Goal: Task Accomplishment & Management: Use online tool/utility

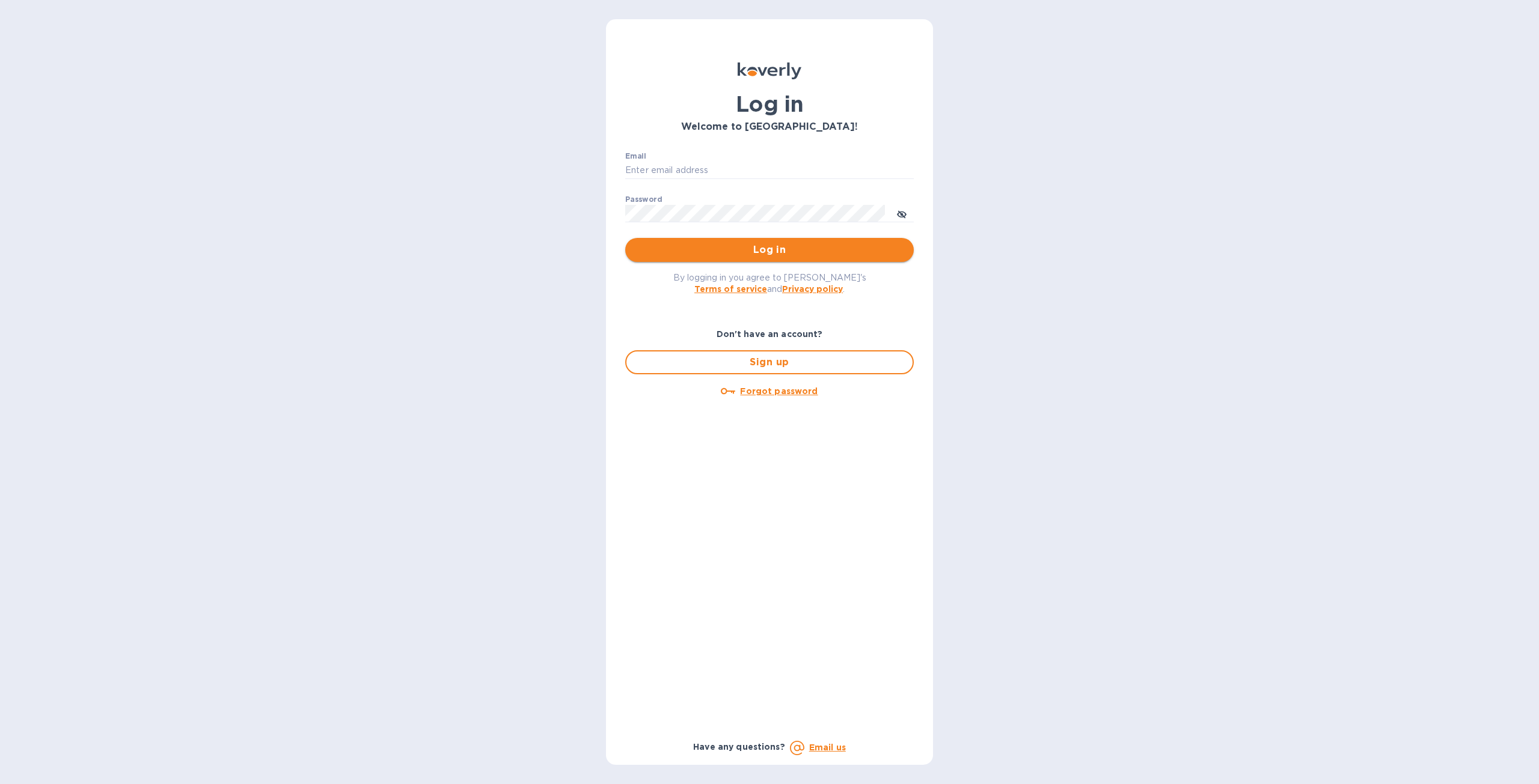
type input "[PERSON_NAME][EMAIL_ADDRESS][DOMAIN_NAME]"
click at [797, 256] on span "Log in" at bounding box center [770, 250] width 269 height 14
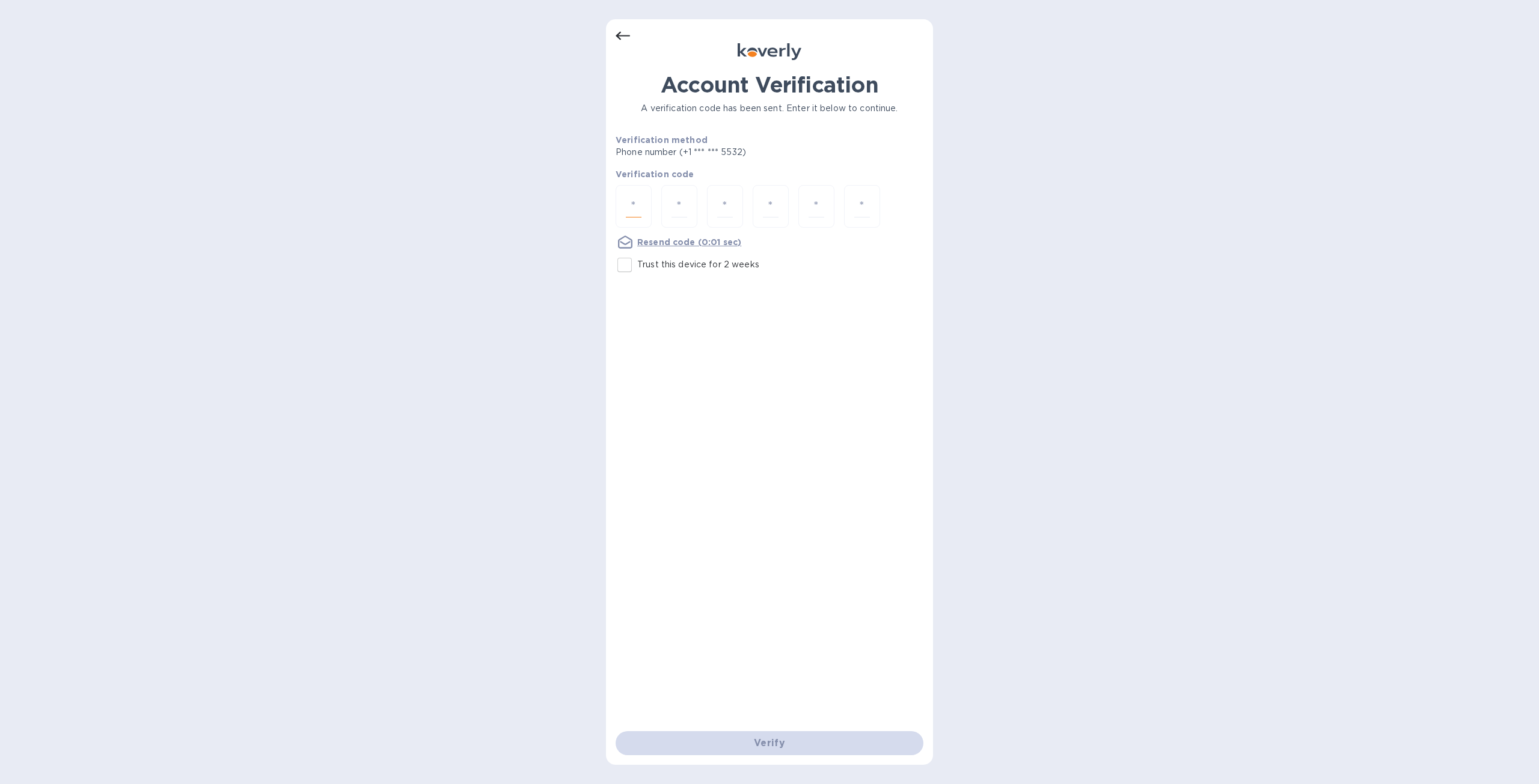
click at [640, 203] on input "number" at bounding box center [633, 206] width 16 height 22
type input "2"
type input "1"
type input "9"
type input "7"
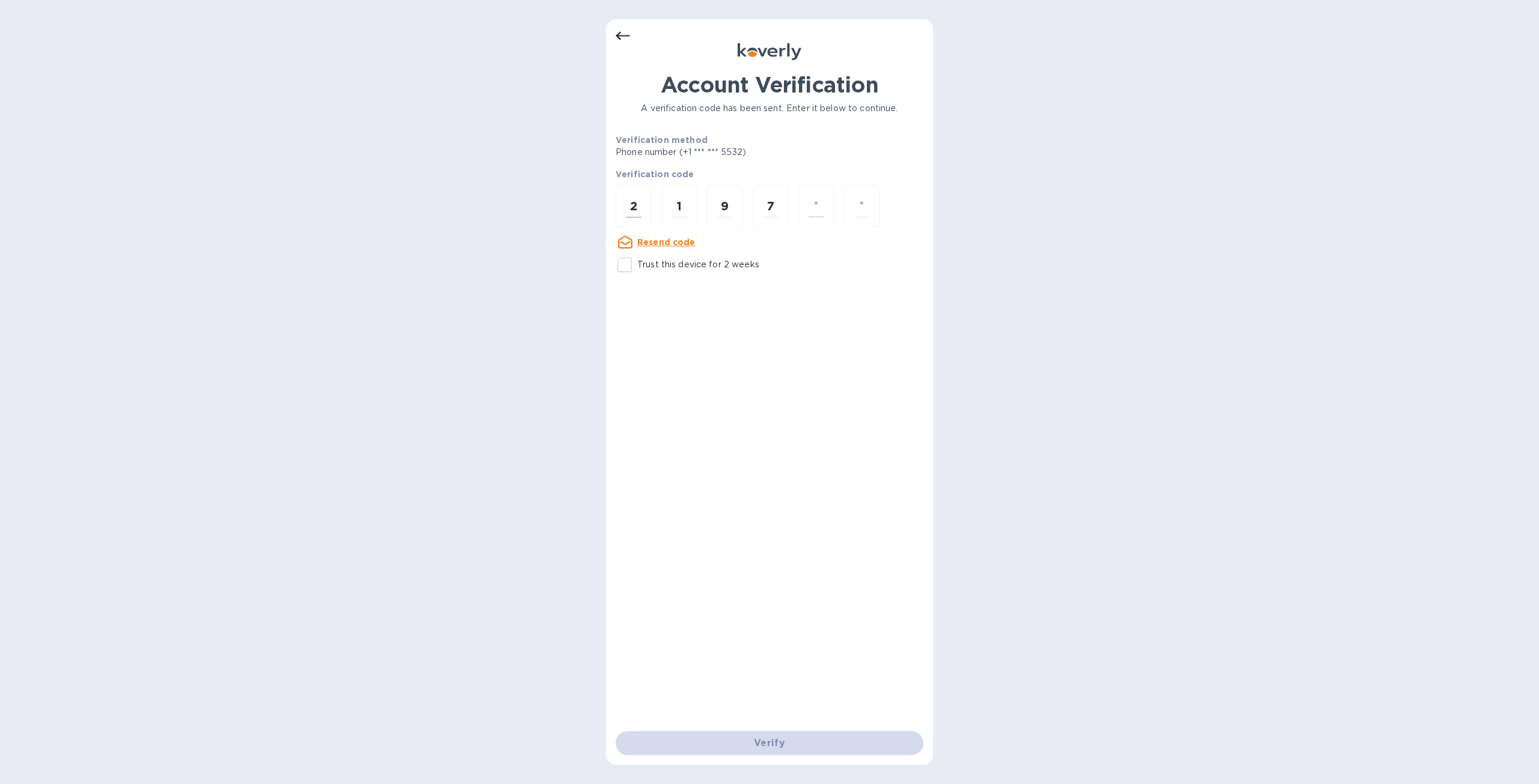
type input "3"
type input "4"
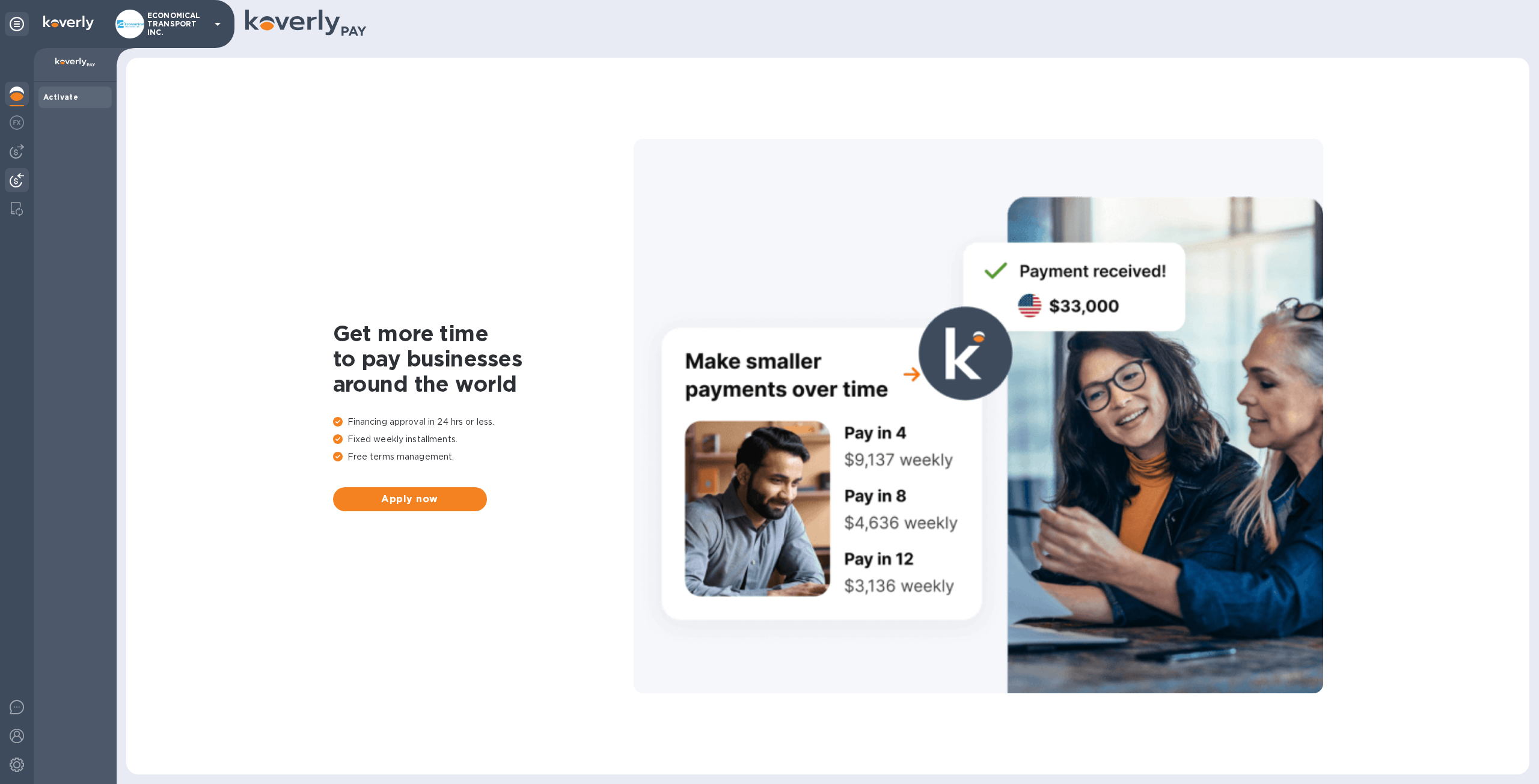
click at [13, 181] on img at bounding box center [17, 180] width 14 height 14
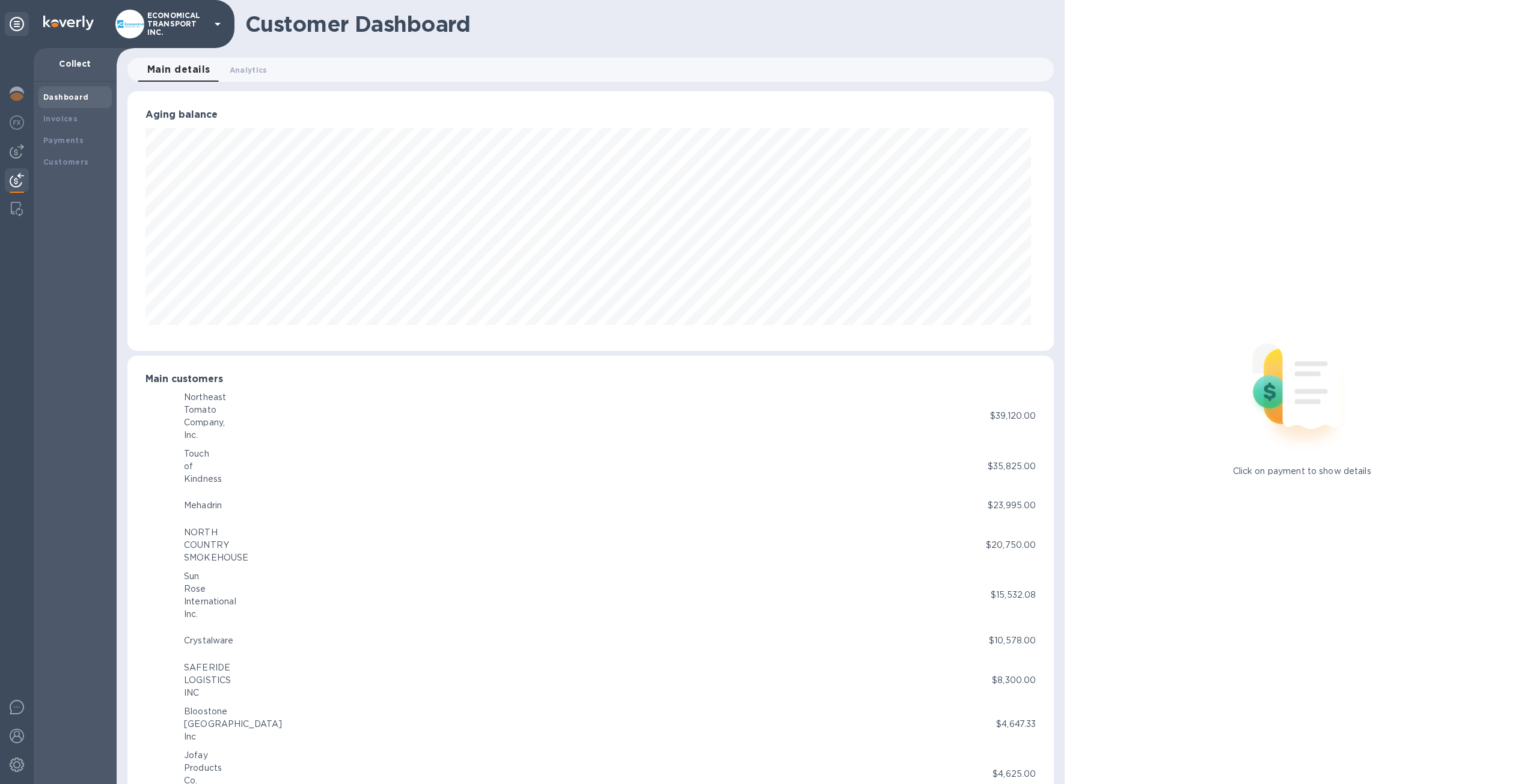
scroll to position [600599, 600281]
click at [79, 117] on div "Invoices" at bounding box center [75, 119] width 64 height 12
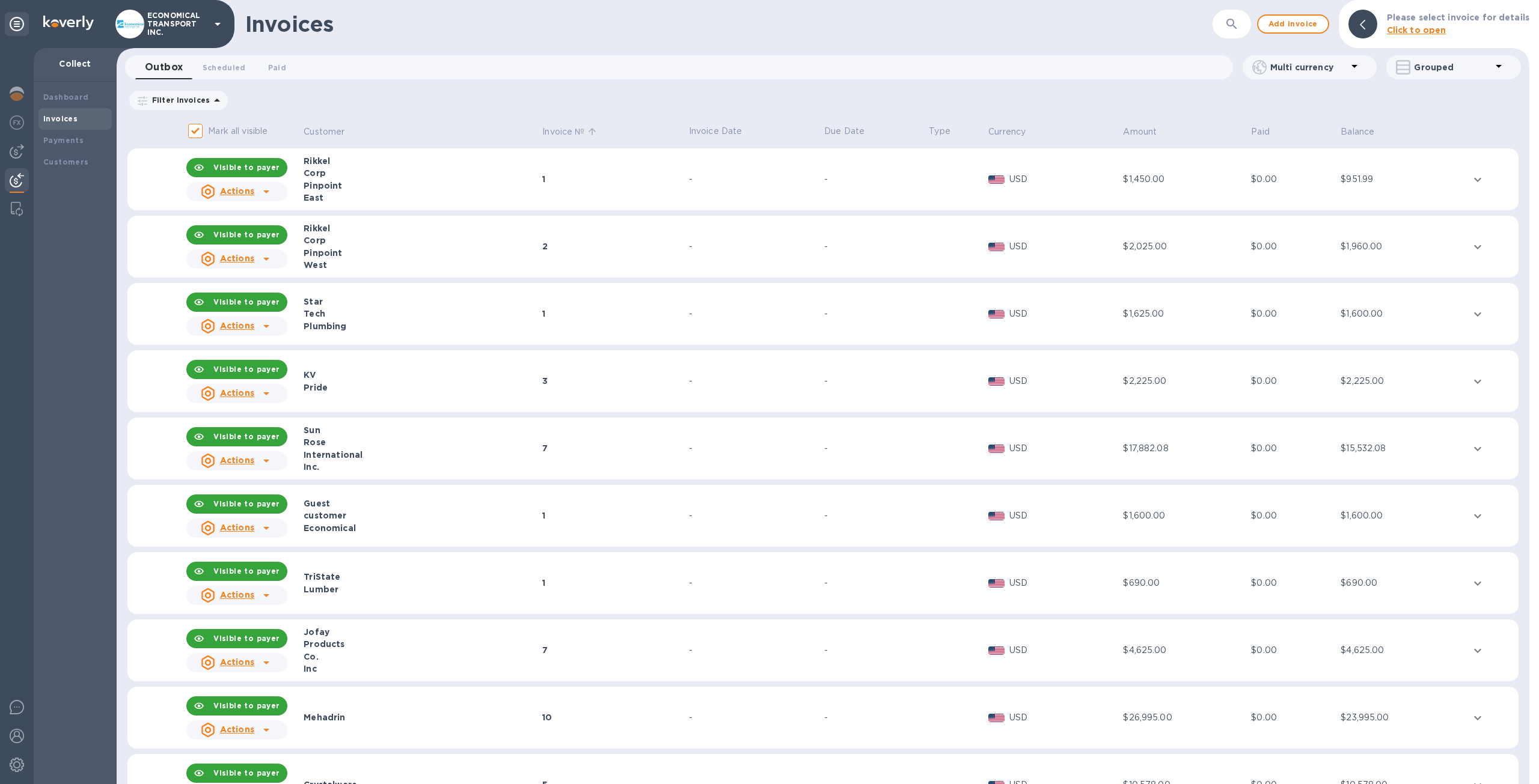
click at [542, 127] on p "Invoice №" at bounding box center [563, 132] width 42 height 13
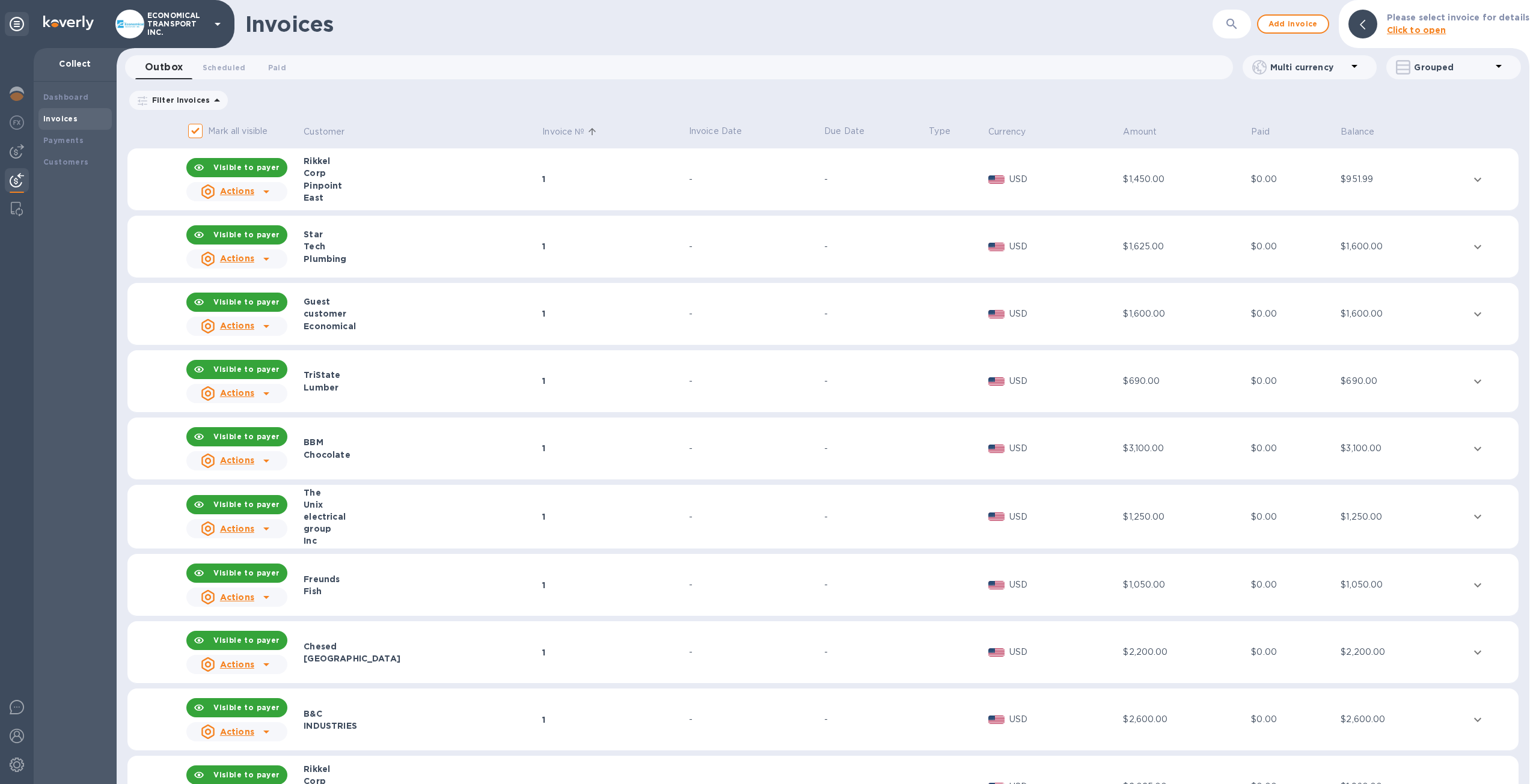
click at [541, 139] on th "Invoice №" at bounding box center [614, 132] width 146 height 31
click at [310, 131] on p "Customer" at bounding box center [324, 132] width 41 height 13
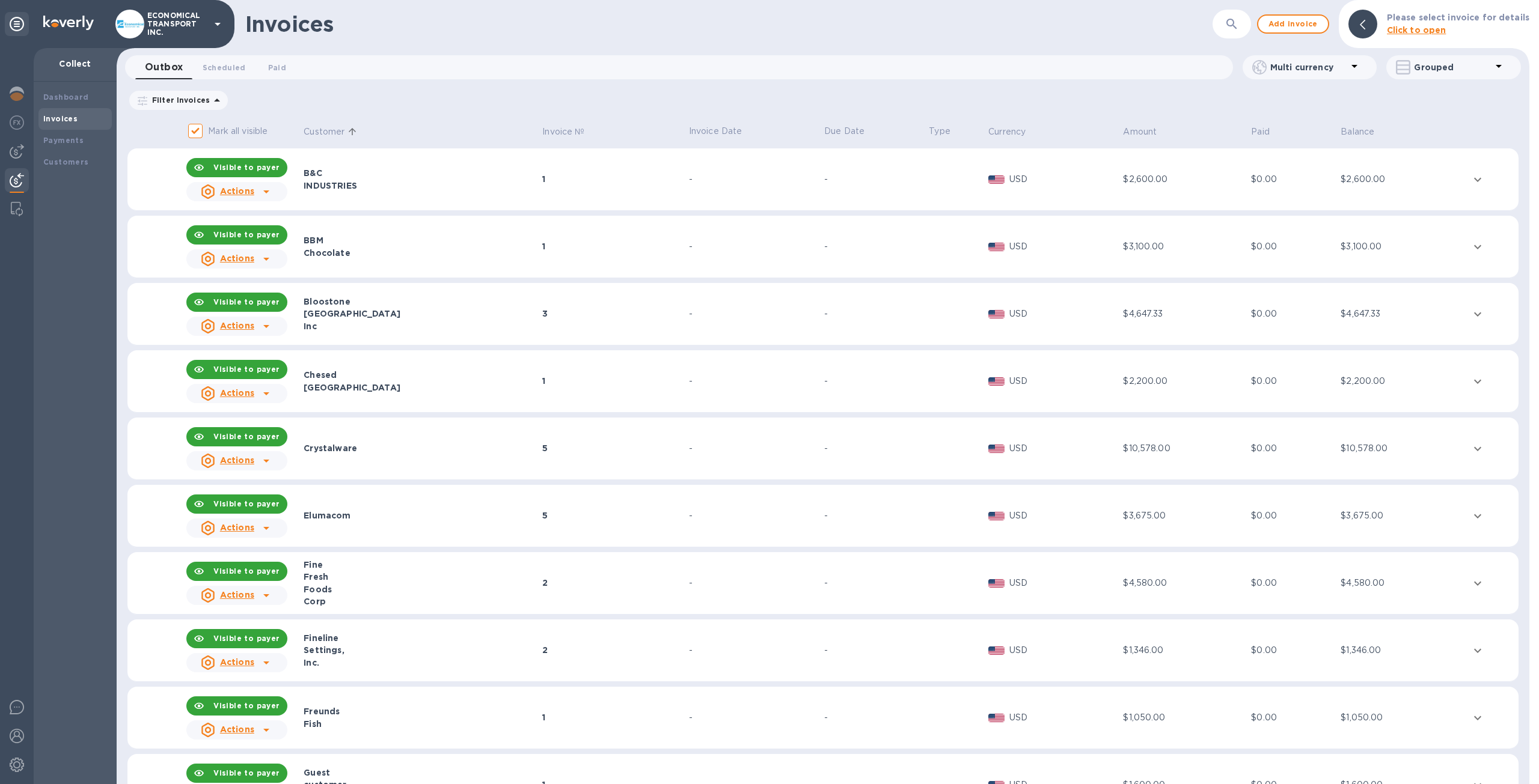
click at [335, 133] on p "Customer" at bounding box center [324, 132] width 41 height 13
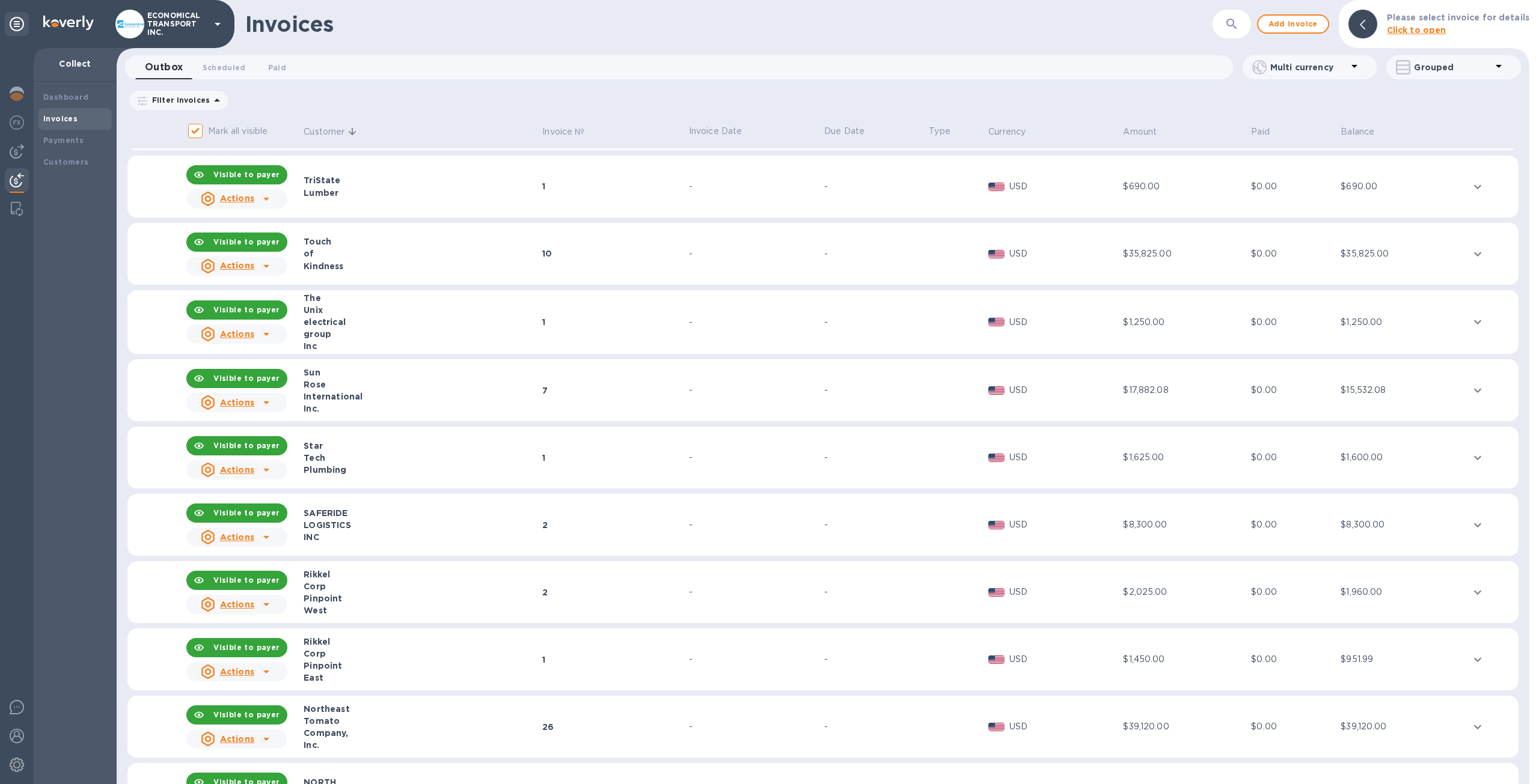
scroll to position [120, 0]
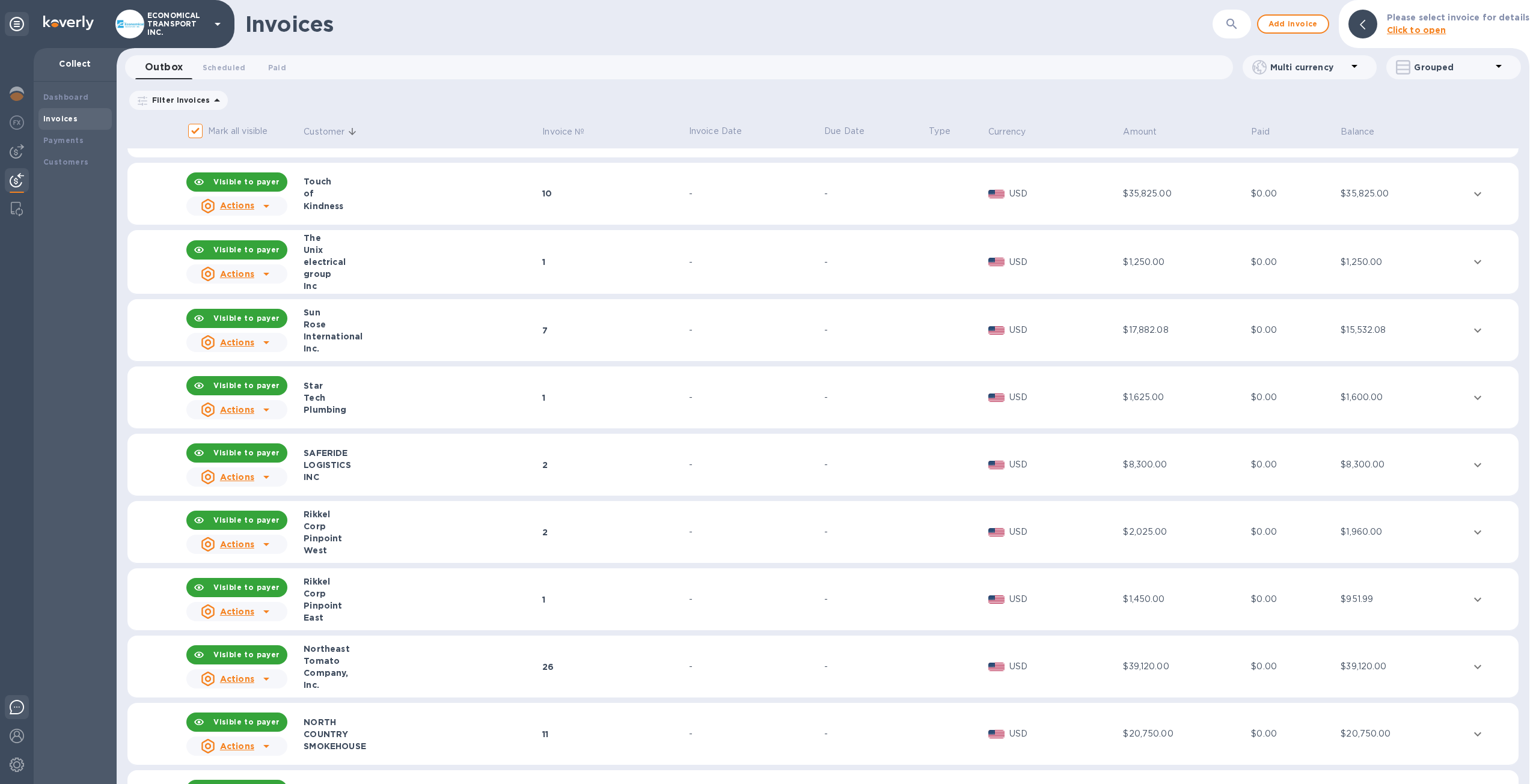
click at [13, 711] on img at bounding box center [17, 707] width 14 height 14
drag, startPoint x: 374, startPoint y: 409, endPoint x: 304, endPoint y: 383, distance: 74.7
click at [304, 383] on tr "Visible to payer Actions Star Tech Plumbing 1 - - USD $1,625.00 $0.00 $1,600.00" at bounding box center [823, 397] width 1391 height 62
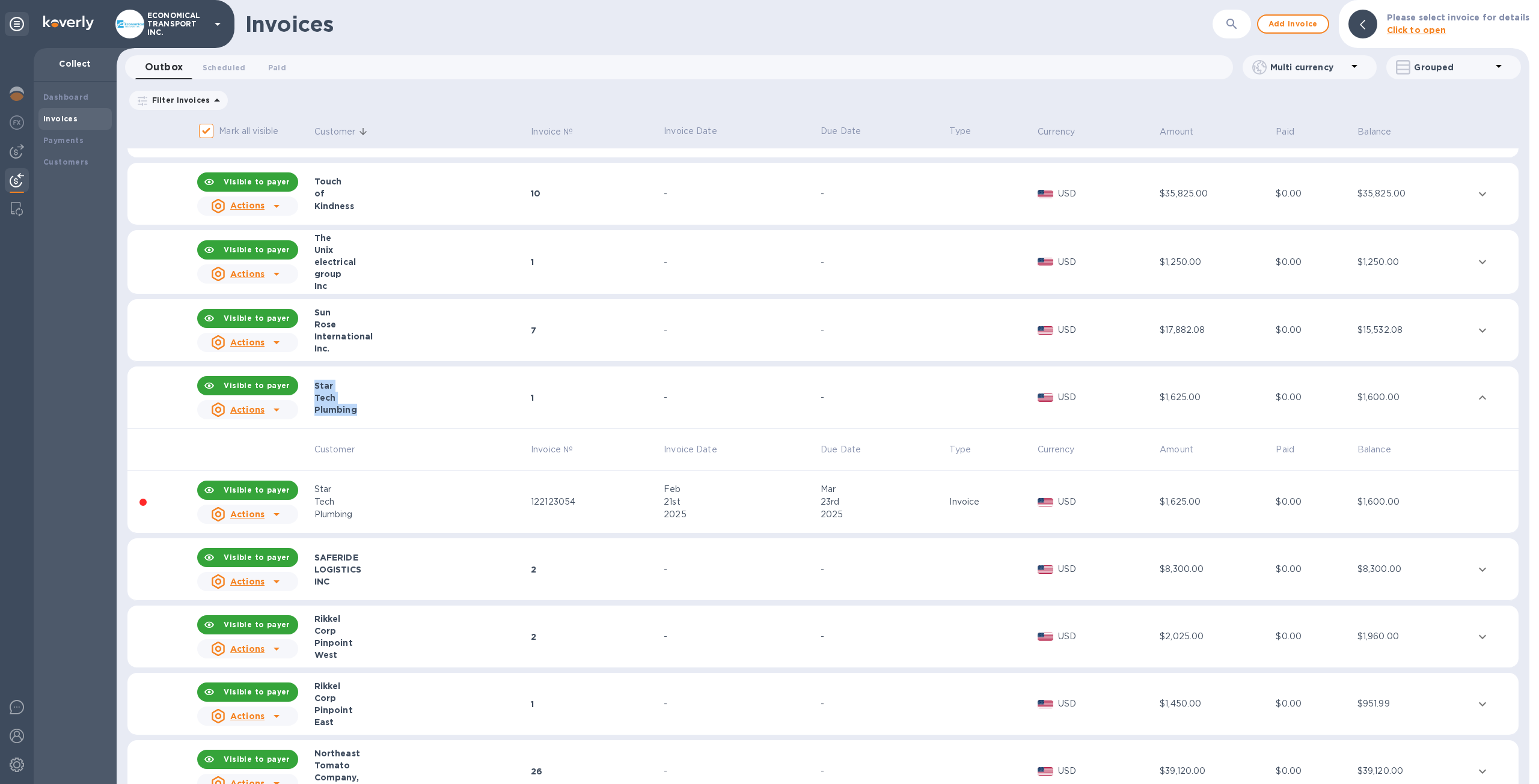
copy tr "Actions Star Tech Plumbing"
click at [20, 213] on img at bounding box center [17, 209] width 12 height 14
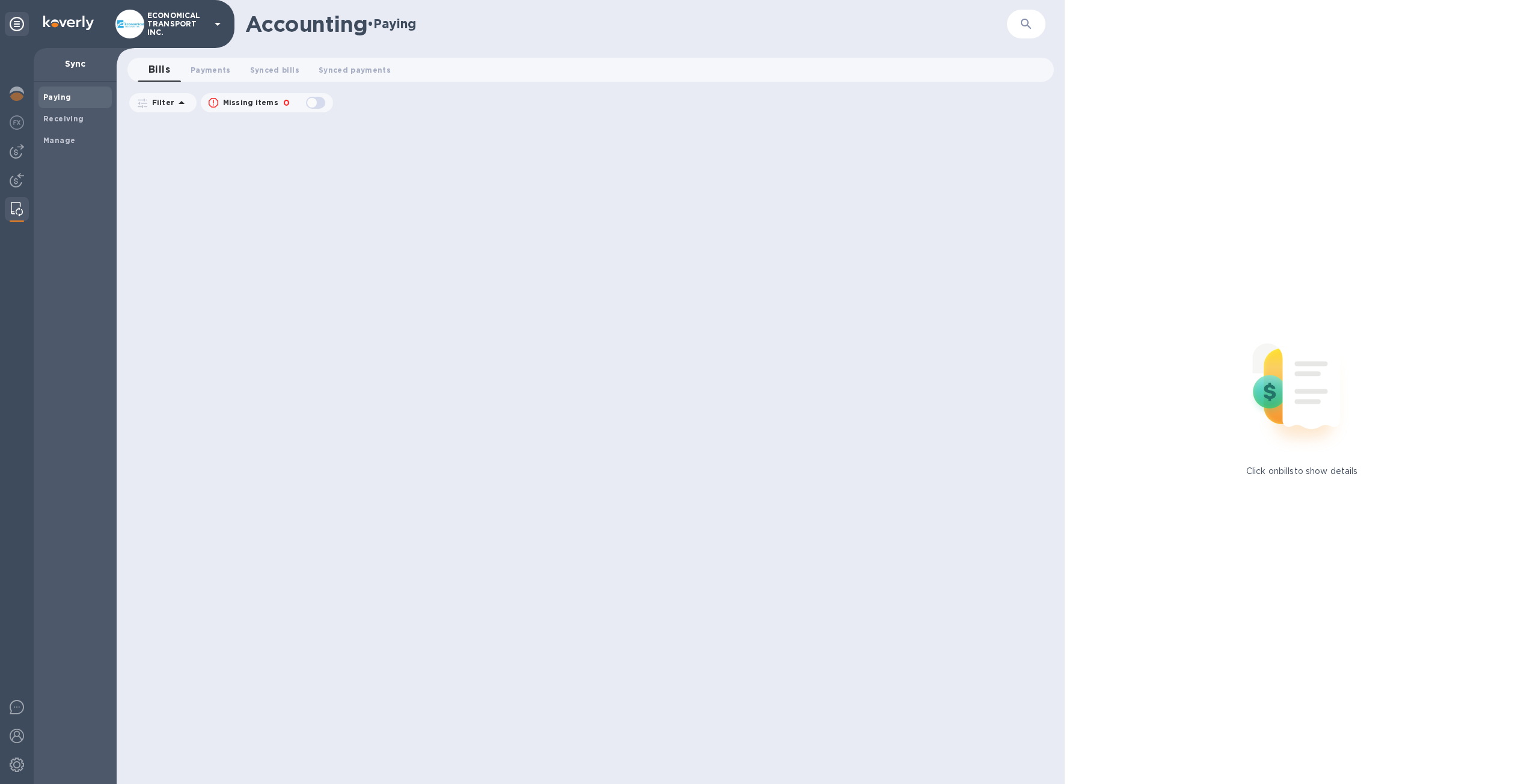
click at [1161, 169] on div "Click on bills to show details" at bounding box center [1301, 392] width 474 height 784
click at [62, 136] on b "Manage" at bounding box center [59, 140] width 31 height 9
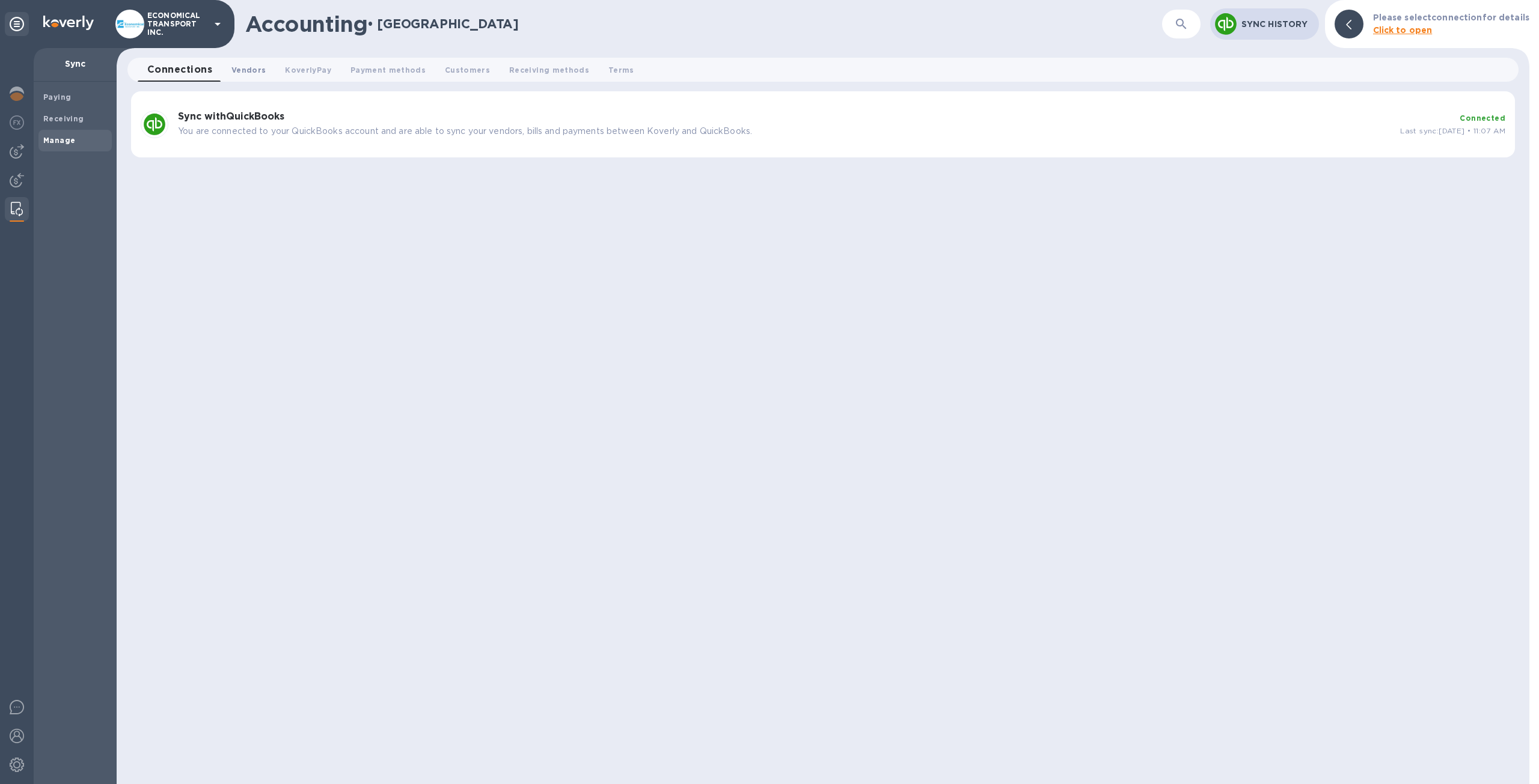
click at [253, 67] on span "Vendors 0" at bounding box center [249, 70] width 35 height 13
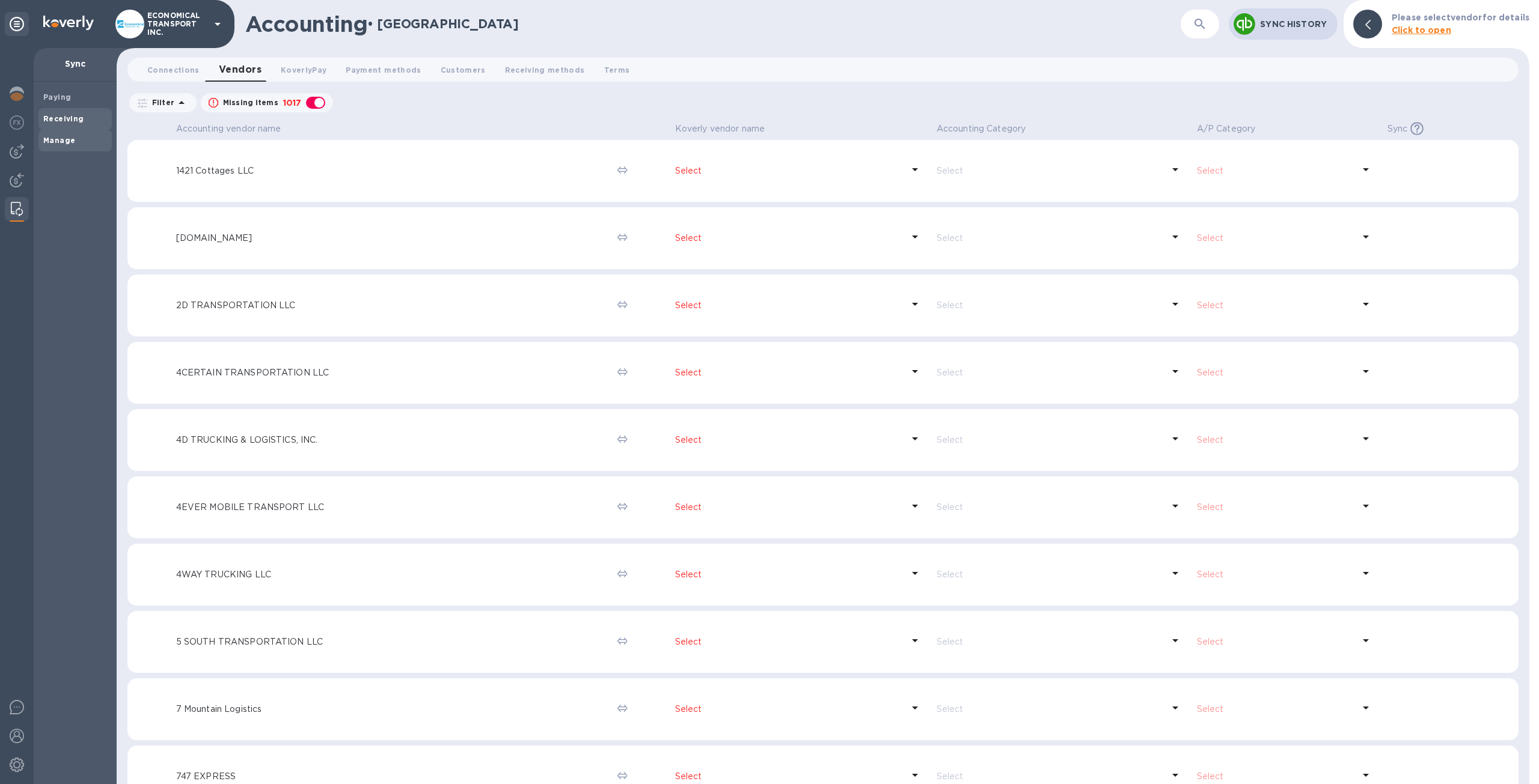
click at [71, 123] on span "Receiving" at bounding box center [64, 119] width 41 height 12
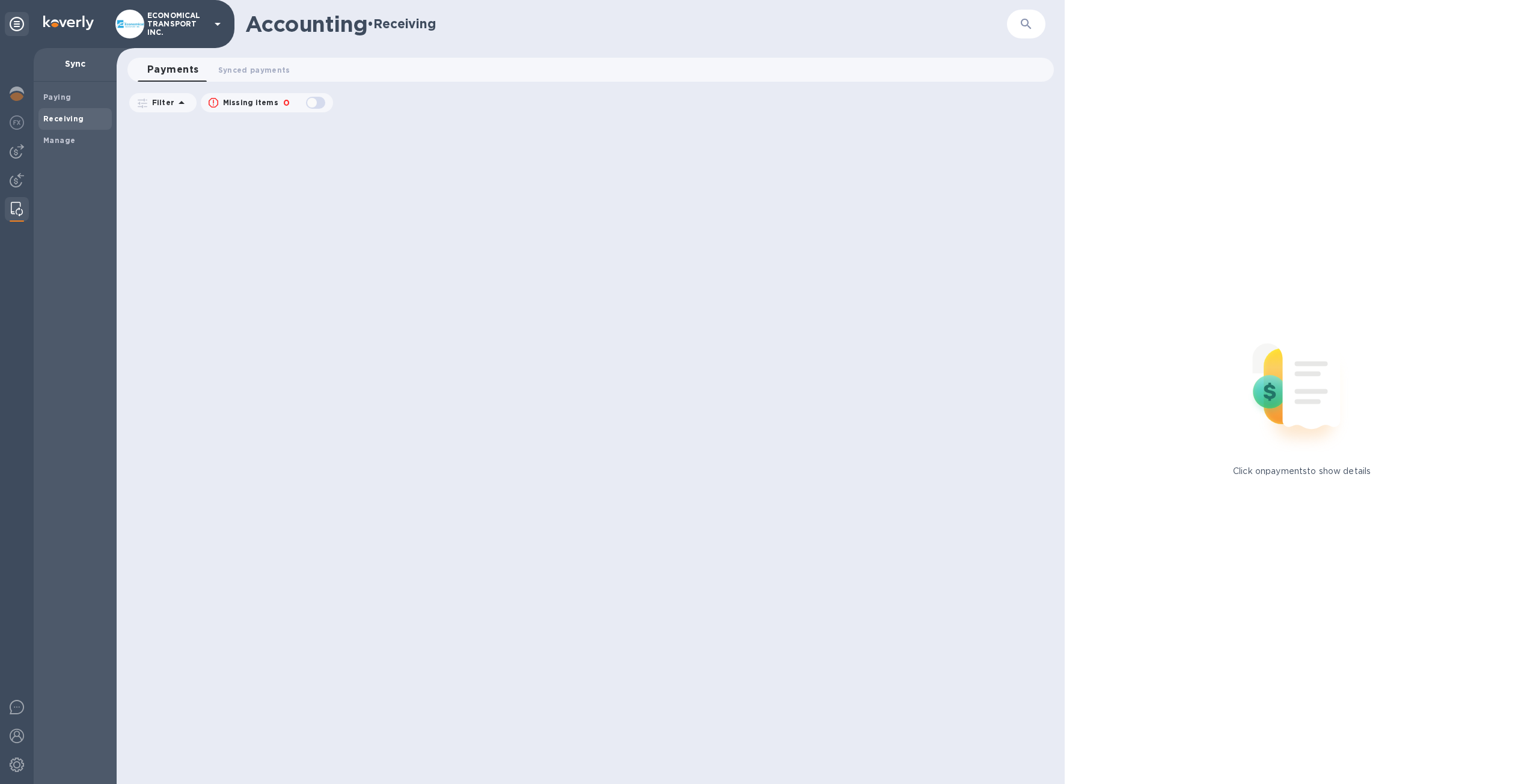
click at [15, 215] on img at bounding box center [17, 209] width 12 height 14
click at [18, 183] on img at bounding box center [17, 180] width 14 height 14
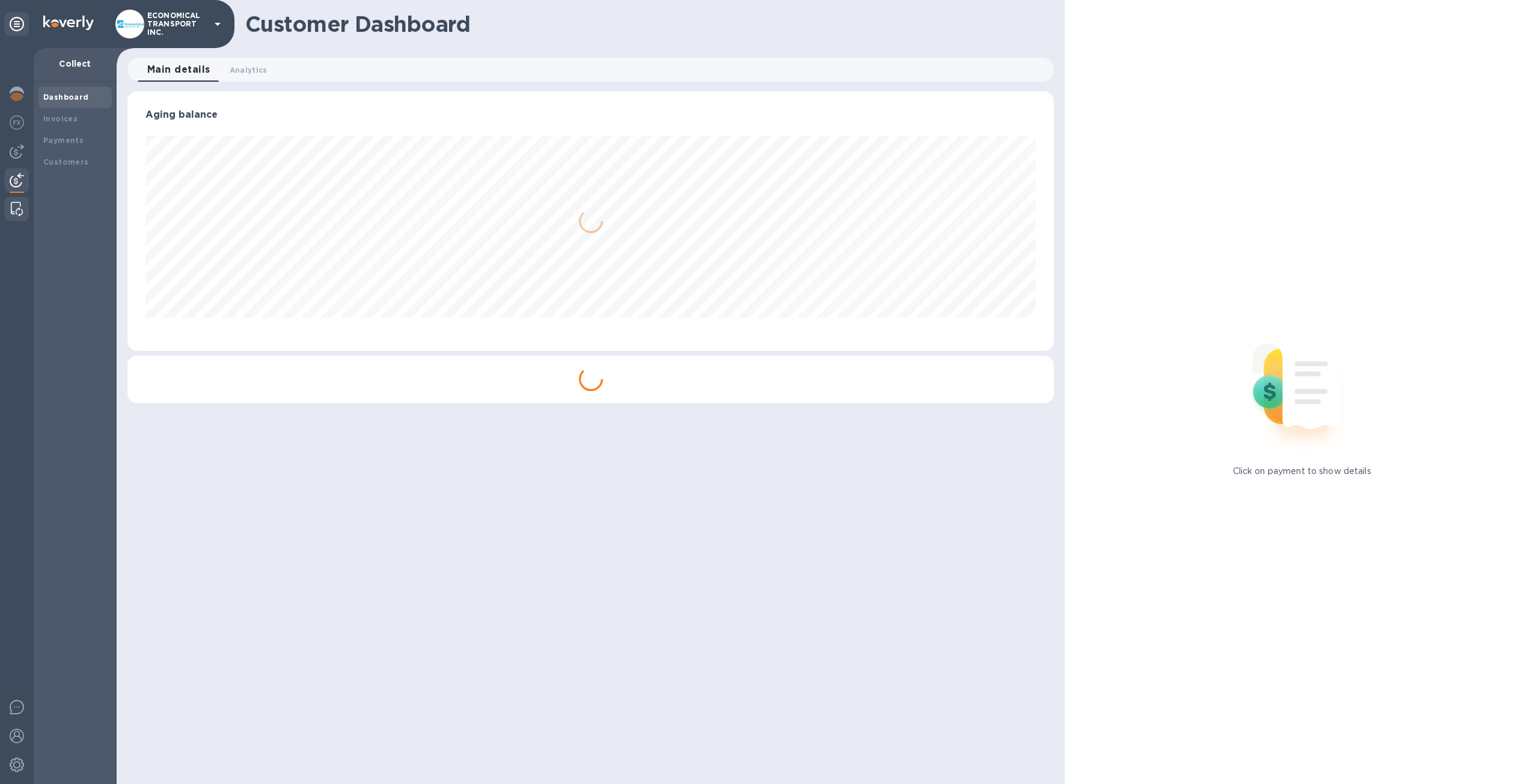
scroll to position [259, 926]
click at [12, 204] on img at bounding box center [17, 209] width 12 height 14
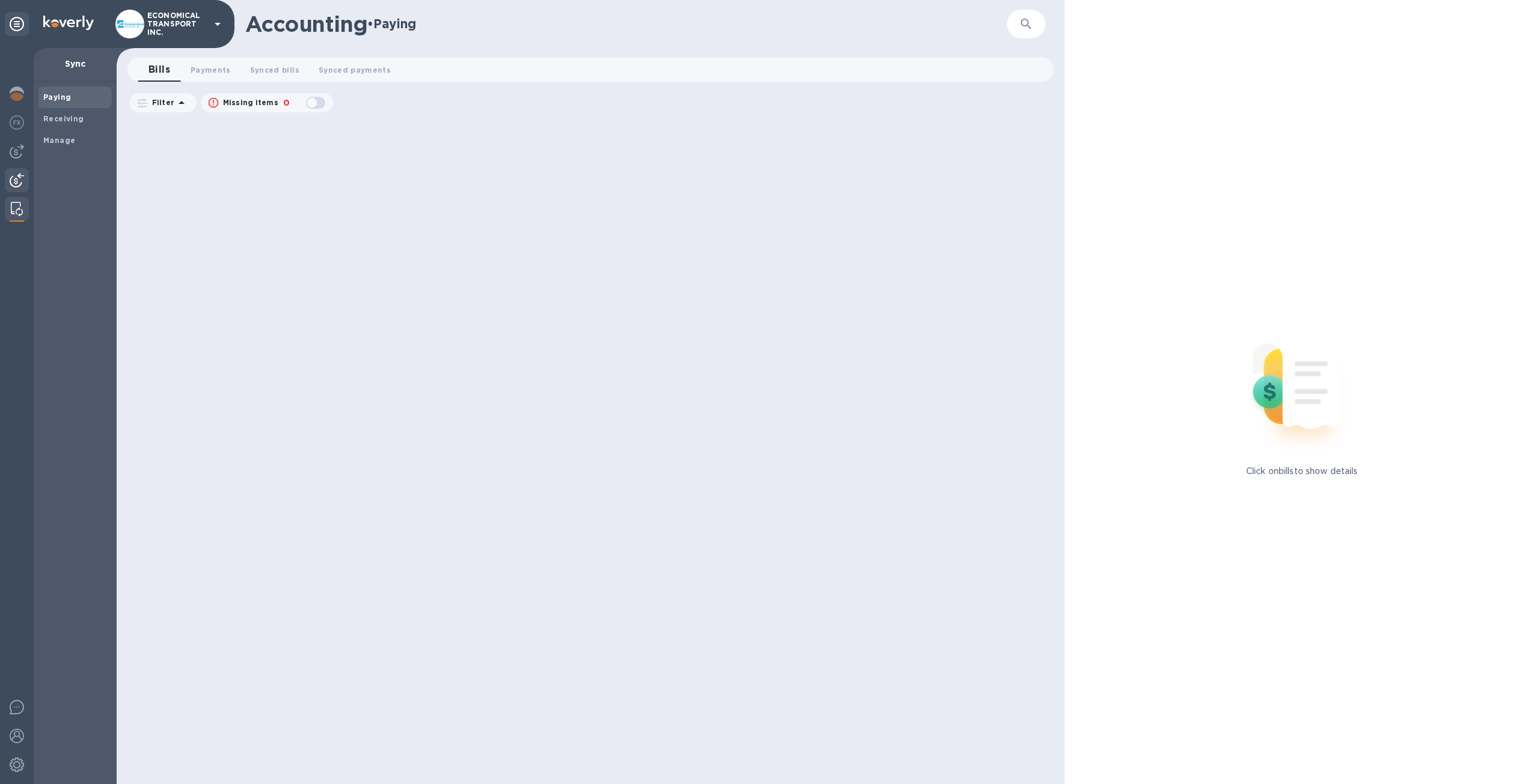
click at [16, 175] on img at bounding box center [17, 180] width 14 height 14
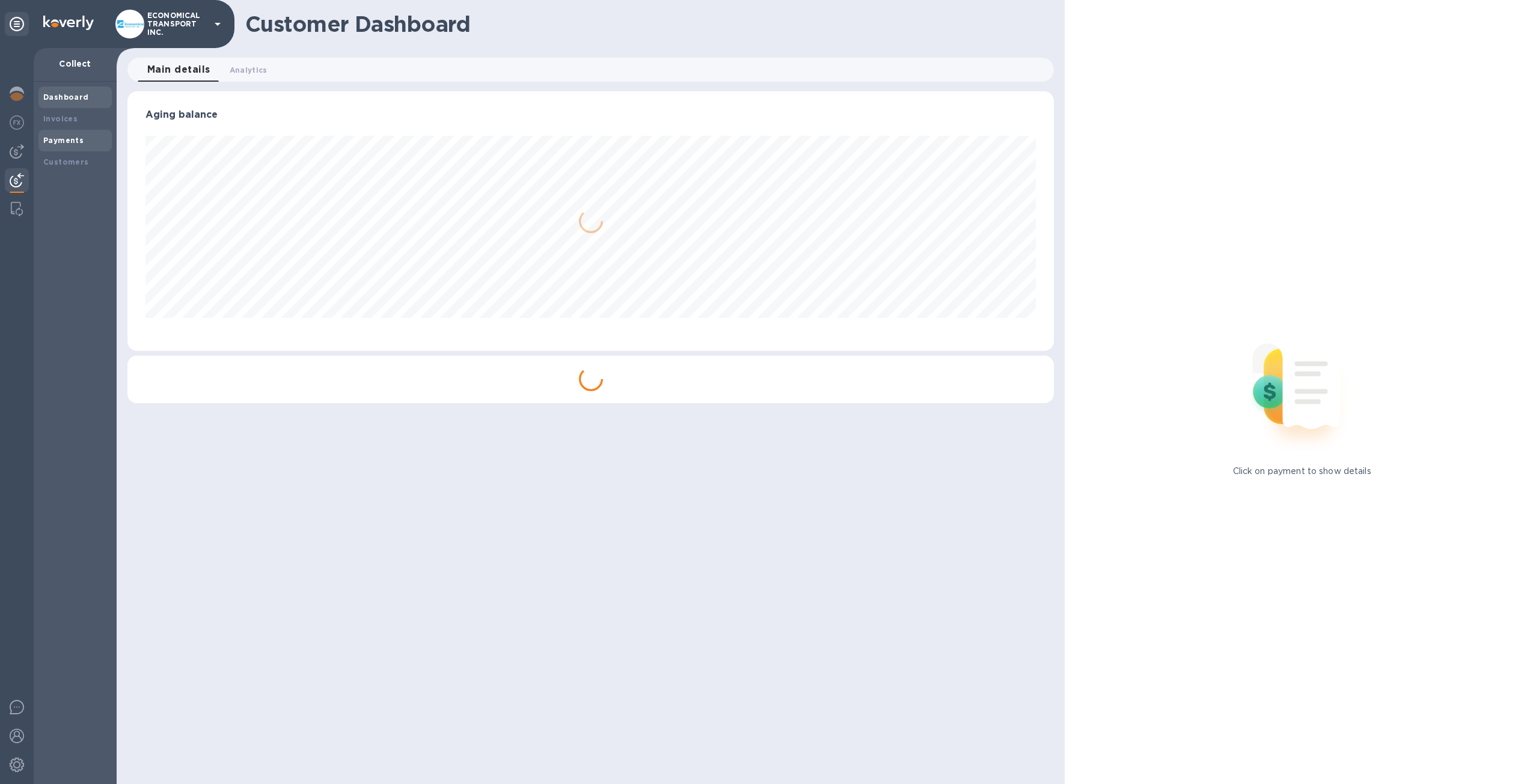
scroll to position [600599, 600281]
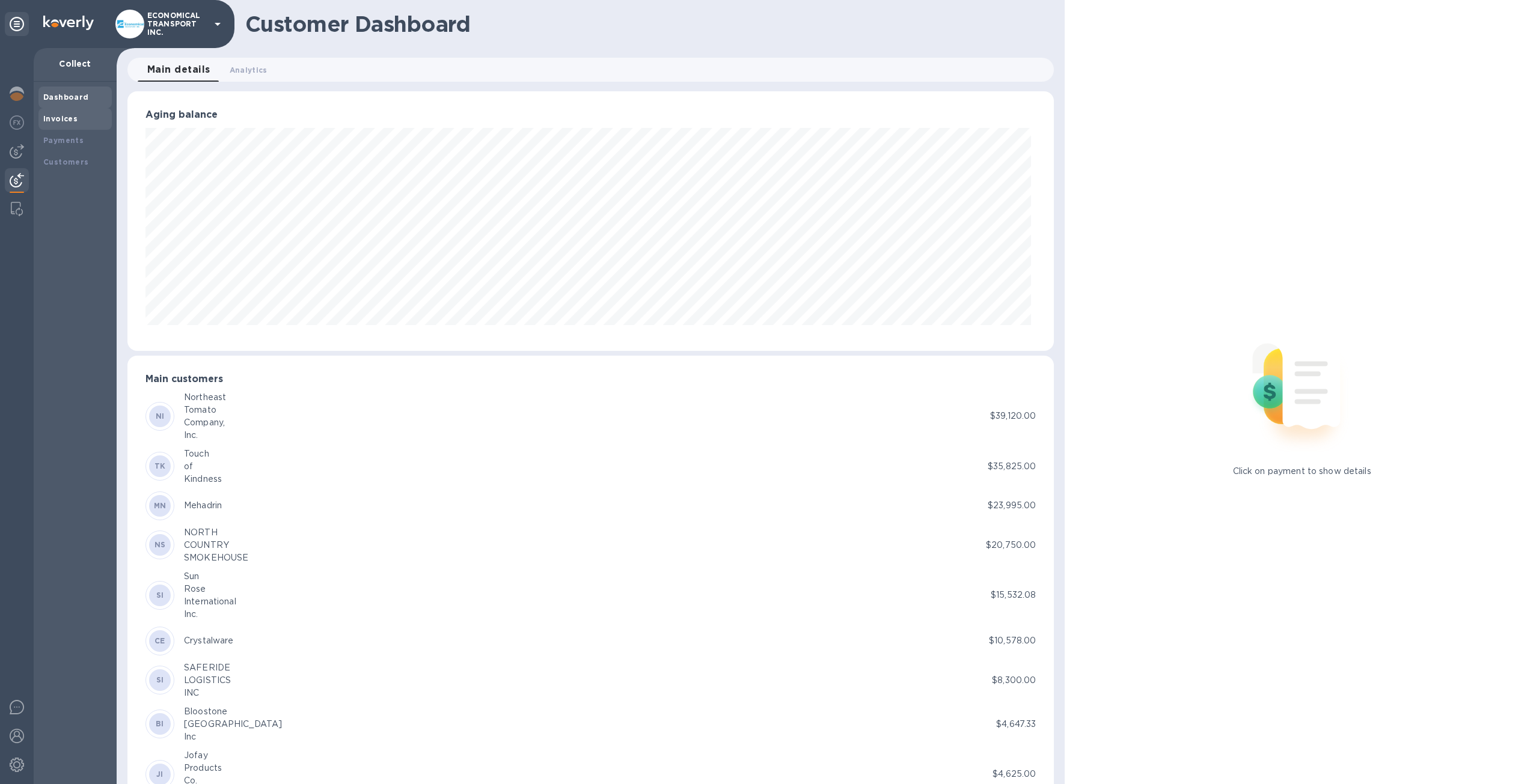
click at [73, 117] on b "Invoices" at bounding box center [61, 118] width 35 height 9
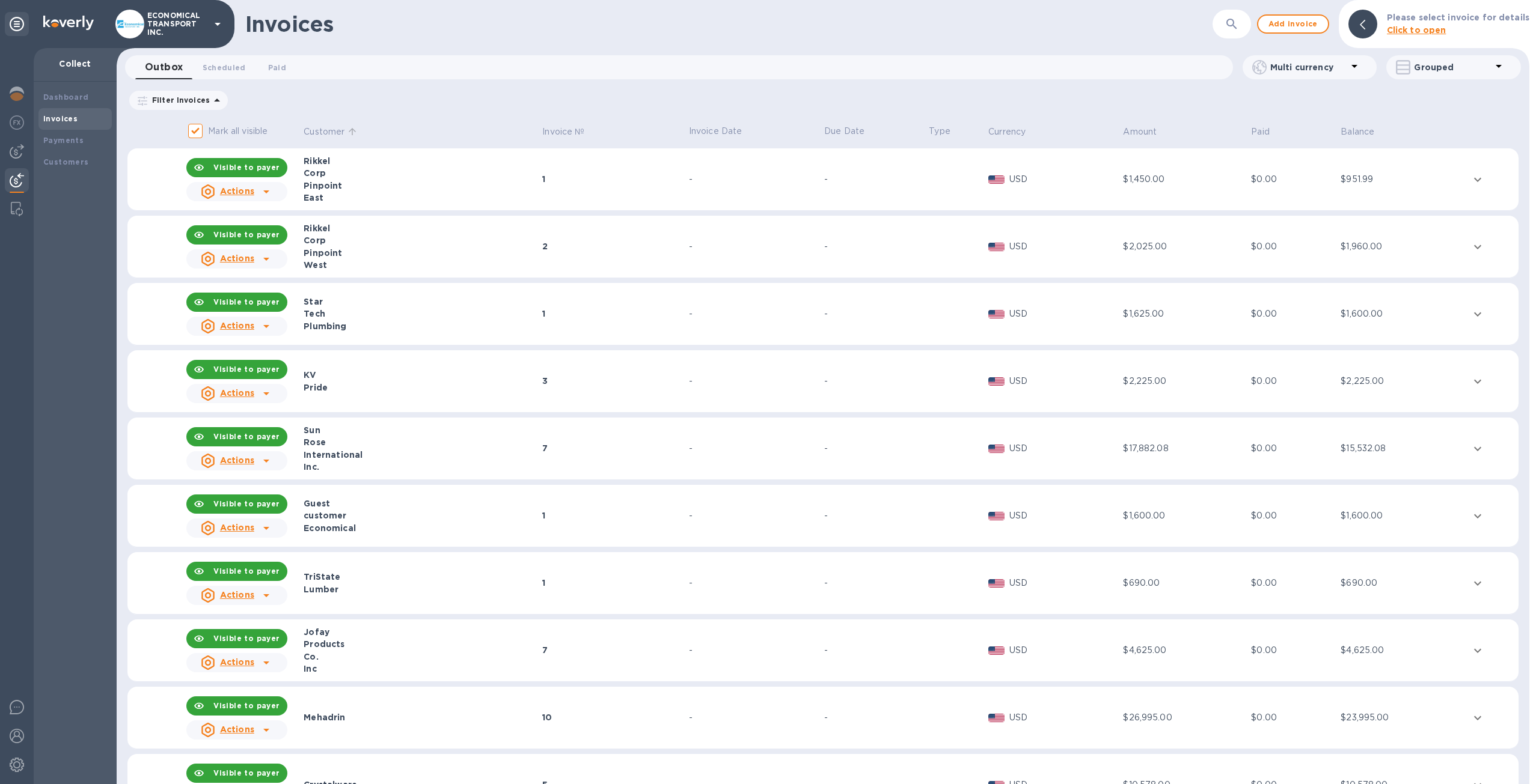
click at [341, 131] on p "Customer" at bounding box center [324, 132] width 41 height 13
click at [337, 138] on p "Customer" at bounding box center [324, 132] width 41 height 13
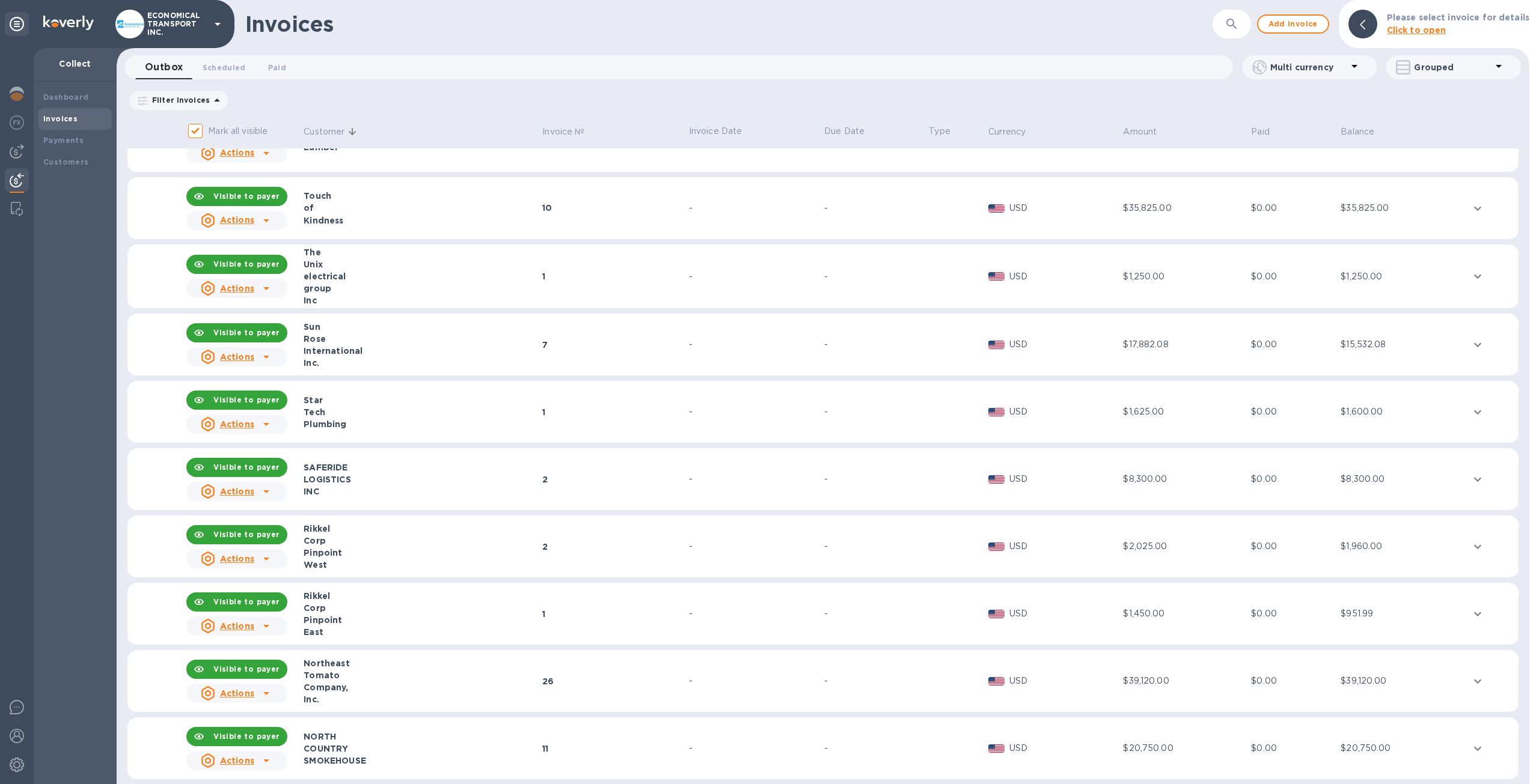
scroll to position [120, 0]
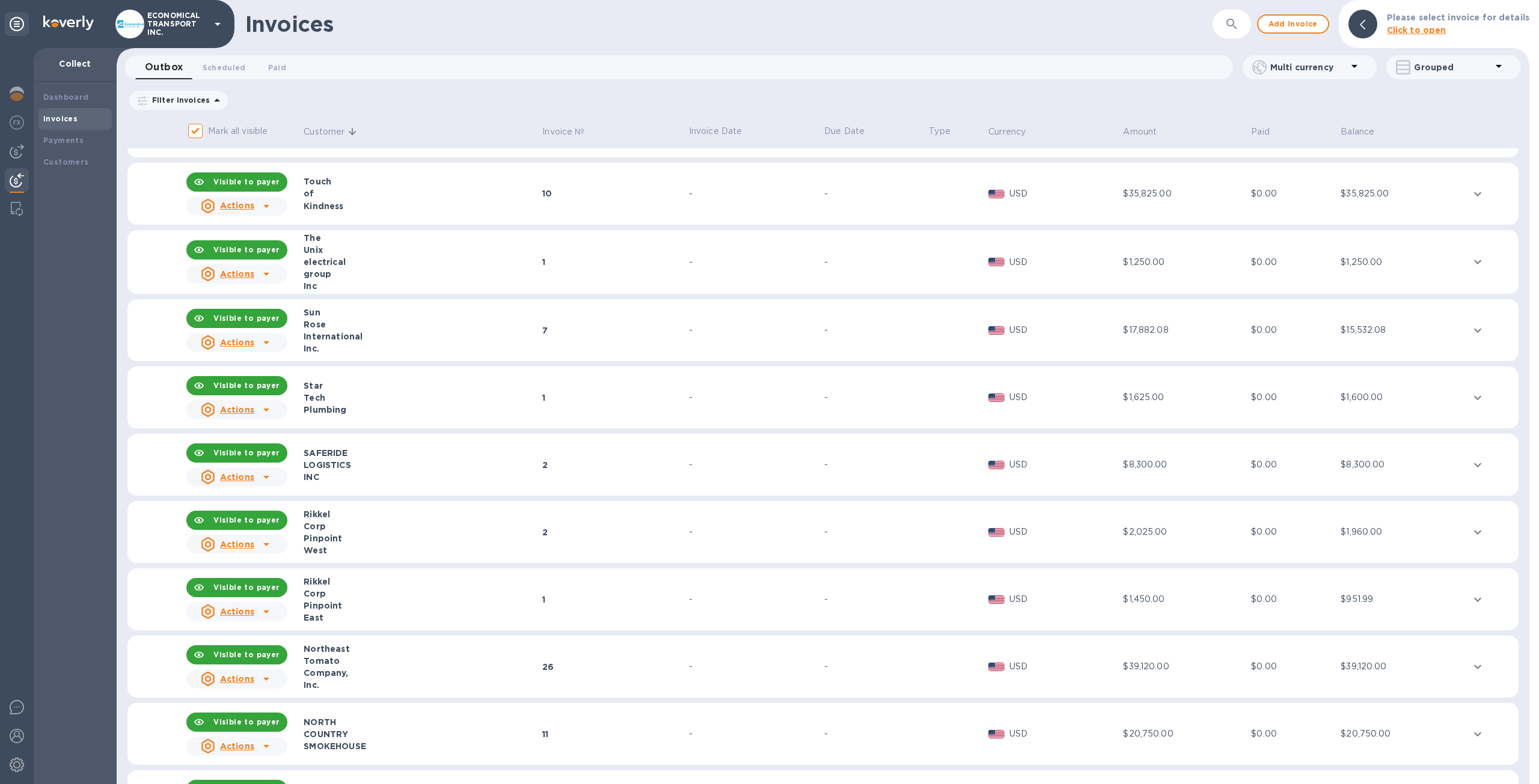
click at [699, 381] on td "-" at bounding box center [755, 397] width 135 height 62
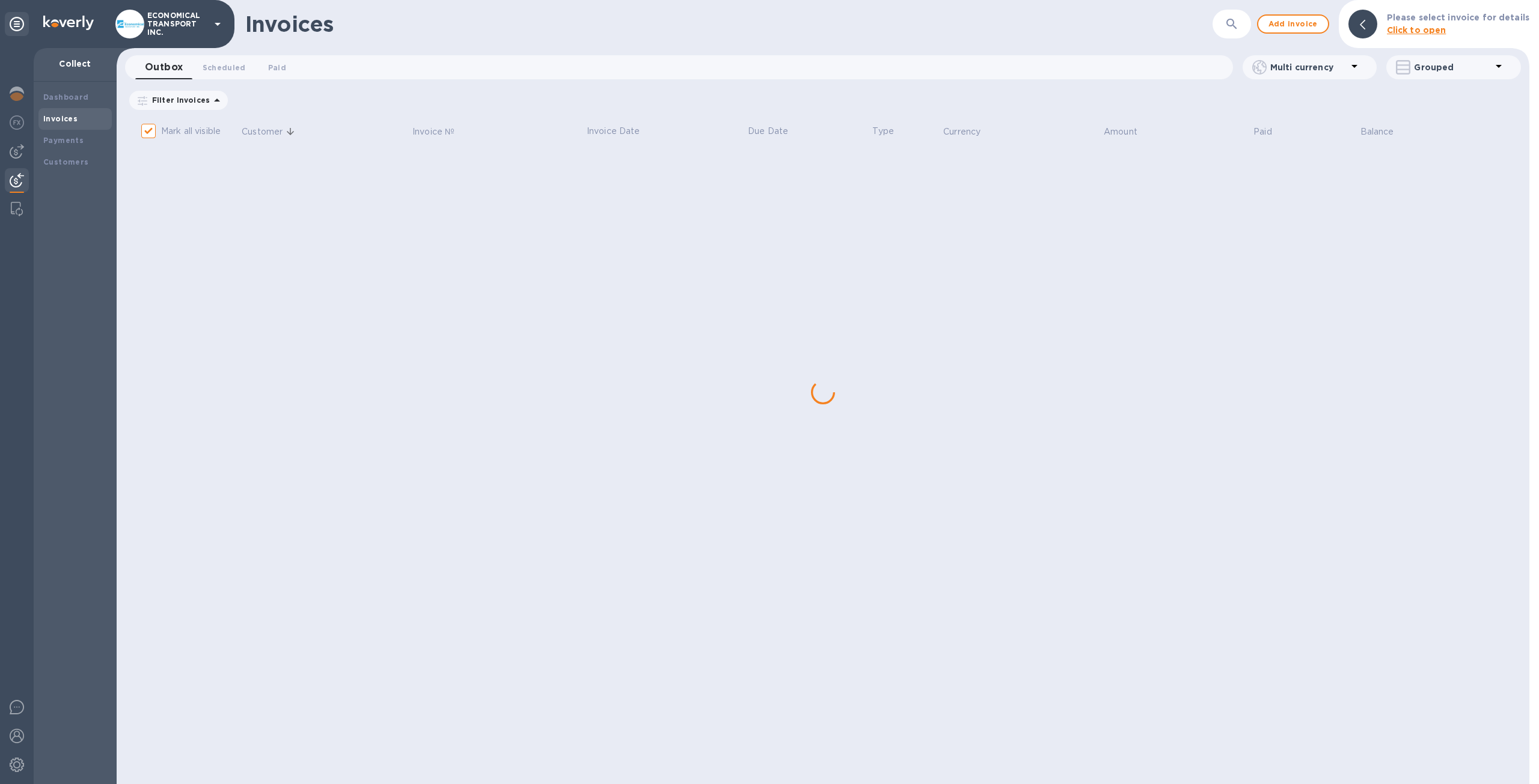
scroll to position [0, 0]
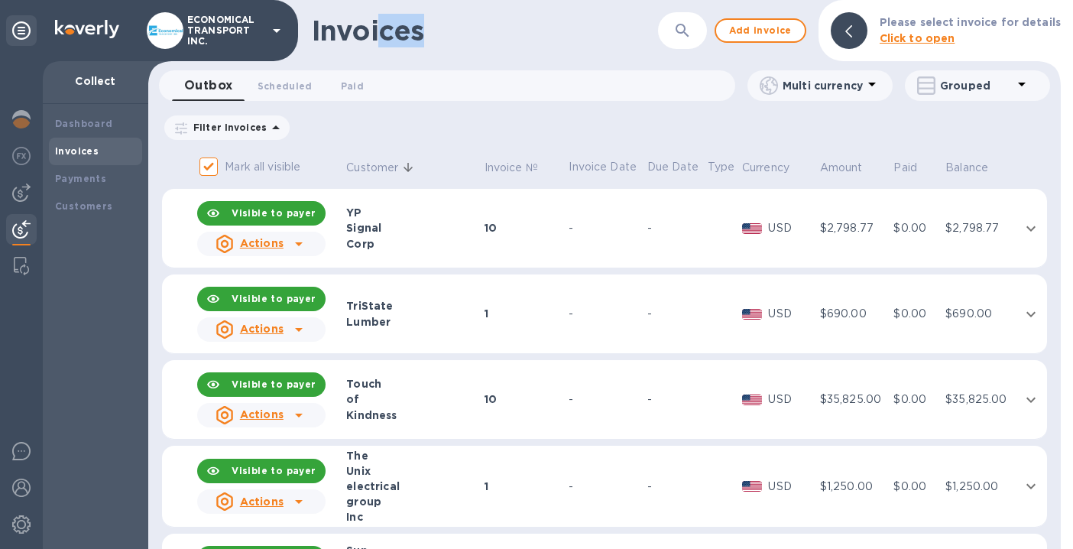
drag, startPoint x: 543, startPoint y: 11, endPoint x: 382, endPoint y: 11, distance: 160.5
click at [382, 11] on div "Invoices ​ Add invoice Please select invoice for details Click to open" at bounding box center [604, 30] width 912 height 61
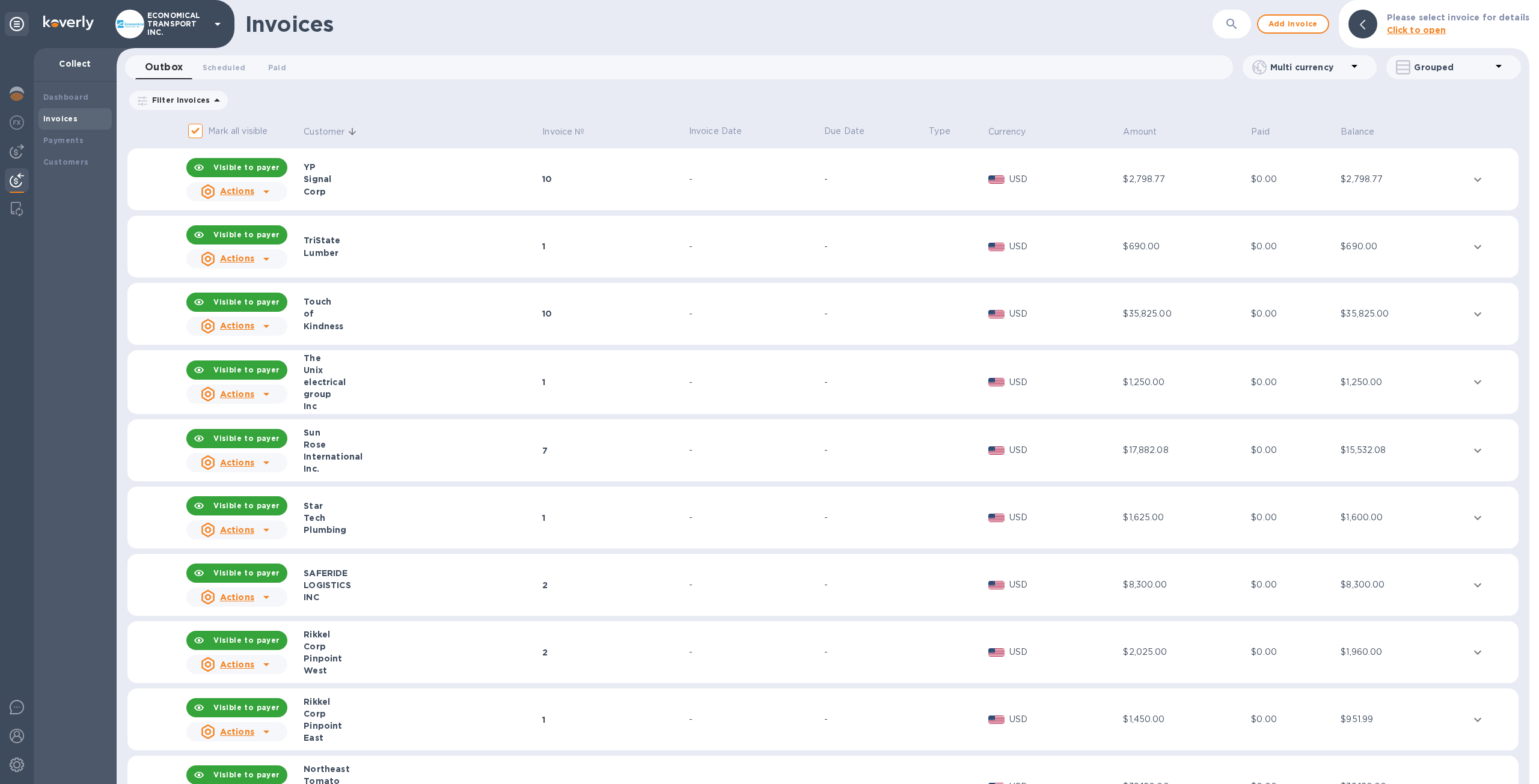
click at [410, 524] on div "Plumbing" at bounding box center [421, 529] width 235 height 12
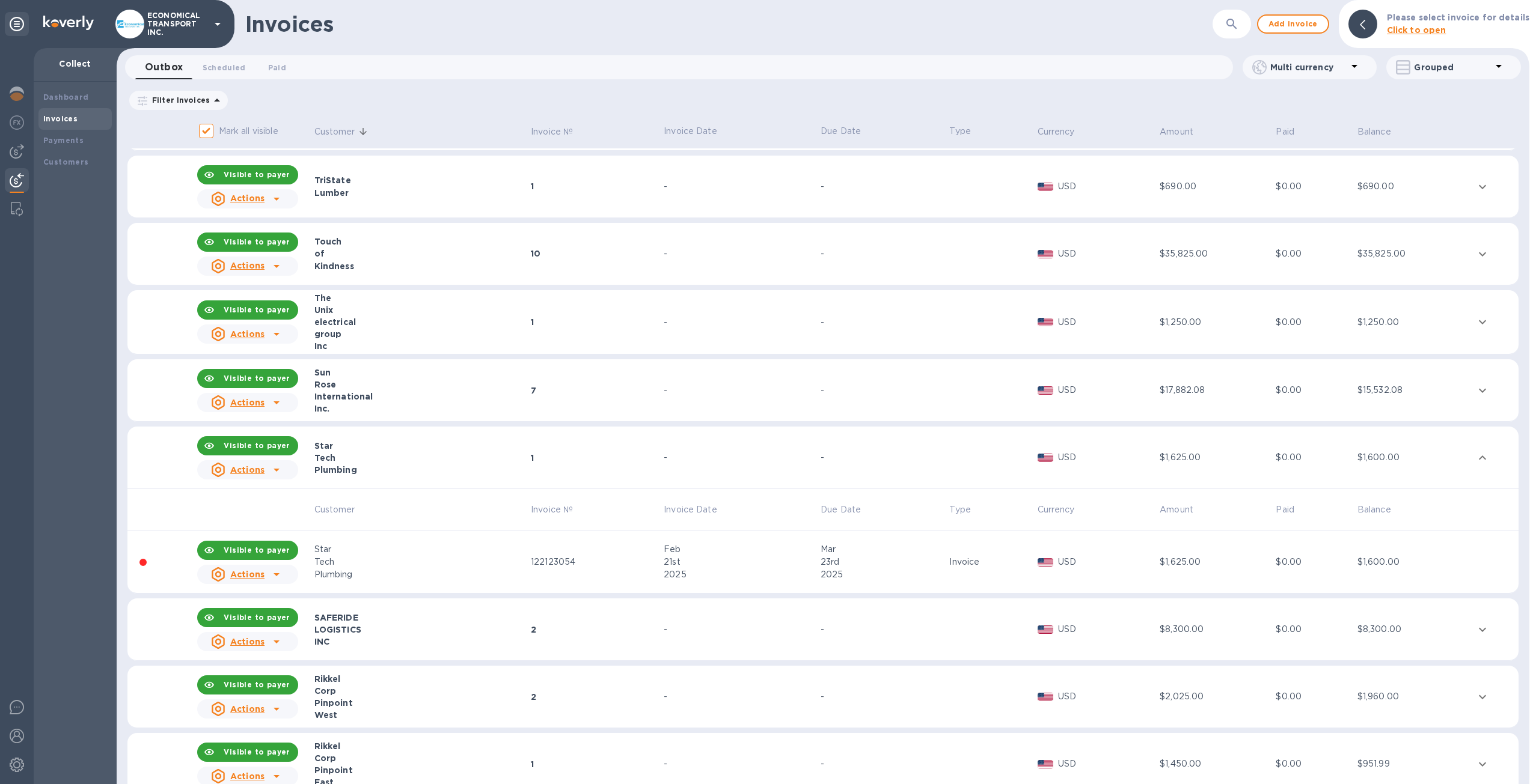
scroll to position [120, 0]
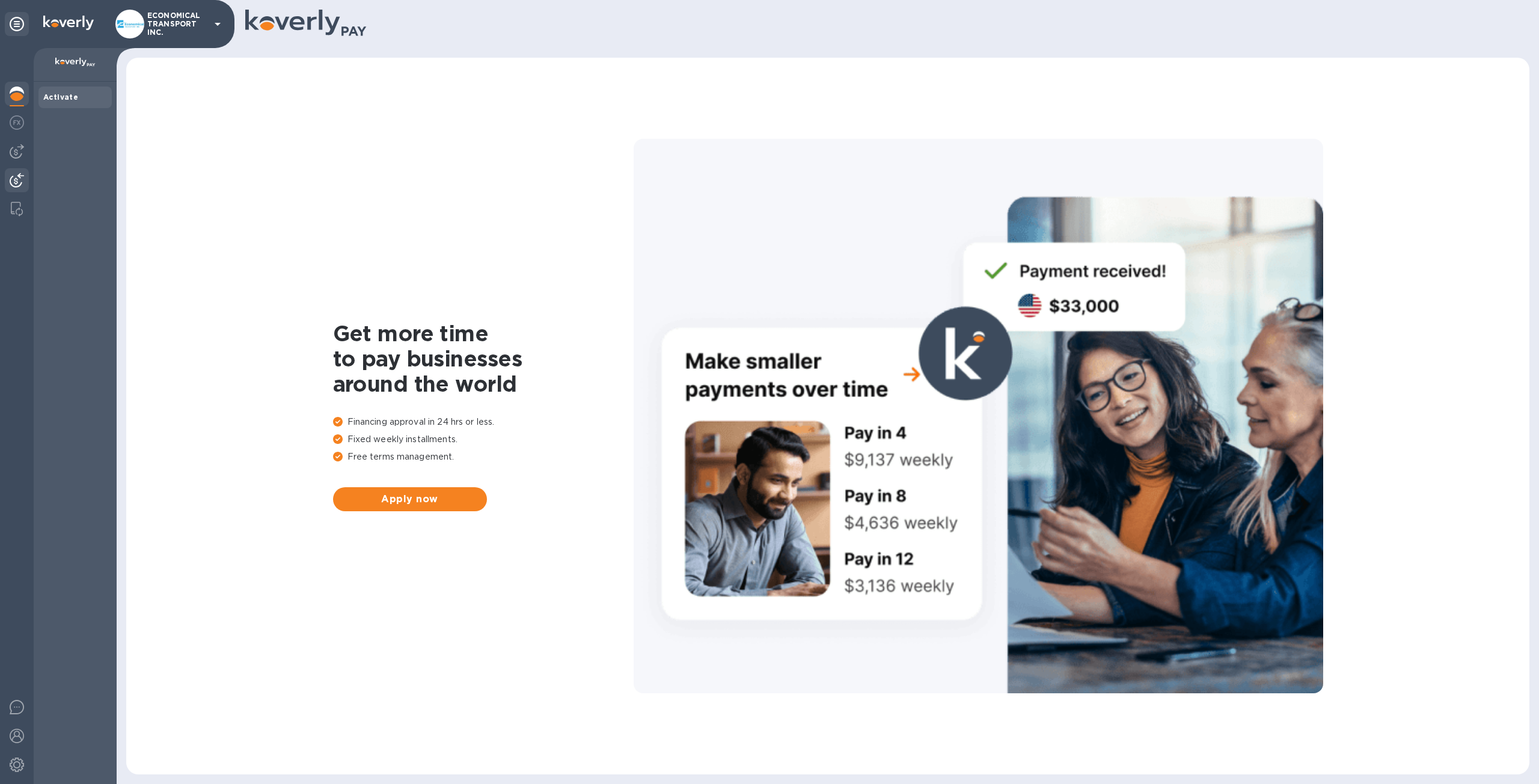
click at [19, 187] on img at bounding box center [17, 180] width 14 height 14
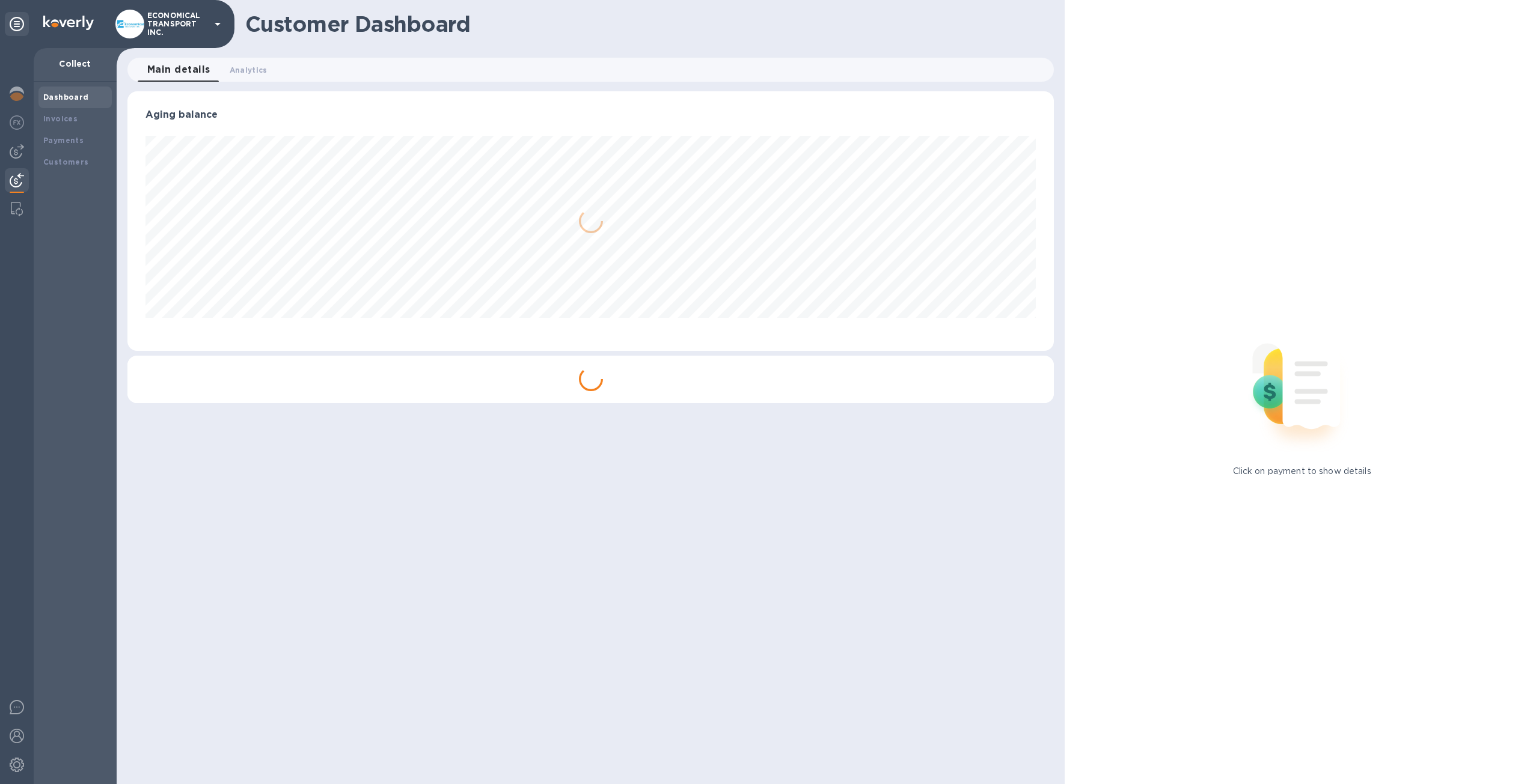
scroll to position [600599, 600281]
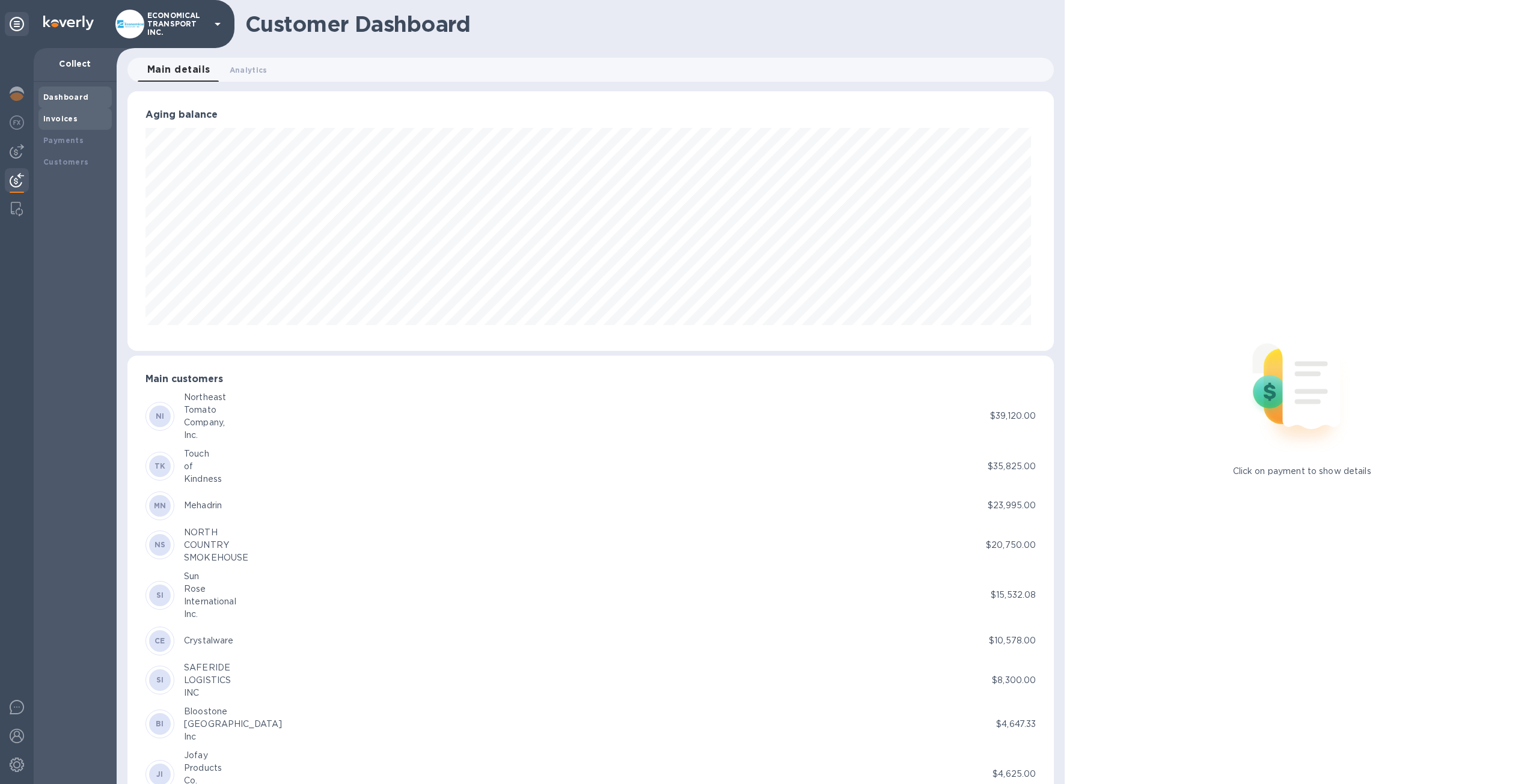
click at [75, 116] on b "Invoices" at bounding box center [61, 118] width 35 height 9
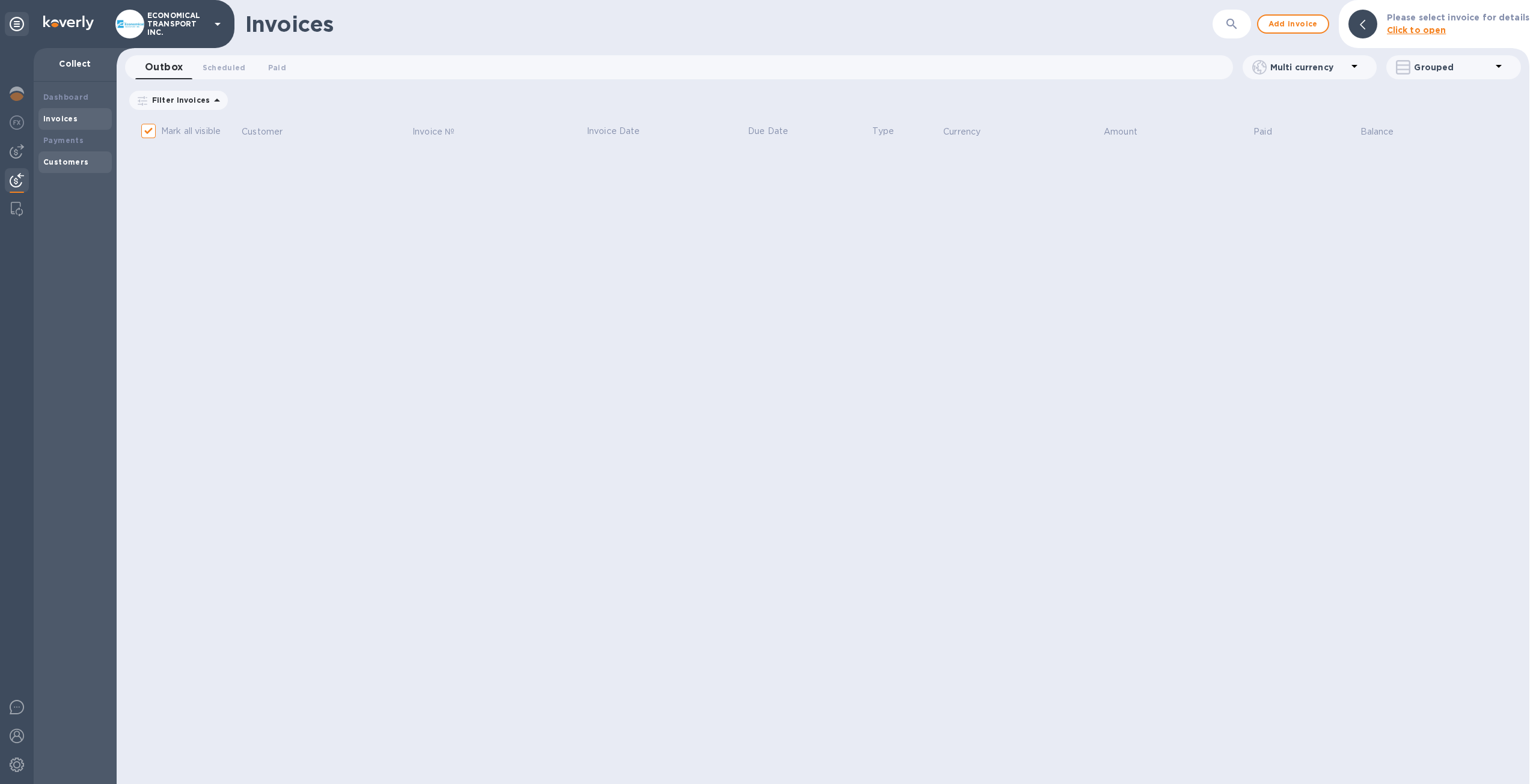
click at [66, 156] on div "Customers" at bounding box center [75, 162] width 64 height 12
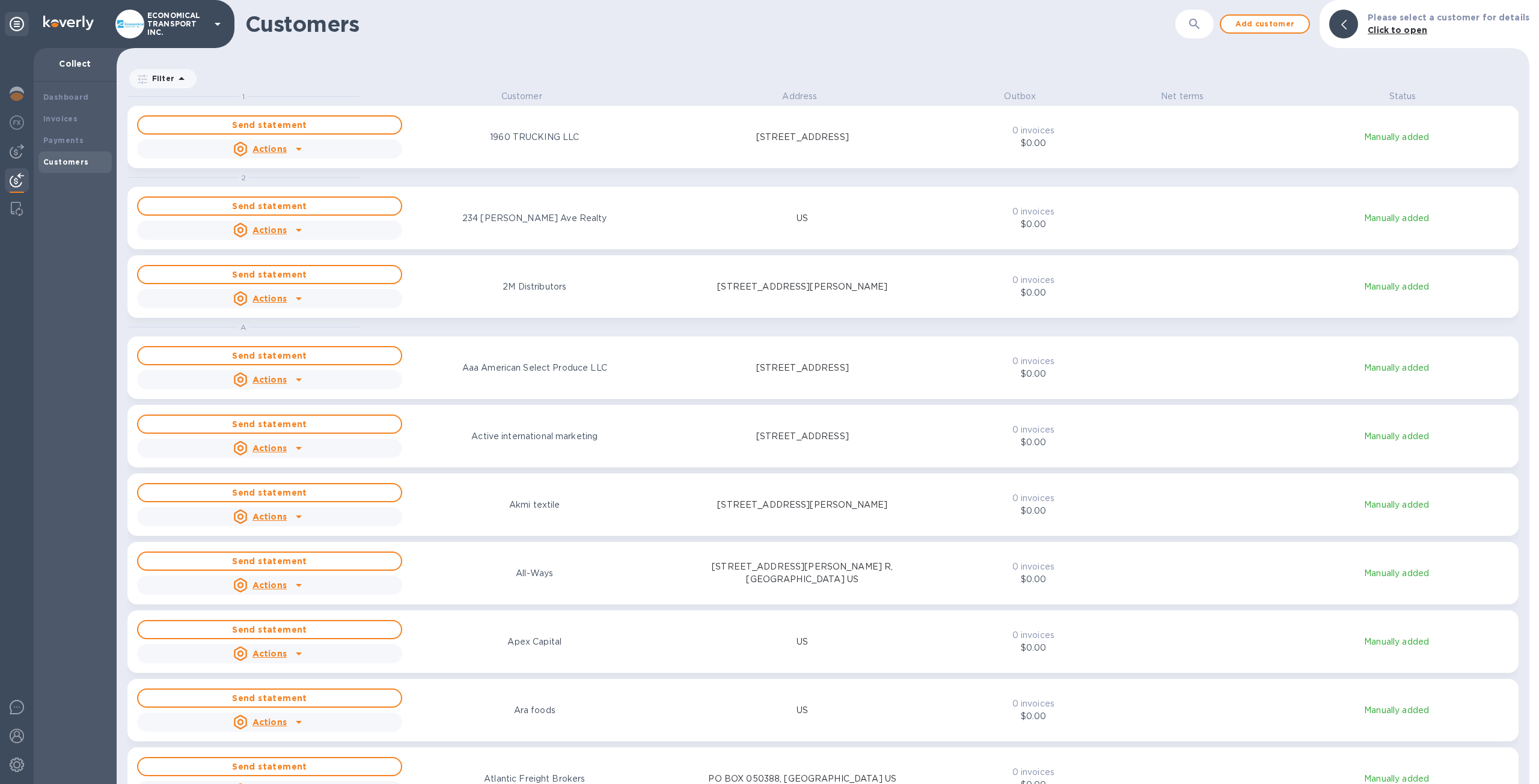
scroll to position [684, 1408]
click at [522, 94] on p "Customer" at bounding box center [522, 97] width 232 height 13
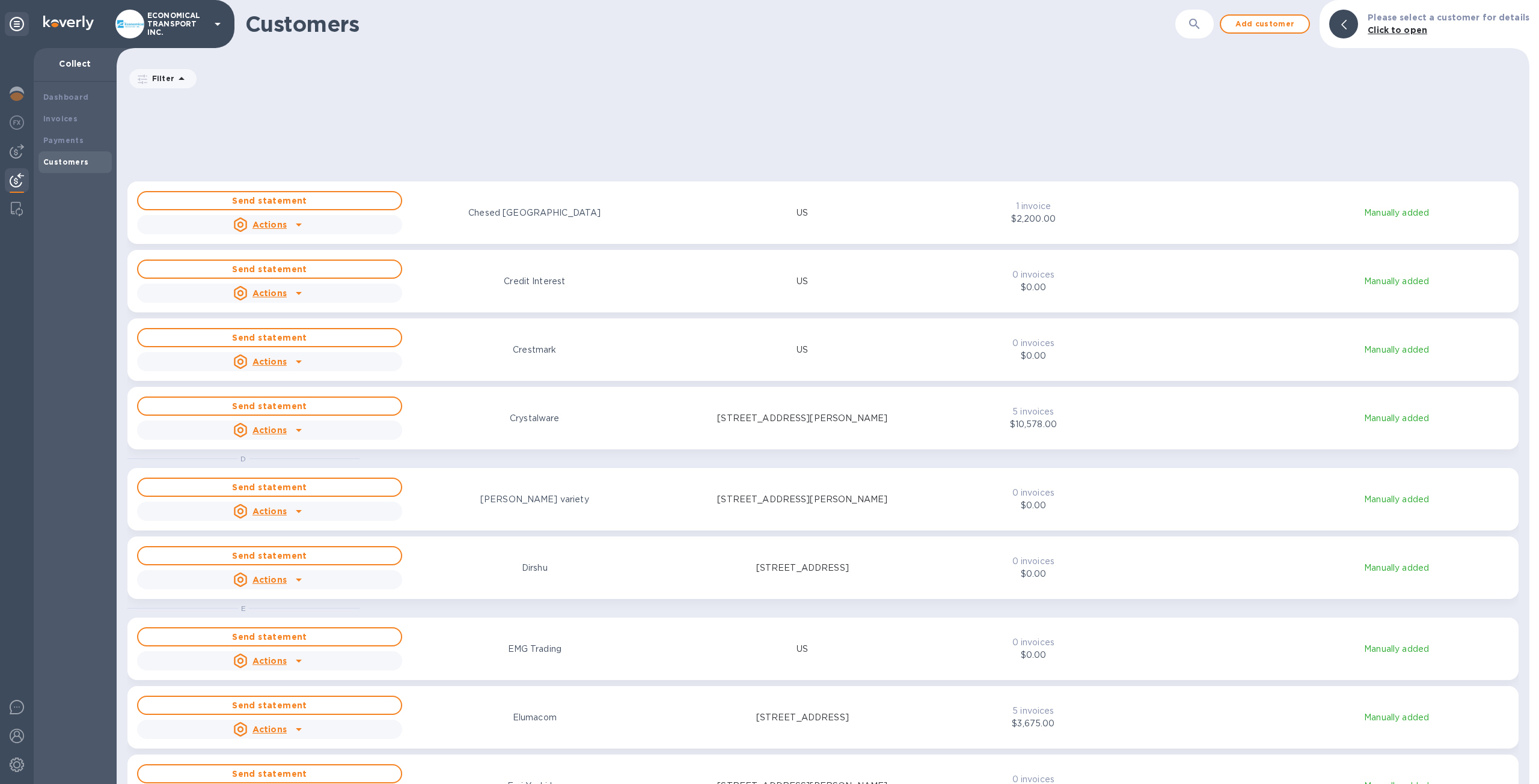
scroll to position [1322, 0]
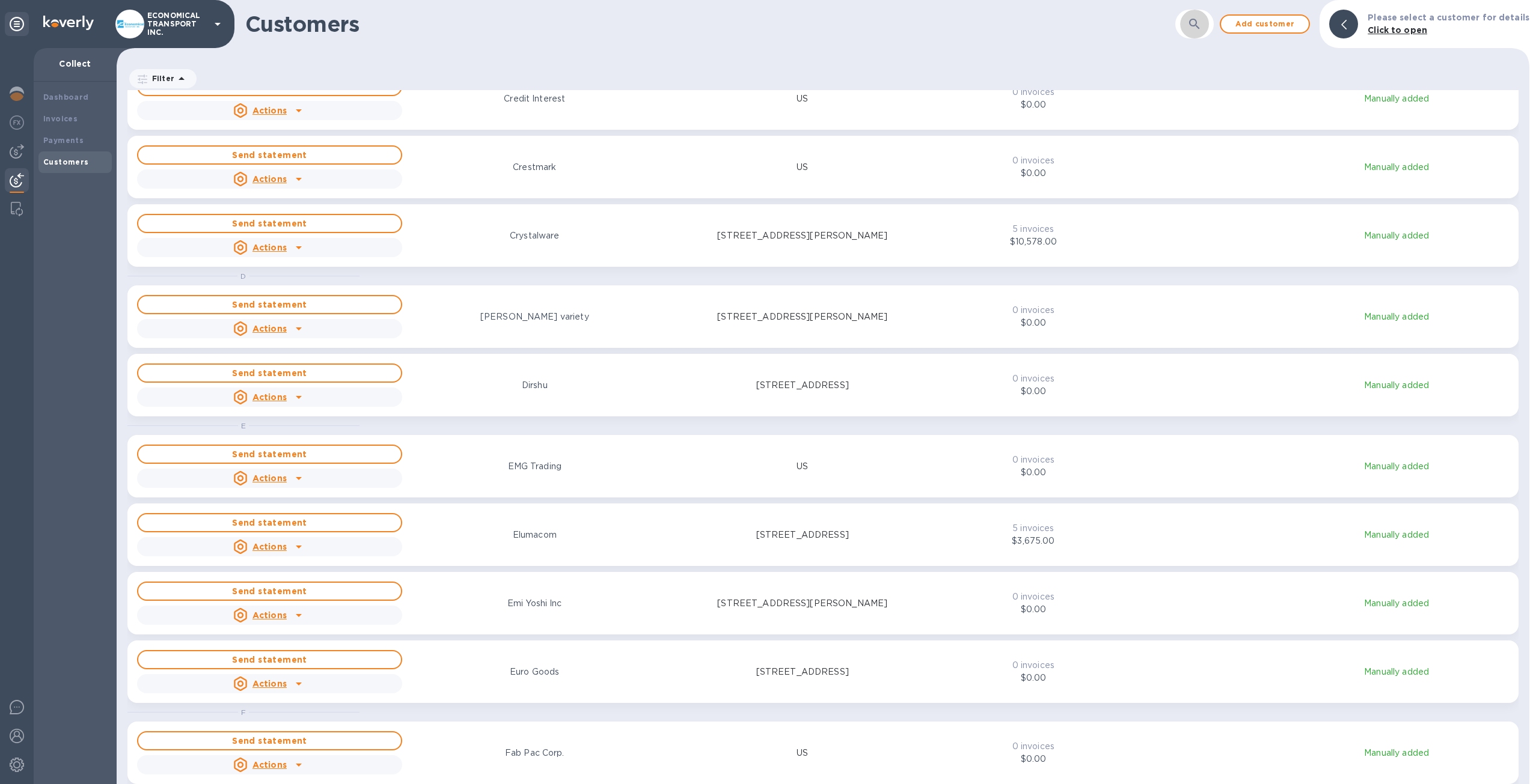
click at [1201, 26] on icon "button" at bounding box center [1194, 24] width 14 height 14
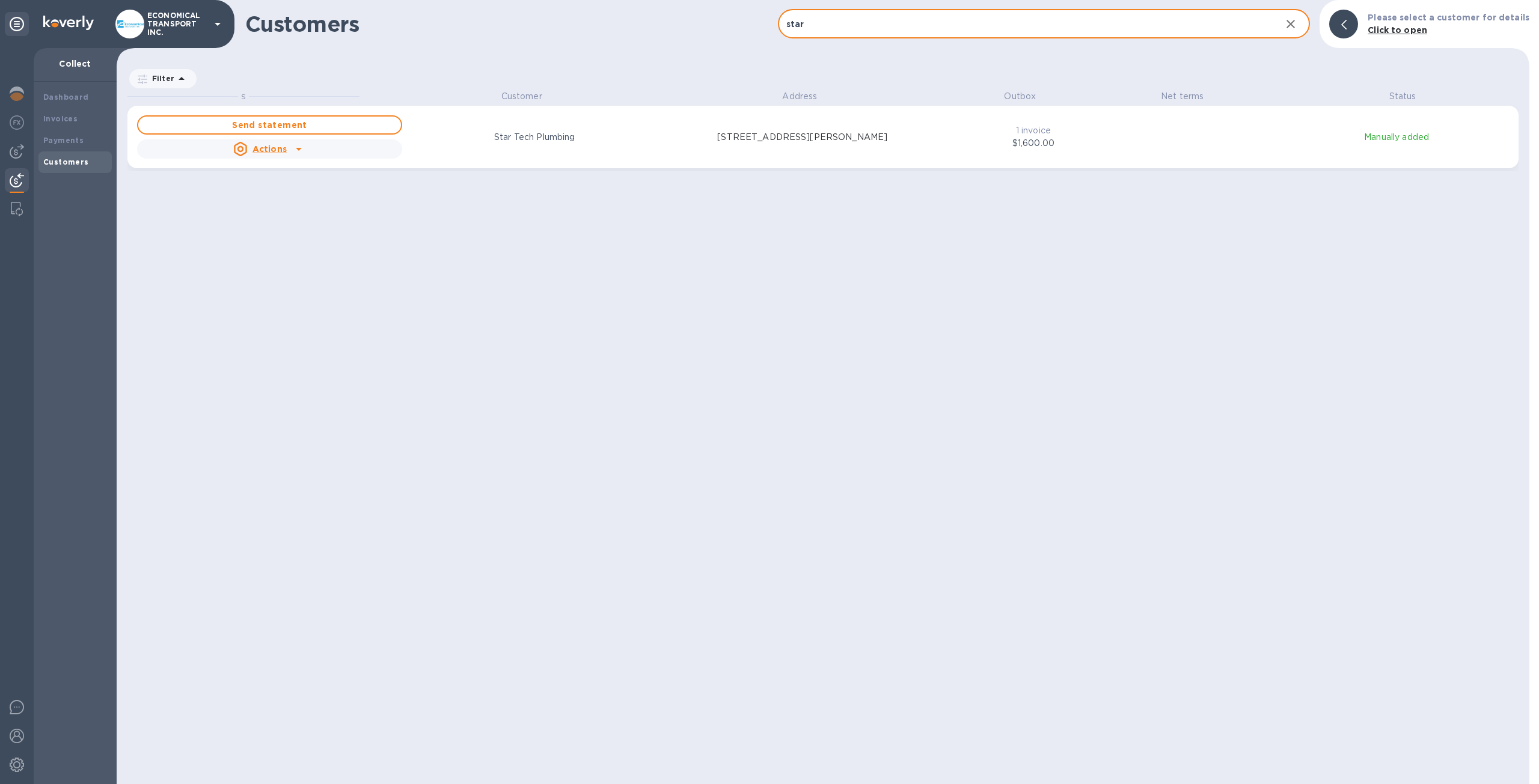
scroll to position [684, 1408]
type input "star"
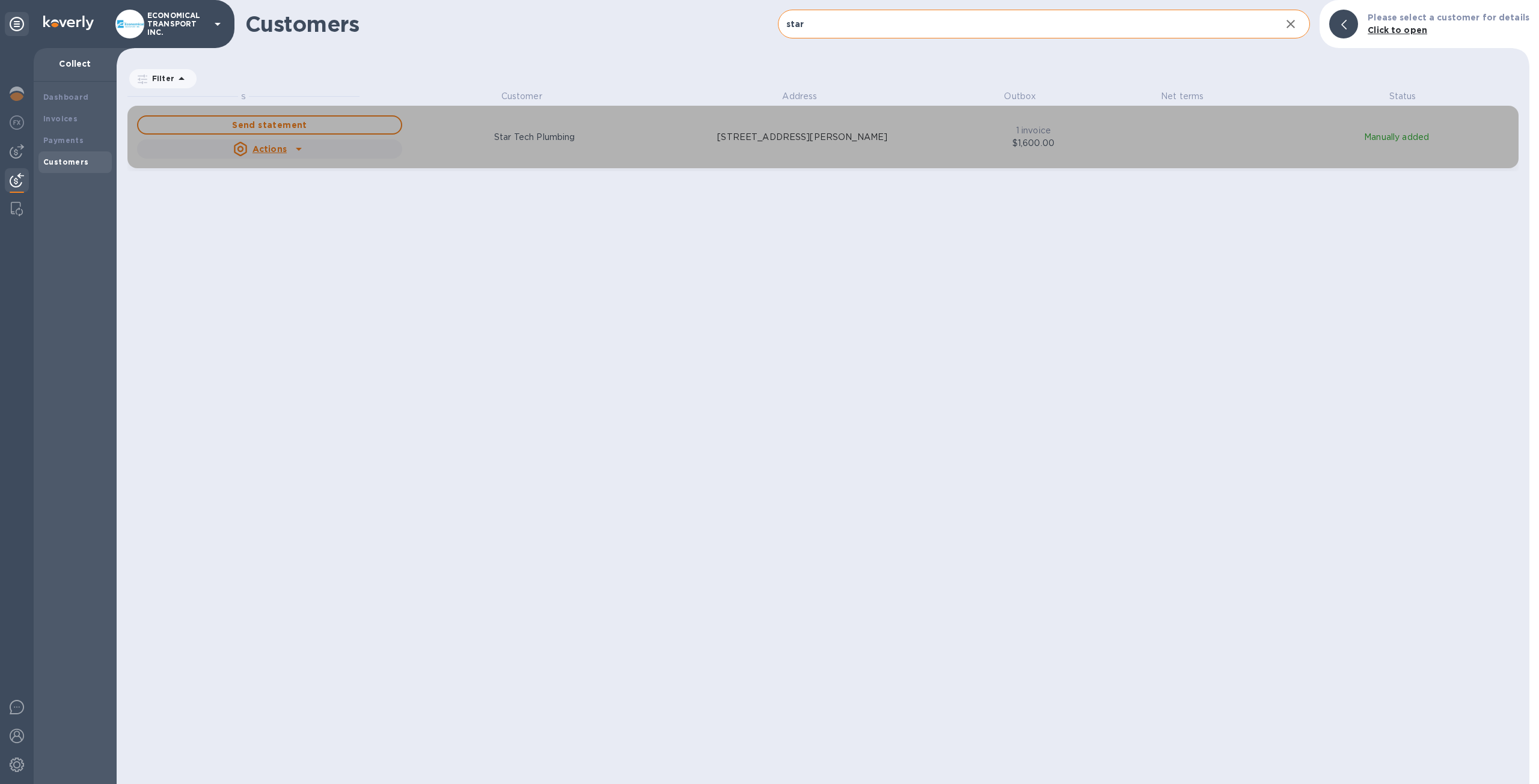
click at [633, 131] on div "Star Tech Plumbing" at bounding box center [534, 138] width 270 height 17
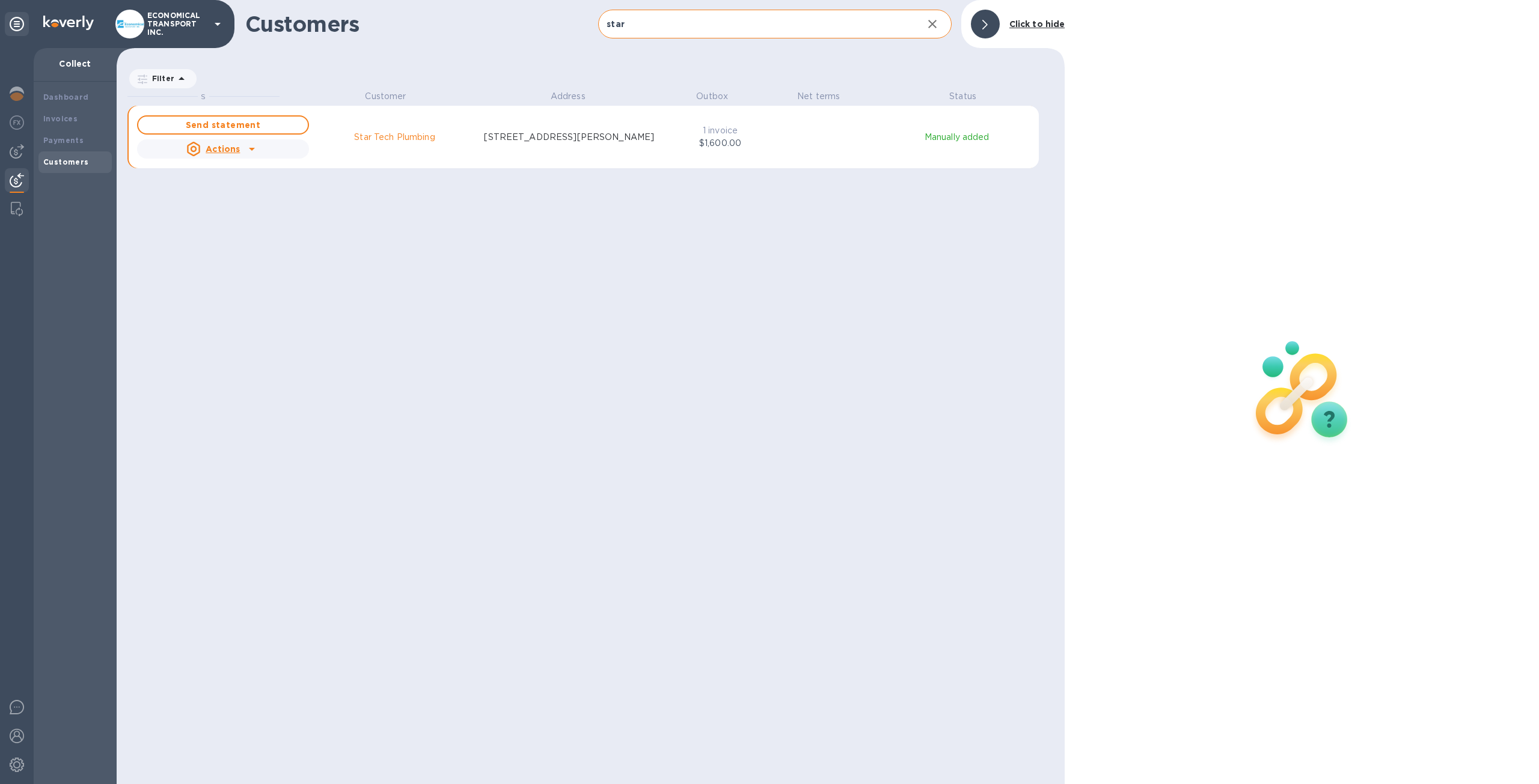
scroll to position [9, 5]
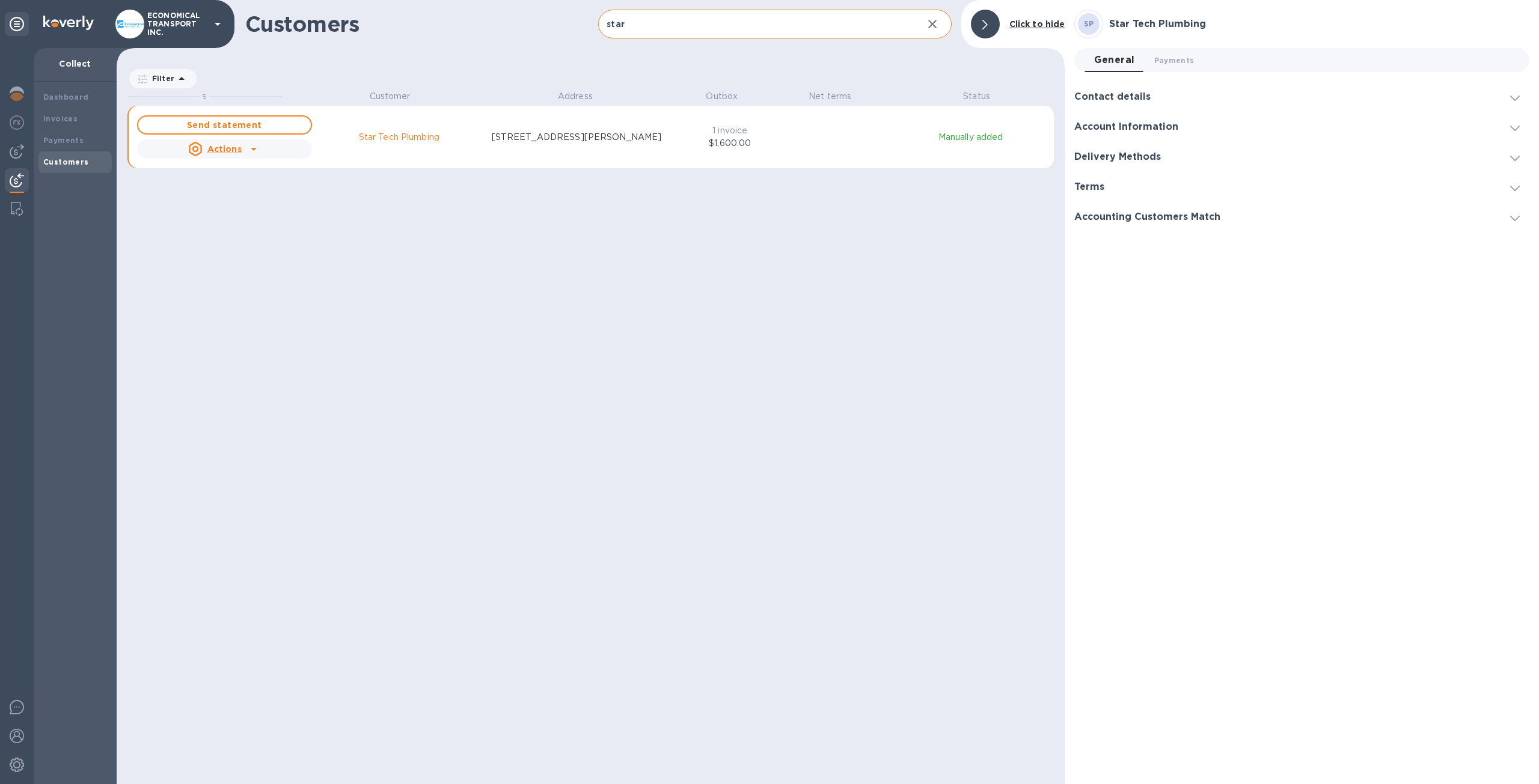
click at [1513, 101] on span at bounding box center [1515, 97] width 9 height 12
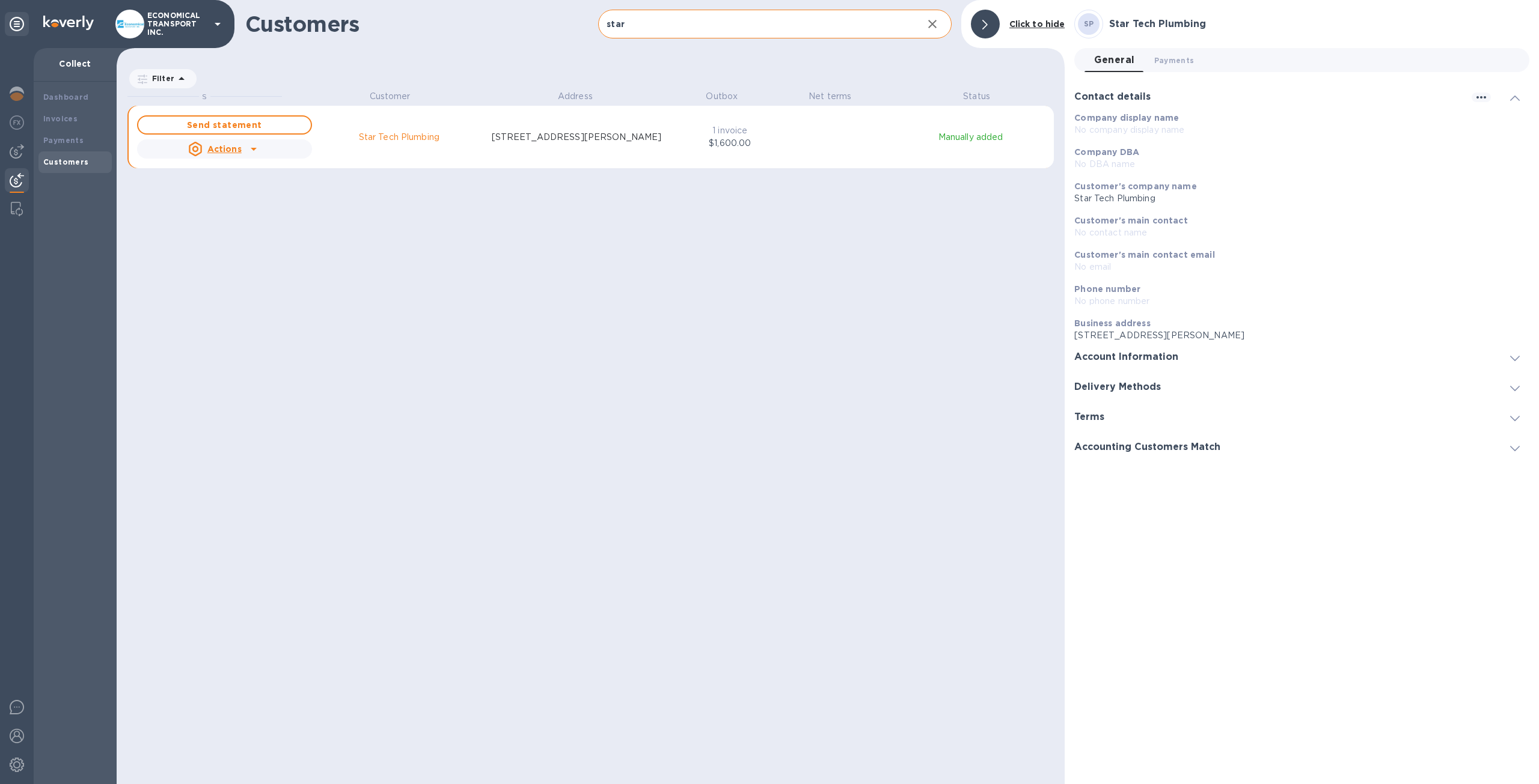
click at [1511, 360] on icon at bounding box center [1515, 358] width 9 height 6
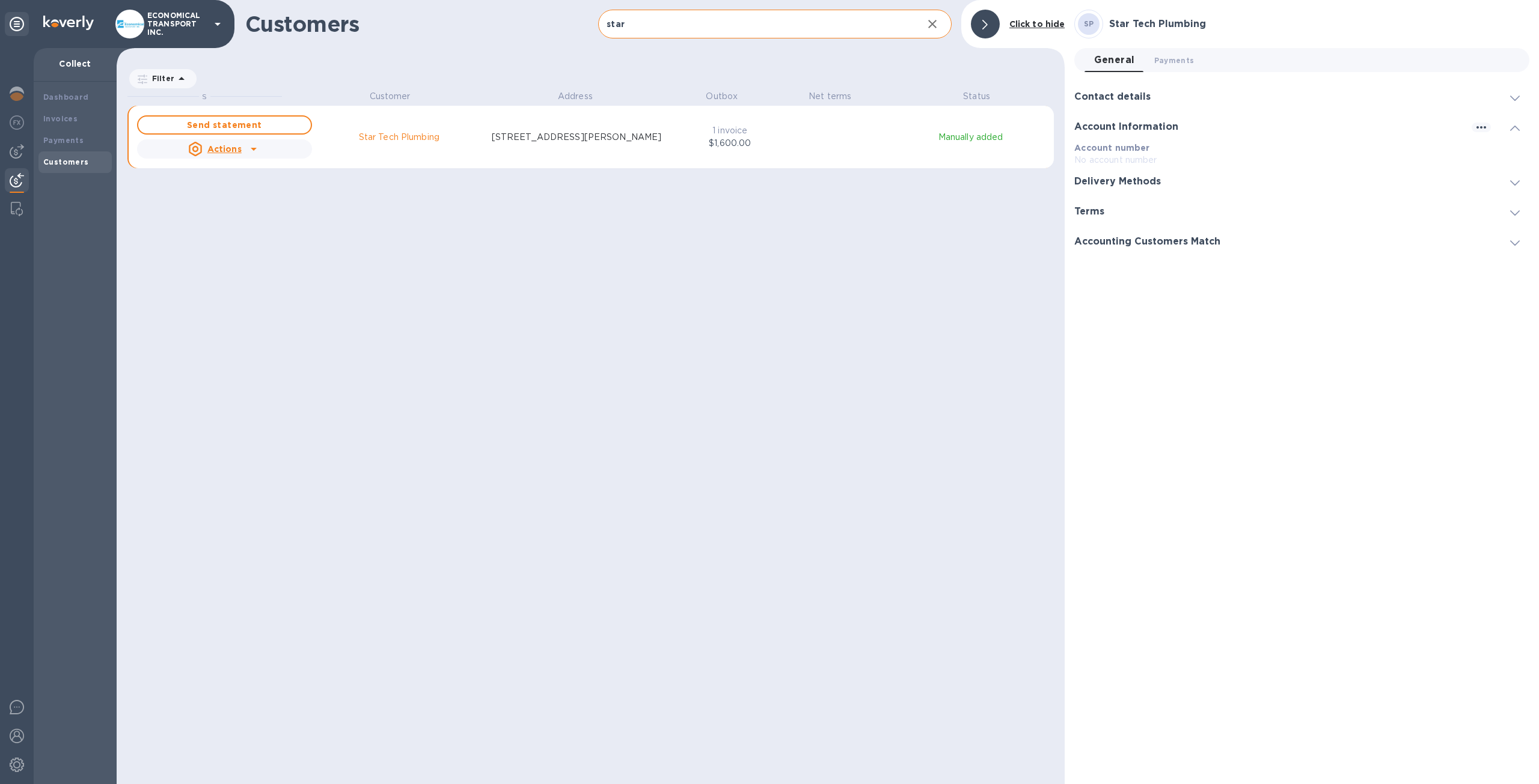
click at [1520, 181] on div at bounding box center [1515, 181] width 29 height 12
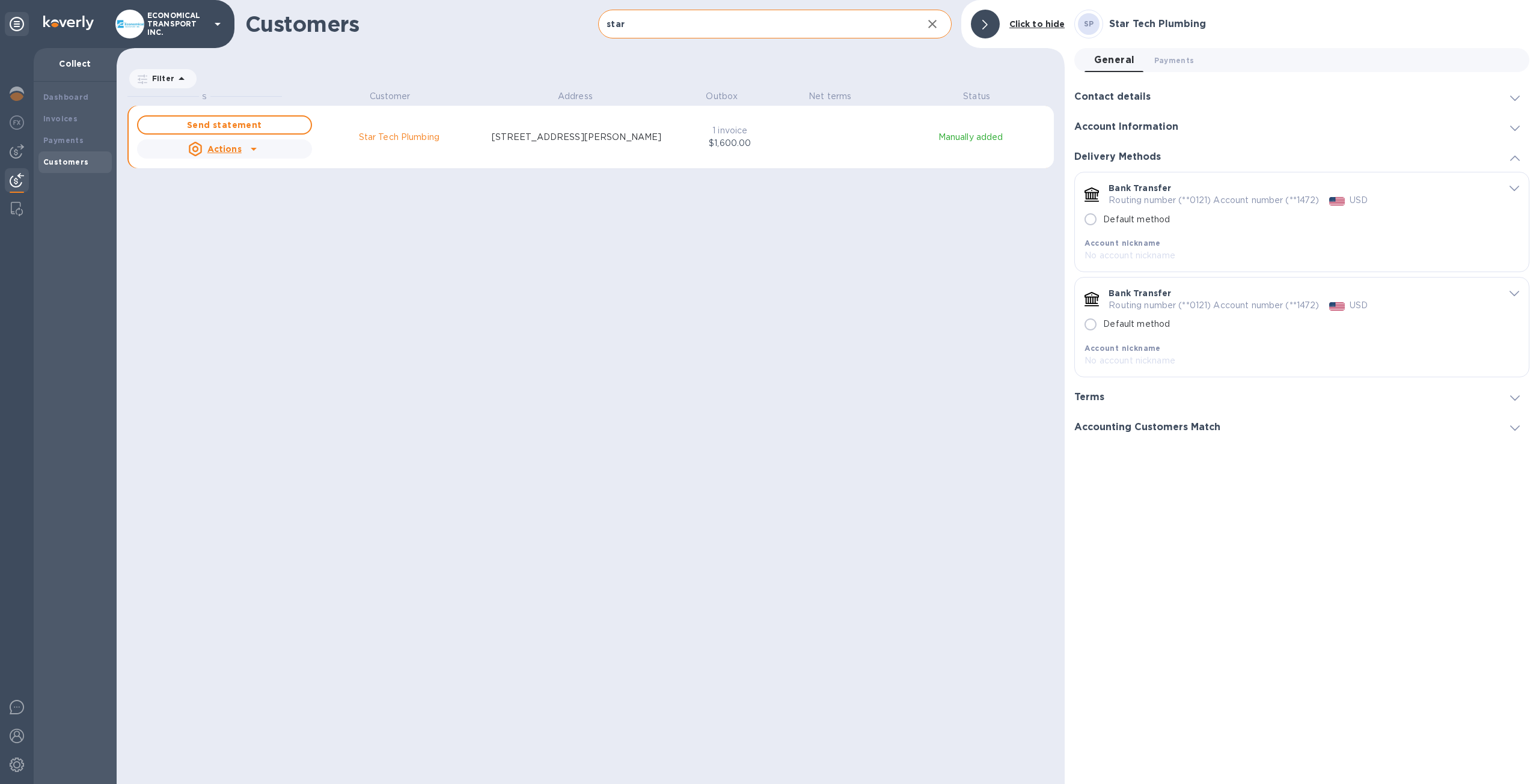
click at [1510, 392] on span at bounding box center [1515, 397] width 9 height 12
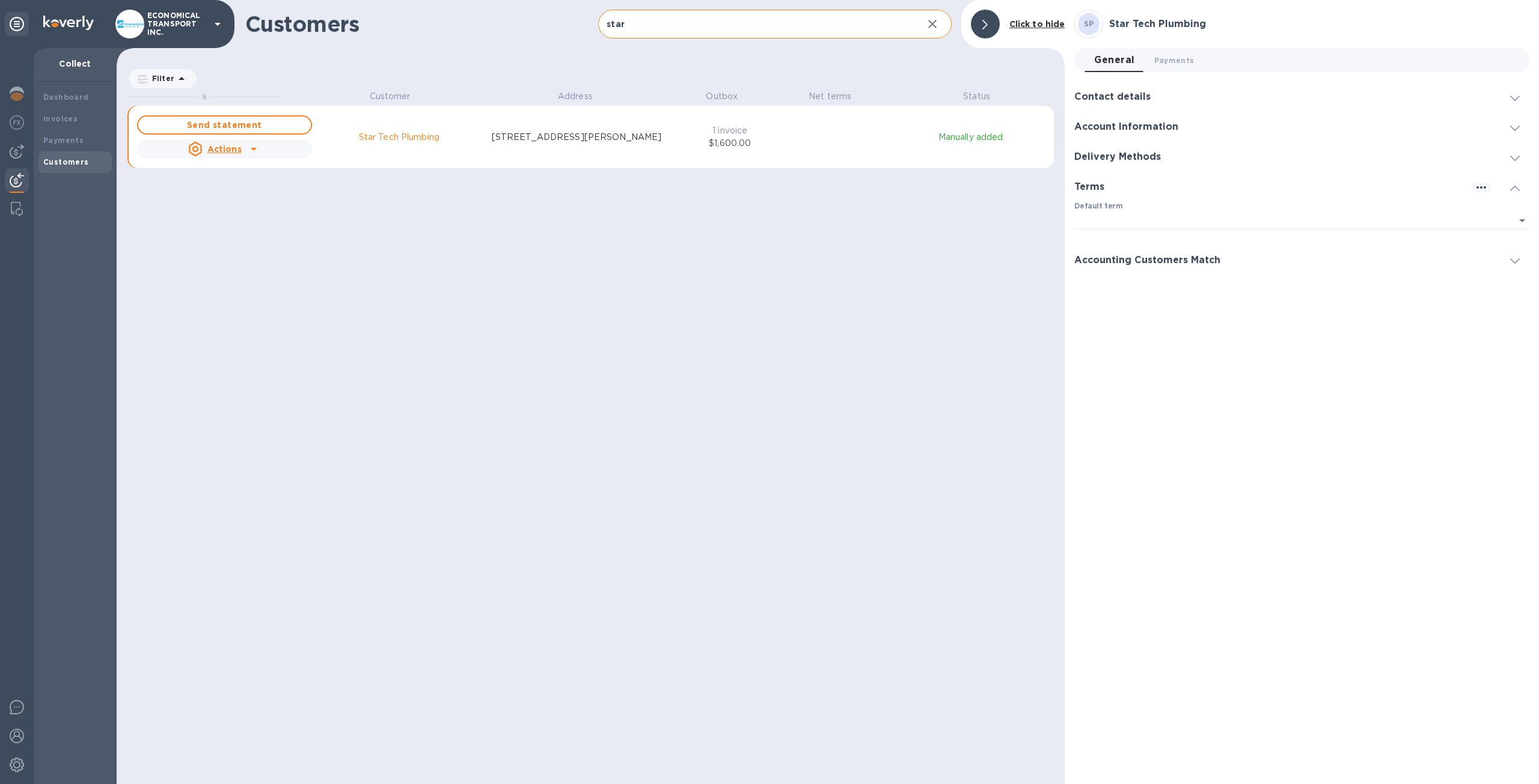
click at [1515, 260] on icon at bounding box center [1515, 261] width 9 height 6
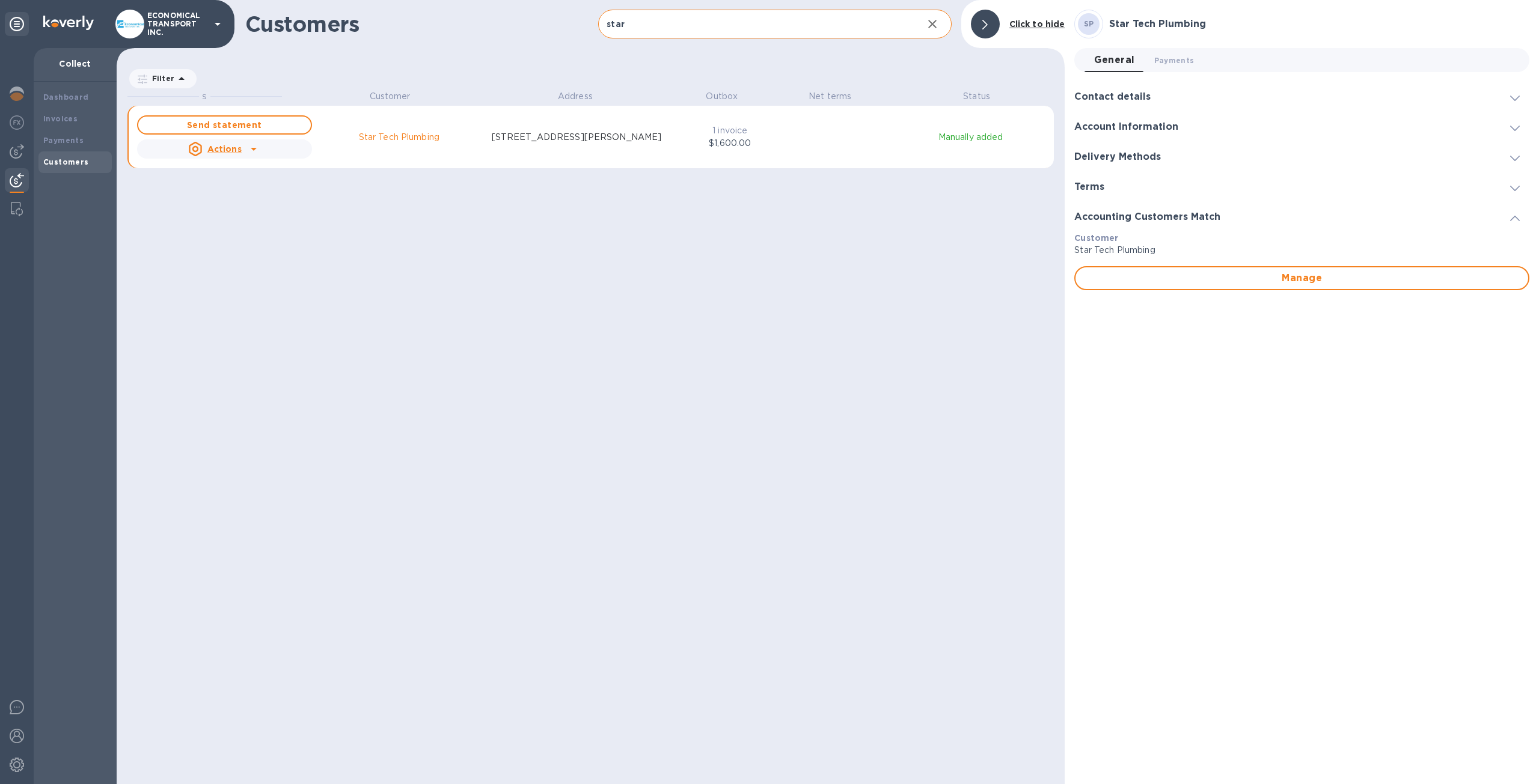
scroll to position [684, 943]
drag, startPoint x: 134, startPoint y: 354, endPoint x: 530, endPoint y: 587, distance: 459.5
drag, startPoint x: 530, startPoint y: 587, endPoint x: 781, endPoint y: 582, distance: 251.0
drag, startPoint x: 781, startPoint y: 582, endPoint x: 1138, endPoint y: 361, distance: 419.9
drag, startPoint x: 1138, startPoint y: 361, endPoint x: 1129, endPoint y: 370, distance: 12.7
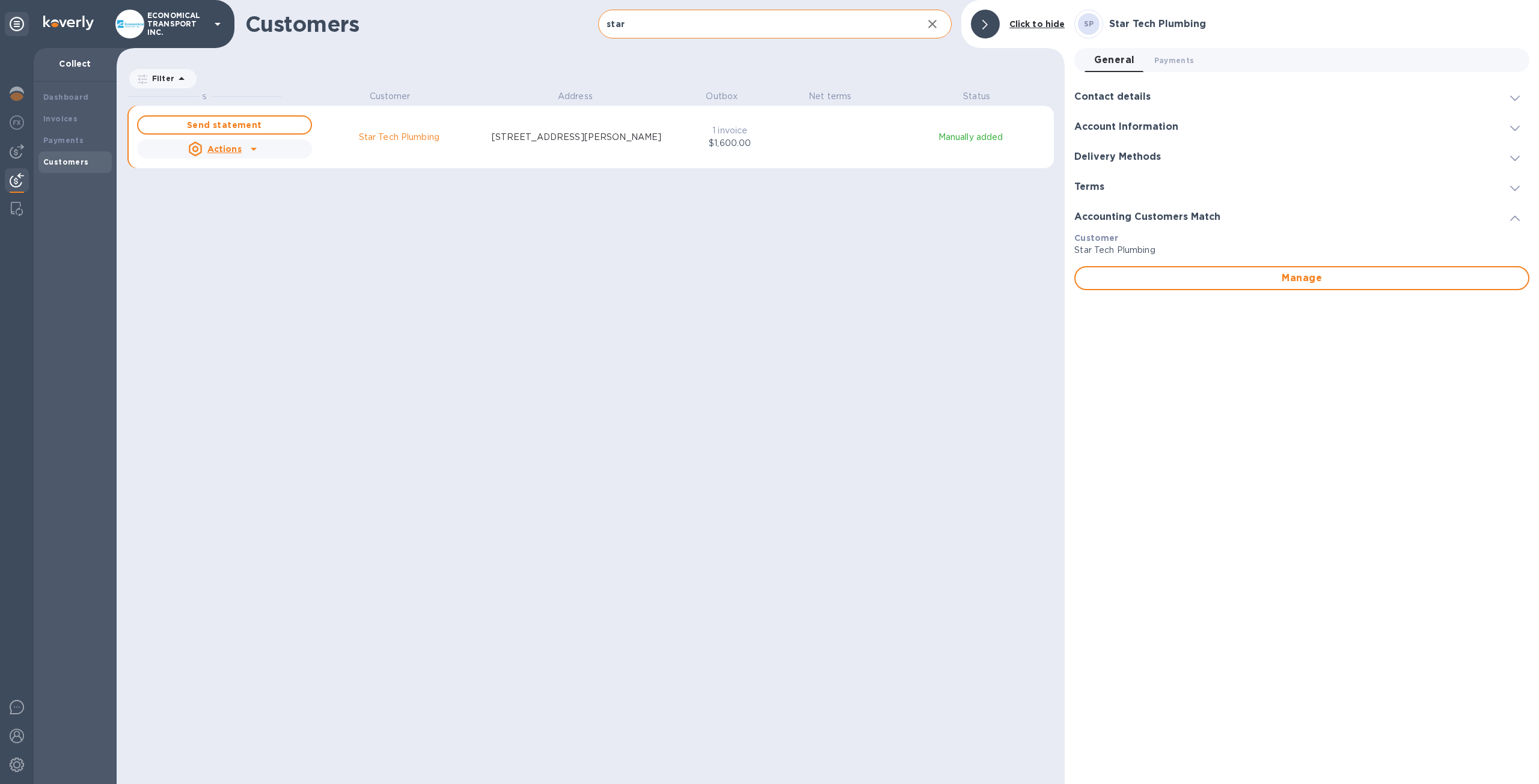
drag, startPoint x: 1129, startPoint y: 370, endPoint x: 1119, endPoint y: 388, distance: 20.6
drag, startPoint x: 1119, startPoint y: 388, endPoint x: 1131, endPoint y: 407, distance: 22.5
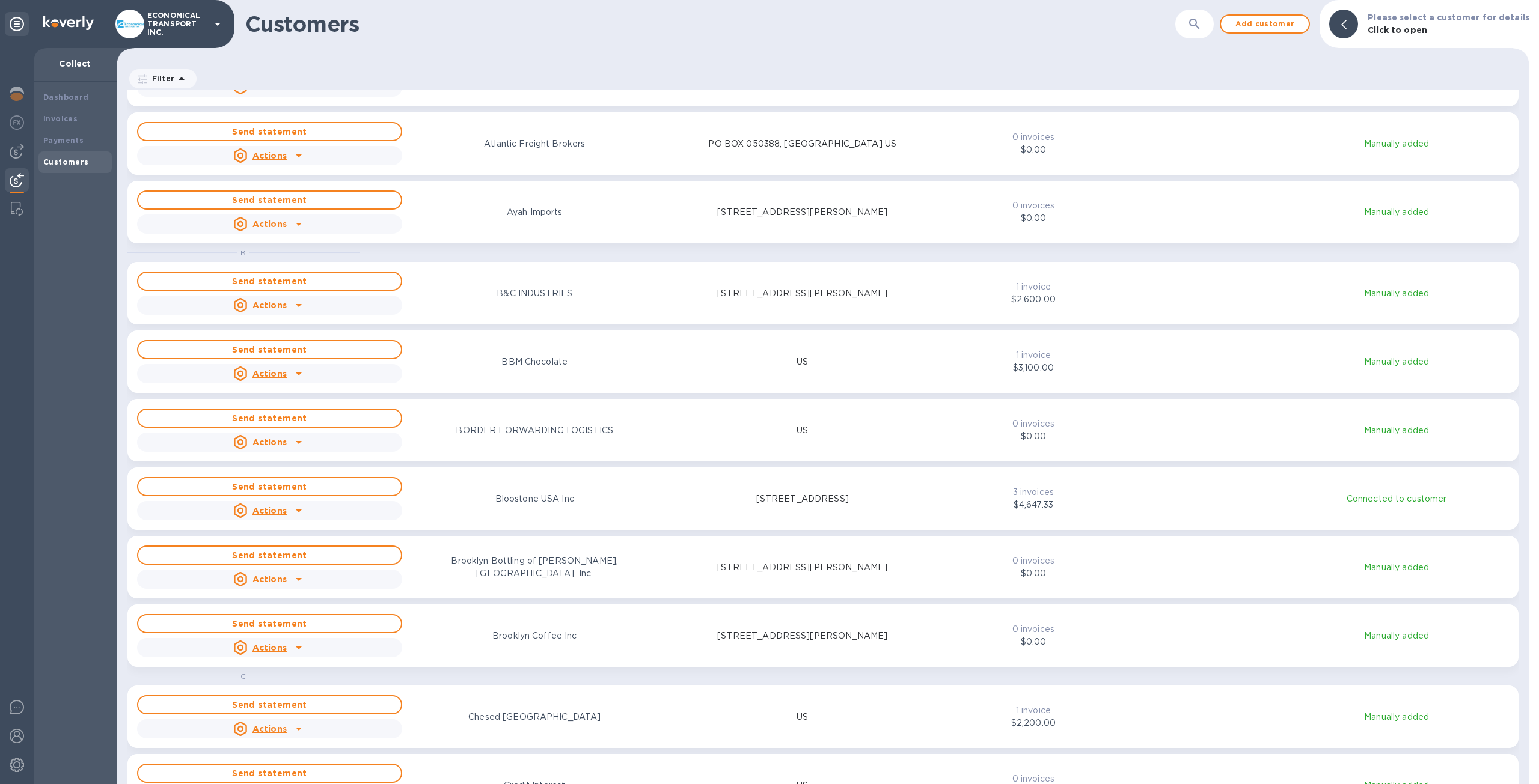
scroll to position [721, 0]
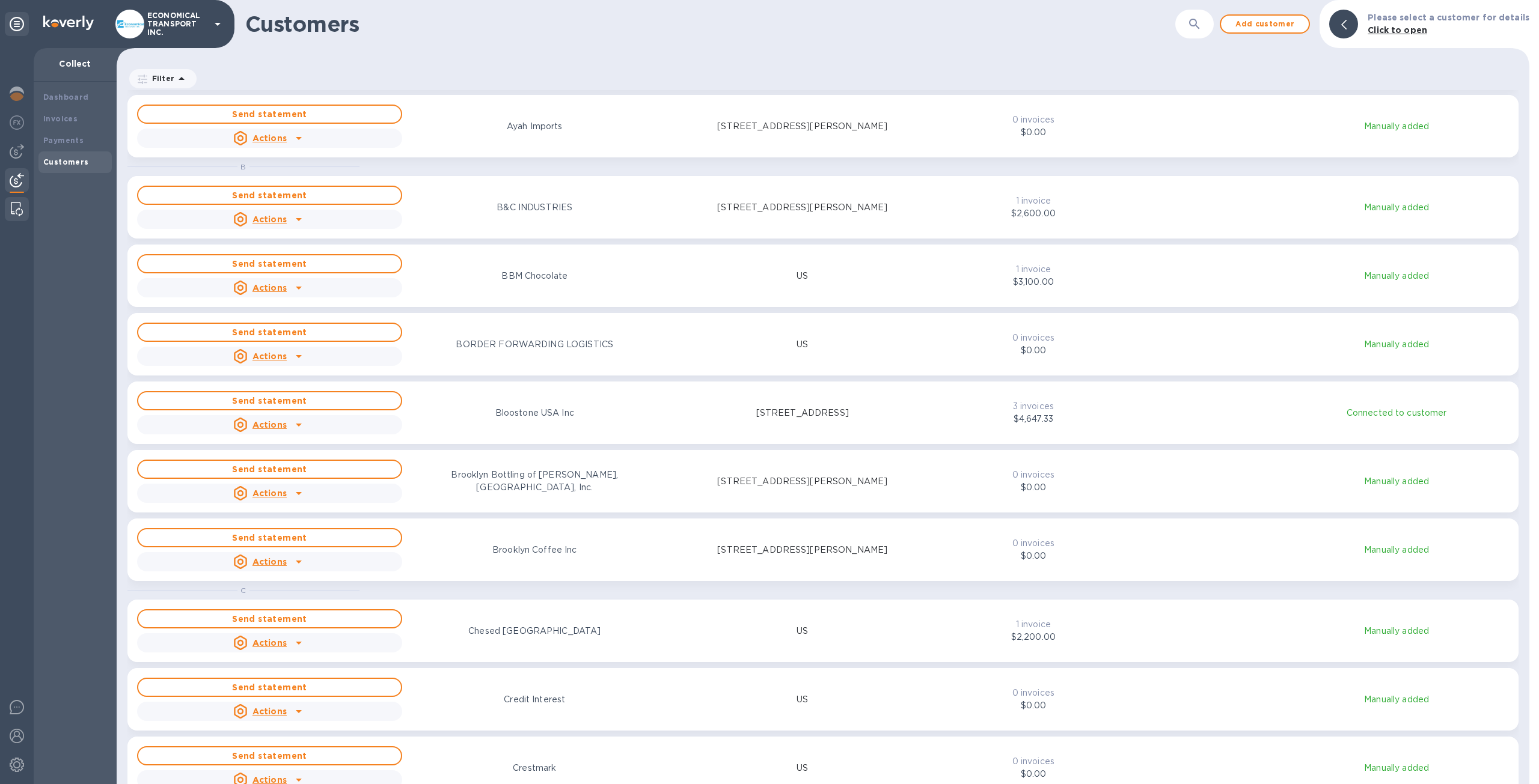
click at [9, 212] on div at bounding box center [17, 209] width 22 height 24
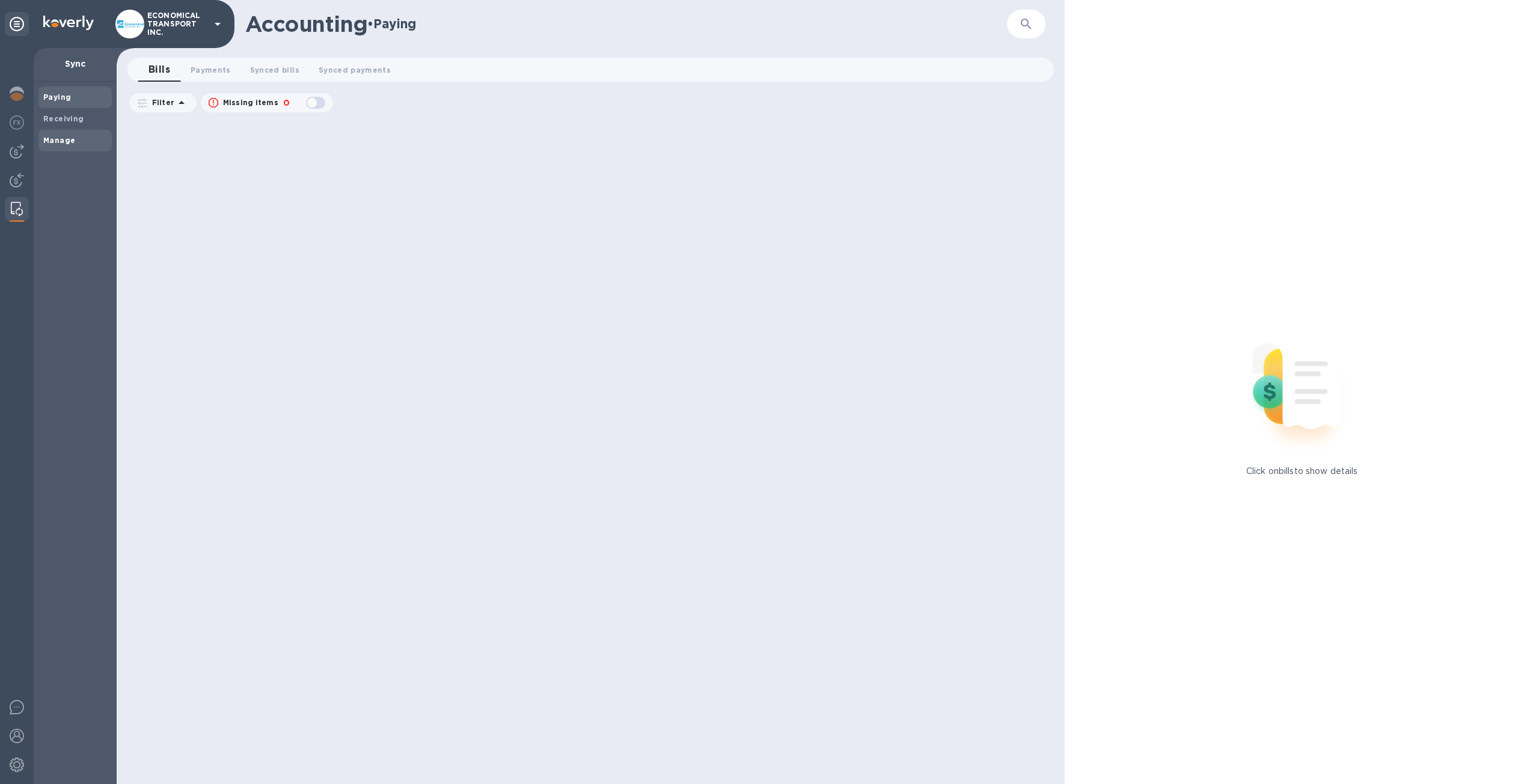
drag, startPoint x: 79, startPoint y: 139, endPoint x: 79, endPoint y: 133, distance: 6.0
click at [79, 138] on span "Manage" at bounding box center [75, 140] width 64 height 12
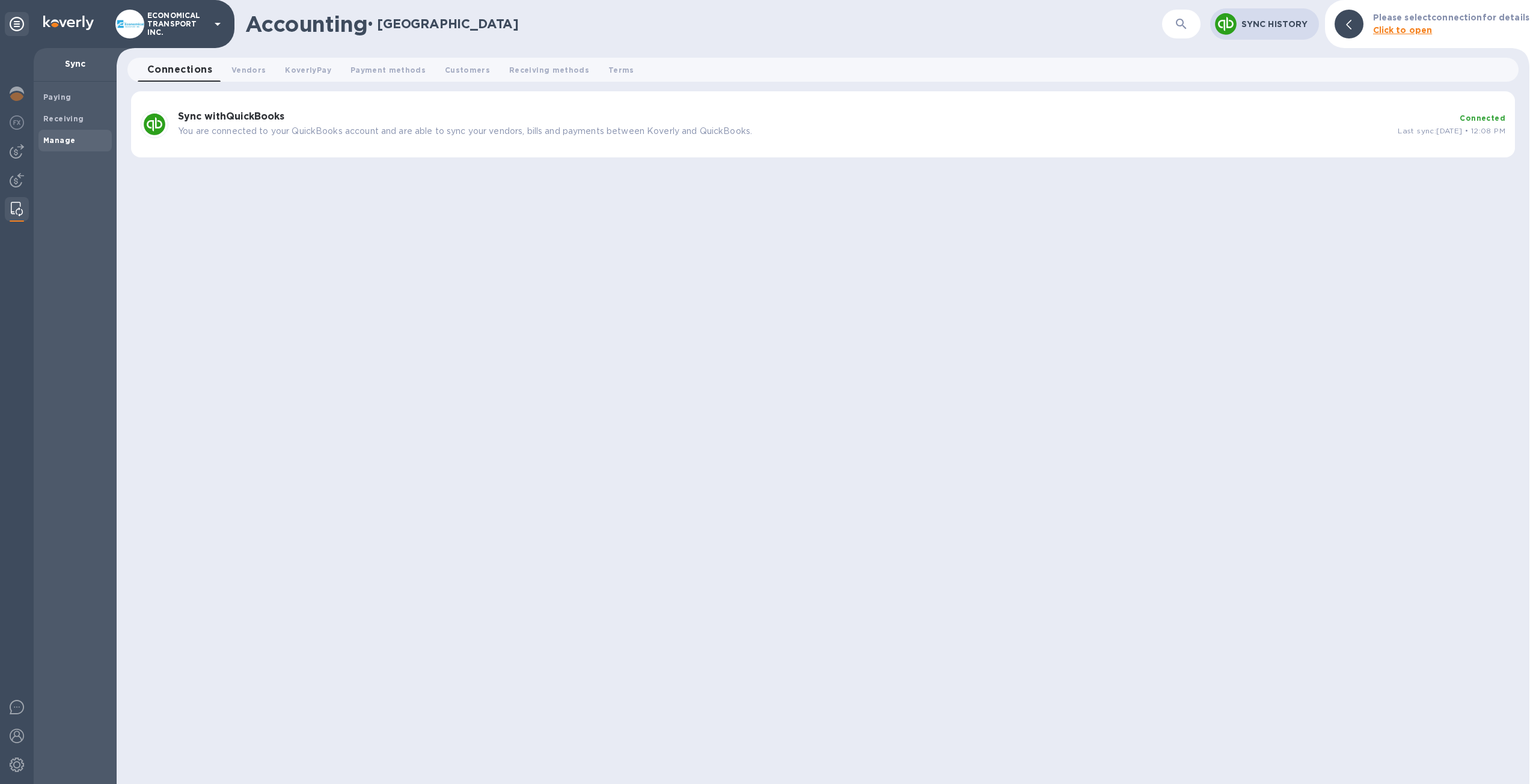
click at [1359, 140] on div "Sync with QuickBooks You are connected to your QuickBooks account and are able …" at bounding box center [783, 124] width 1220 height 36
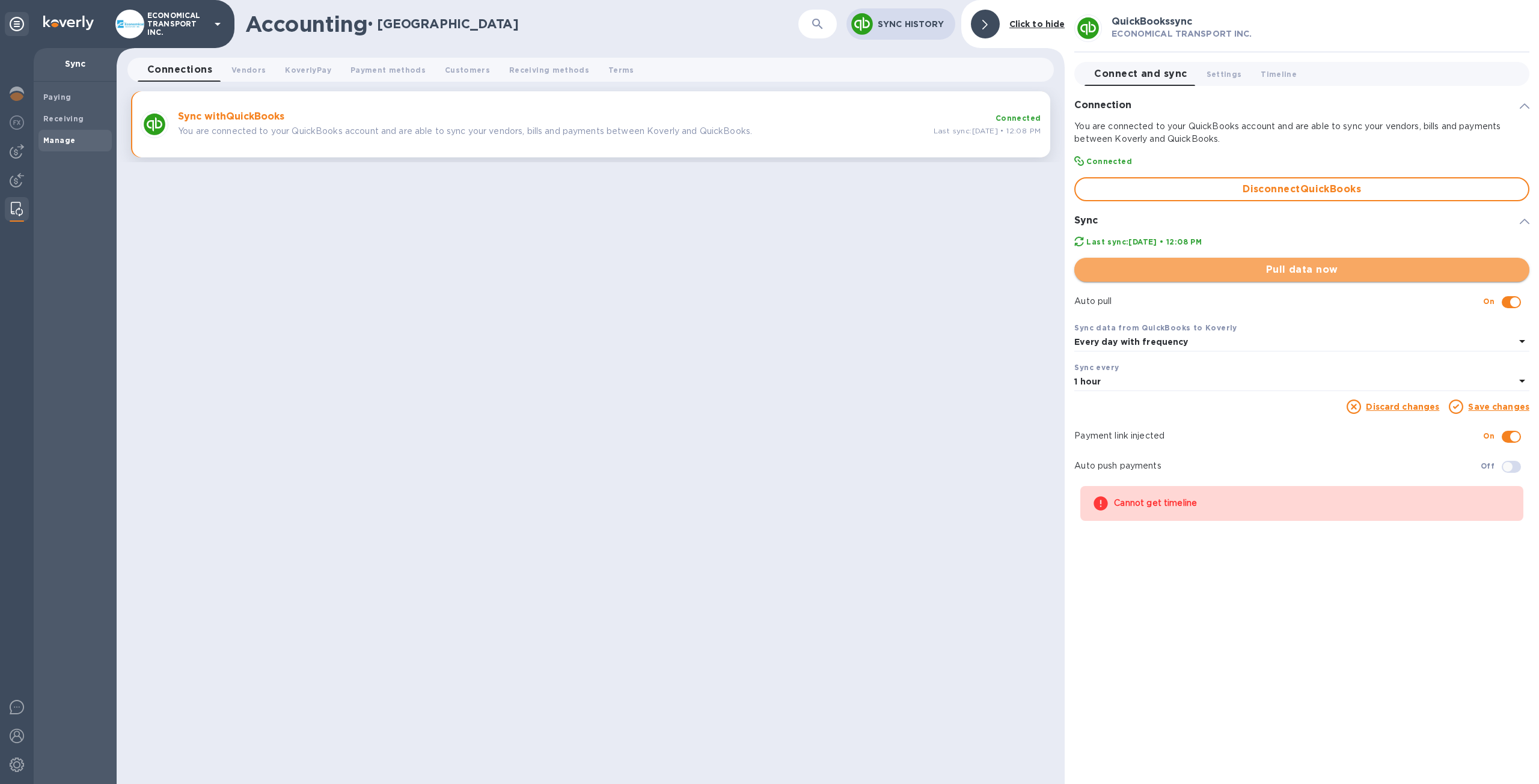
click at [1275, 274] on span "Pull data now" at bounding box center [1302, 270] width 436 height 14
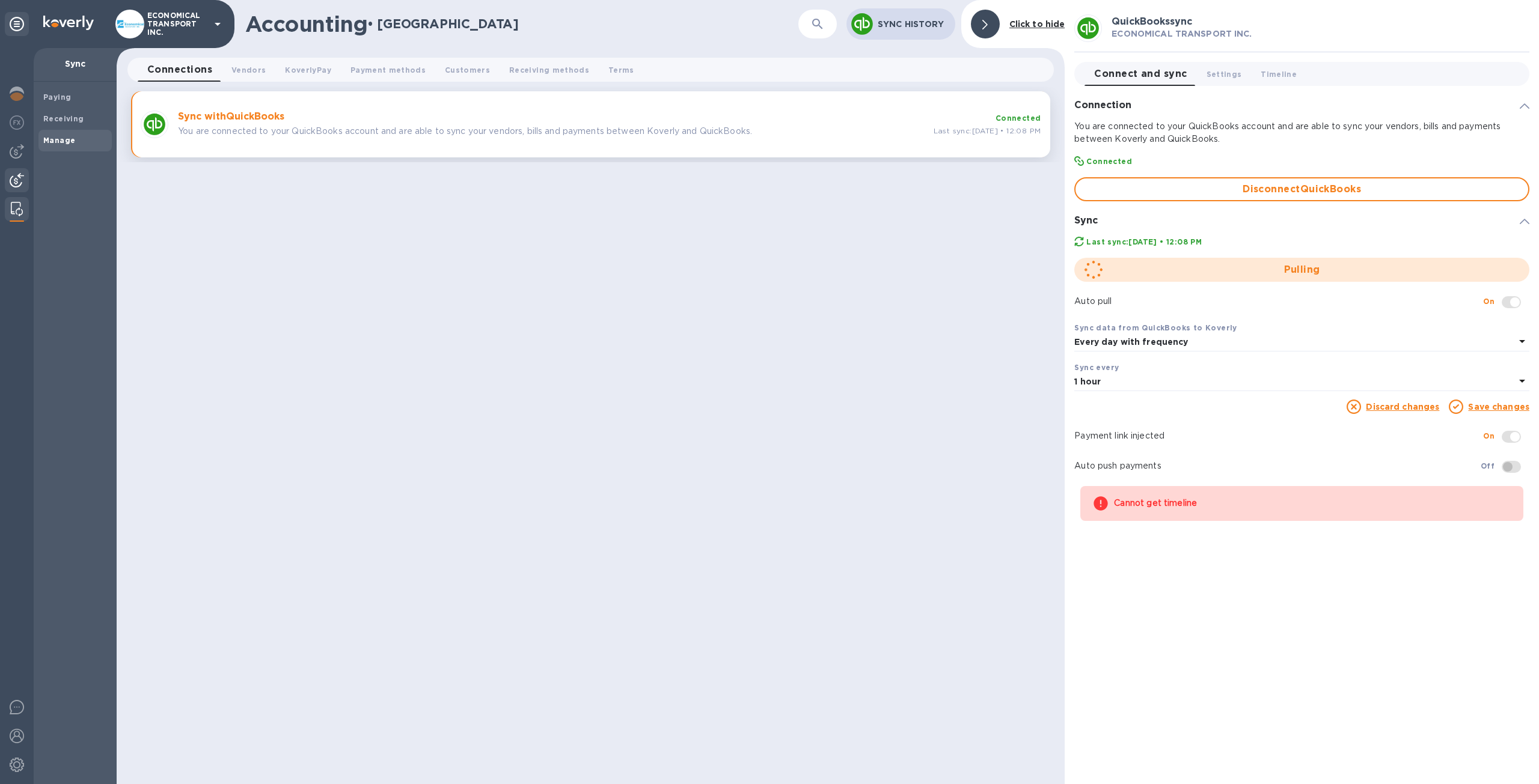
click at [11, 169] on div at bounding box center [17, 182] width 24 height 27
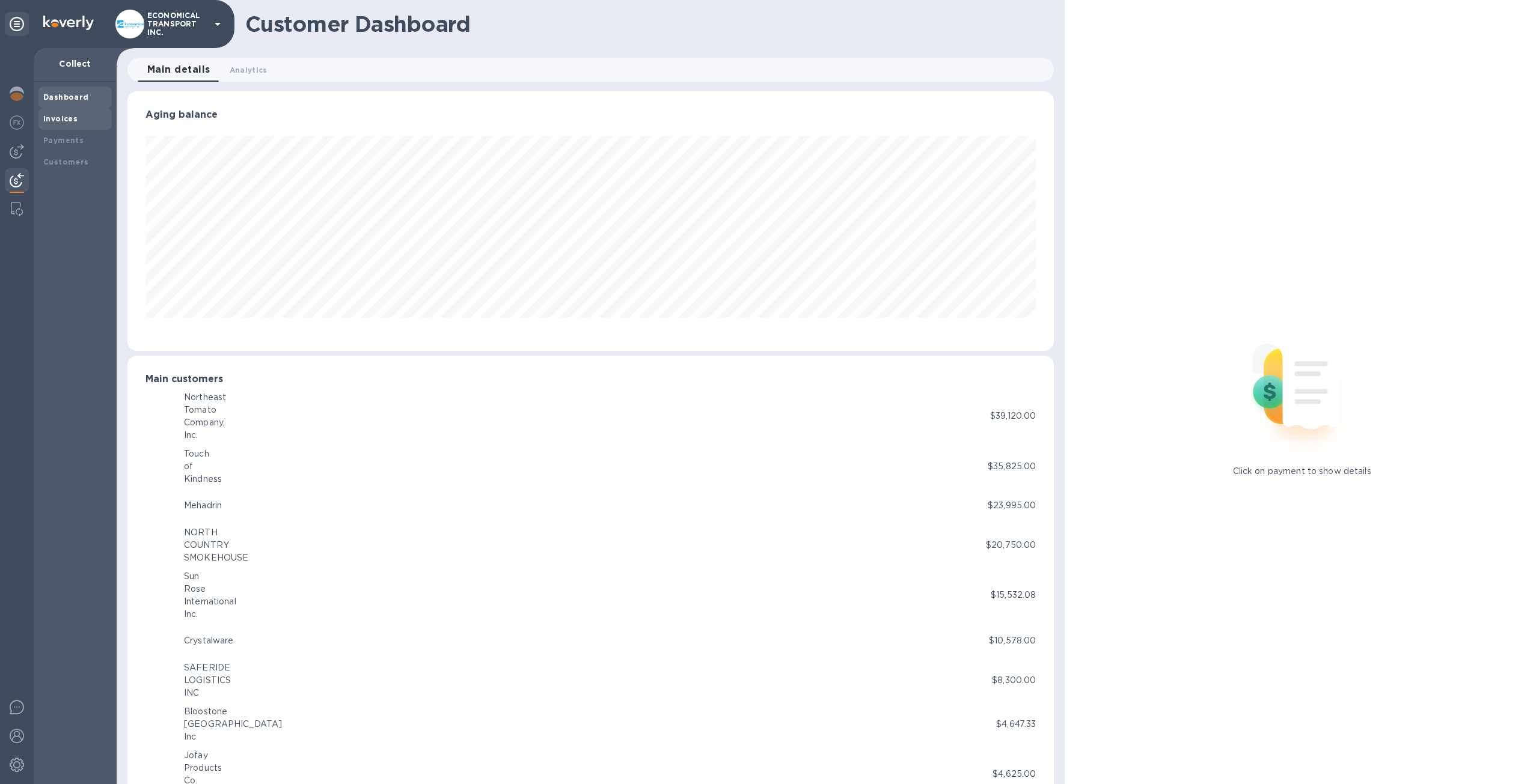
scroll to position [600599, 600281]
click at [55, 115] on b "Invoices" at bounding box center [61, 118] width 35 height 9
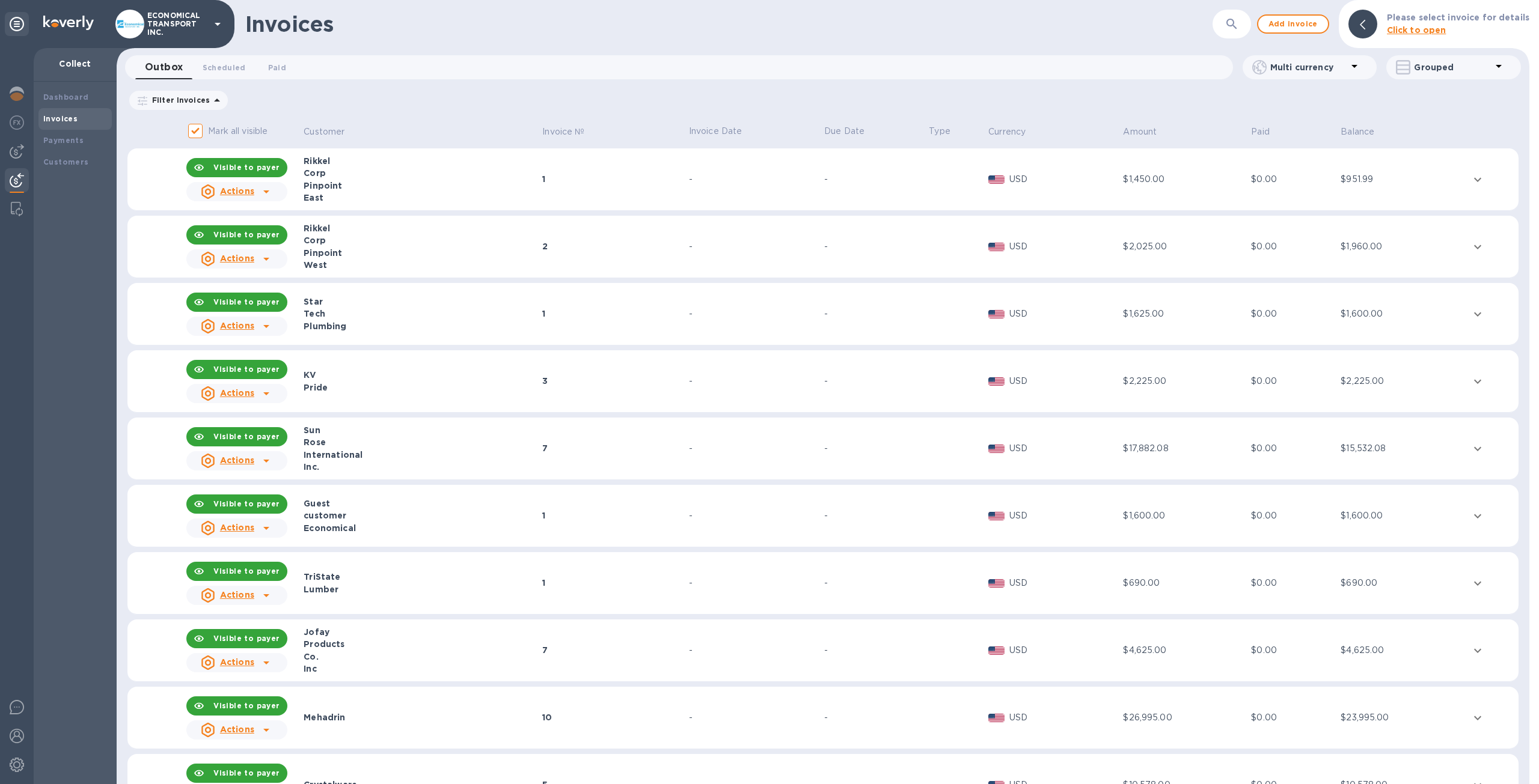
click at [409, 312] on div "Tech" at bounding box center [421, 313] width 235 height 12
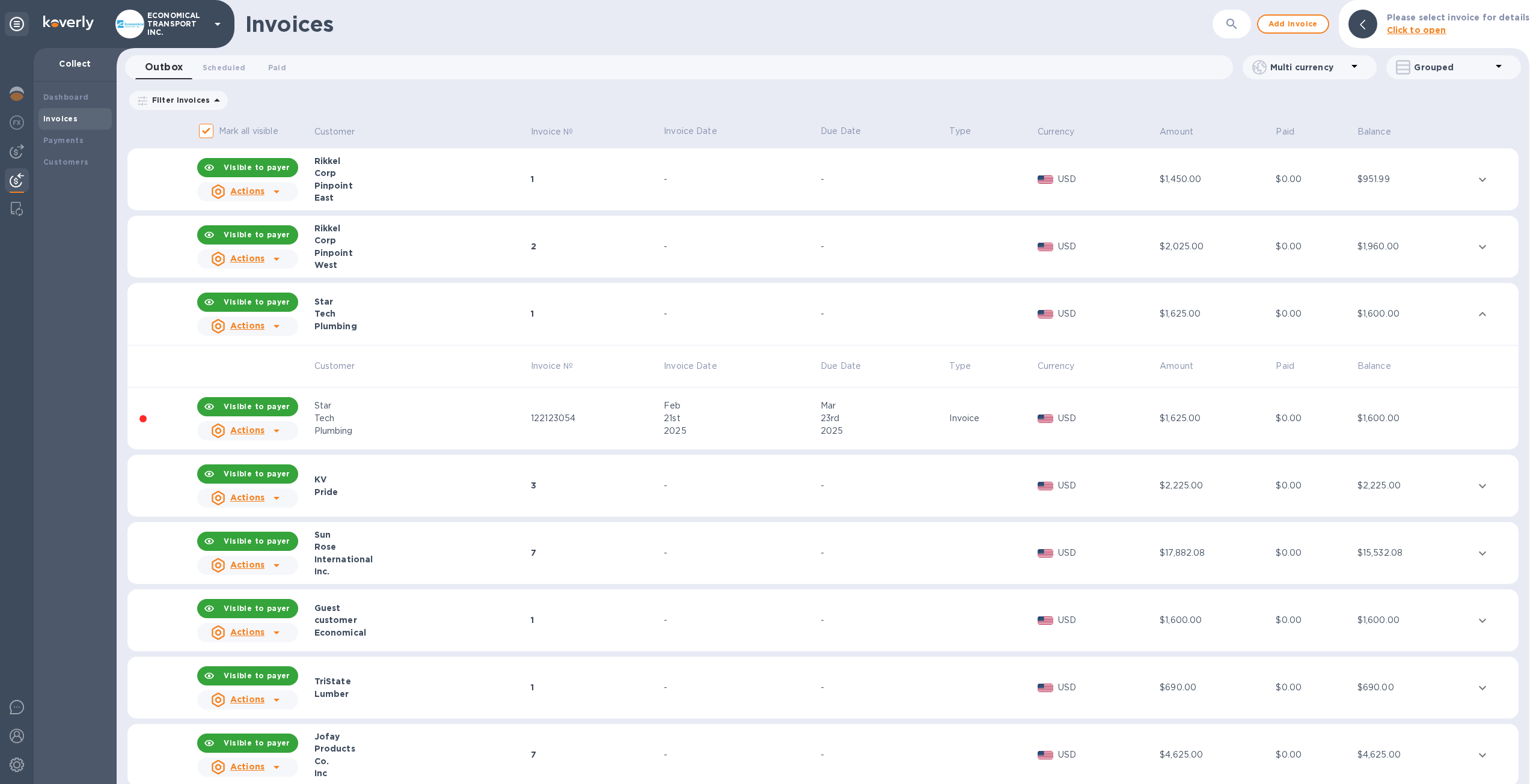
click at [203, 99] on p "Filter Invoices" at bounding box center [178, 100] width 62 height 10
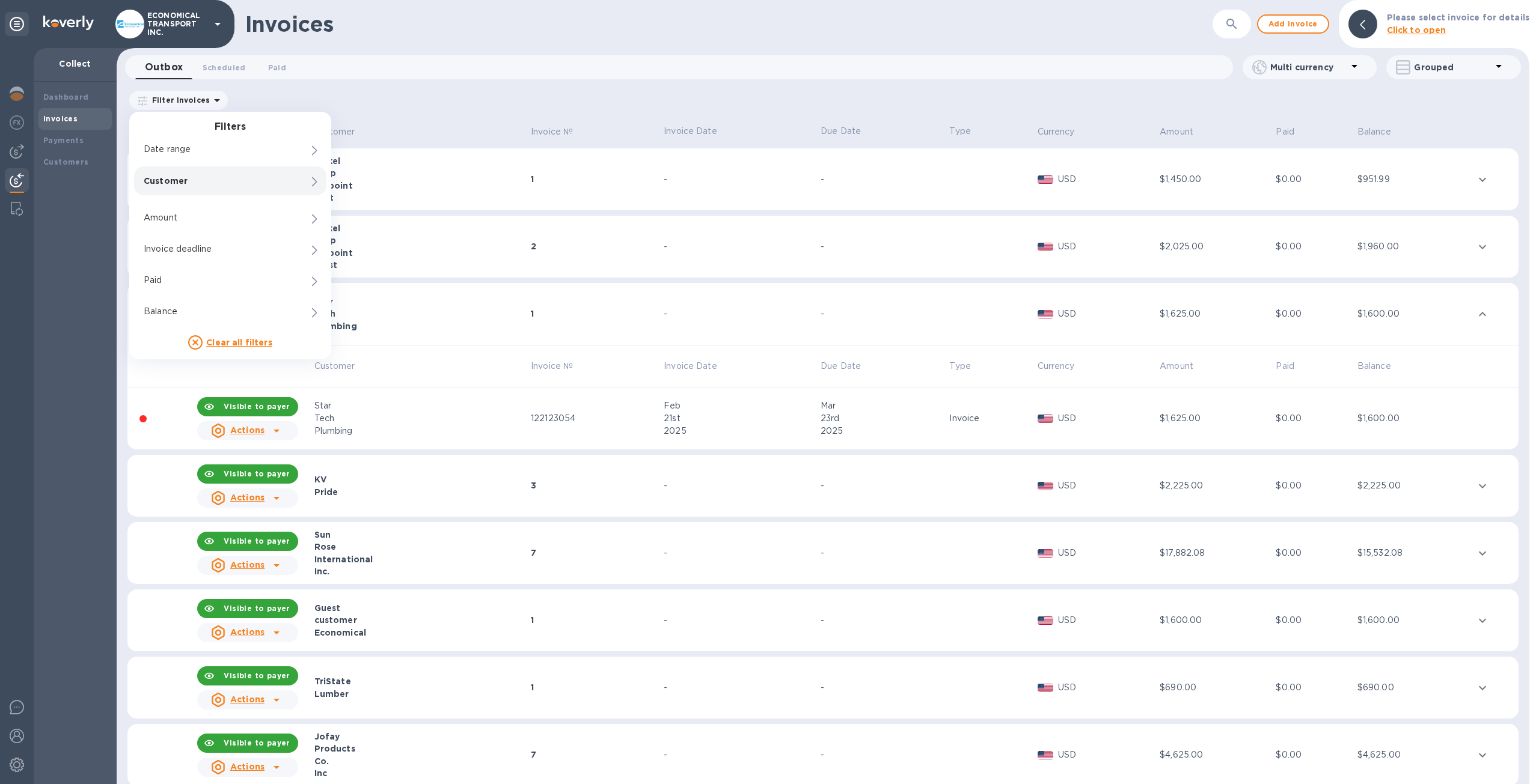
click at [220, 183] on p "Customer" at bounding box center [210, 180] width 132 height 12
click at [412, 200] on input "Company customer" at bounding box center [435, 206] width 161 height 18
type input "sta"
click at [471, 315] on p "Star Tech Plumbing" at bounding box center [446, 310] width 134 height 12
checkbox input "true"
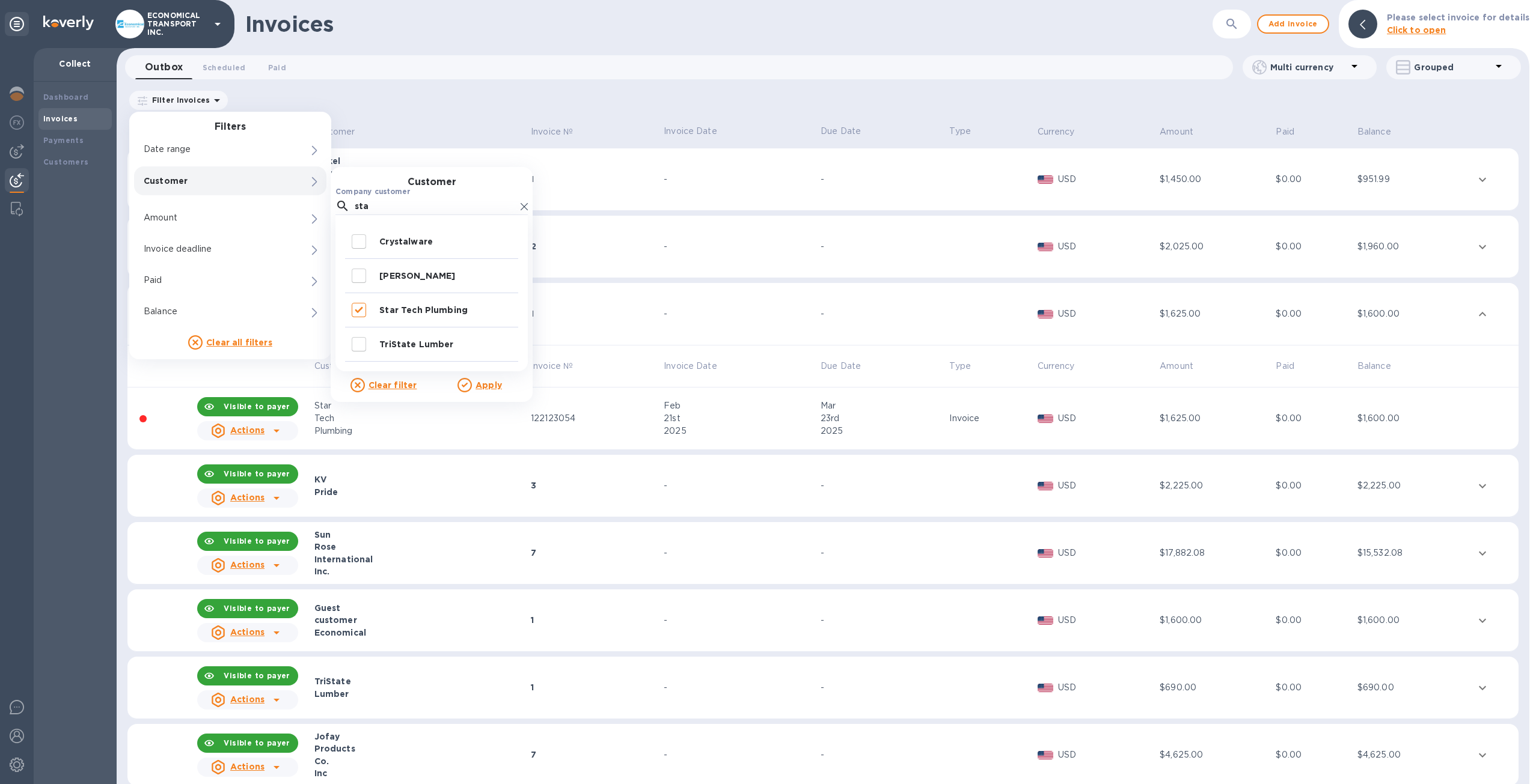
click at [488, 385] on u "Apply" at bounding box center [489, 385] width 27 height 9
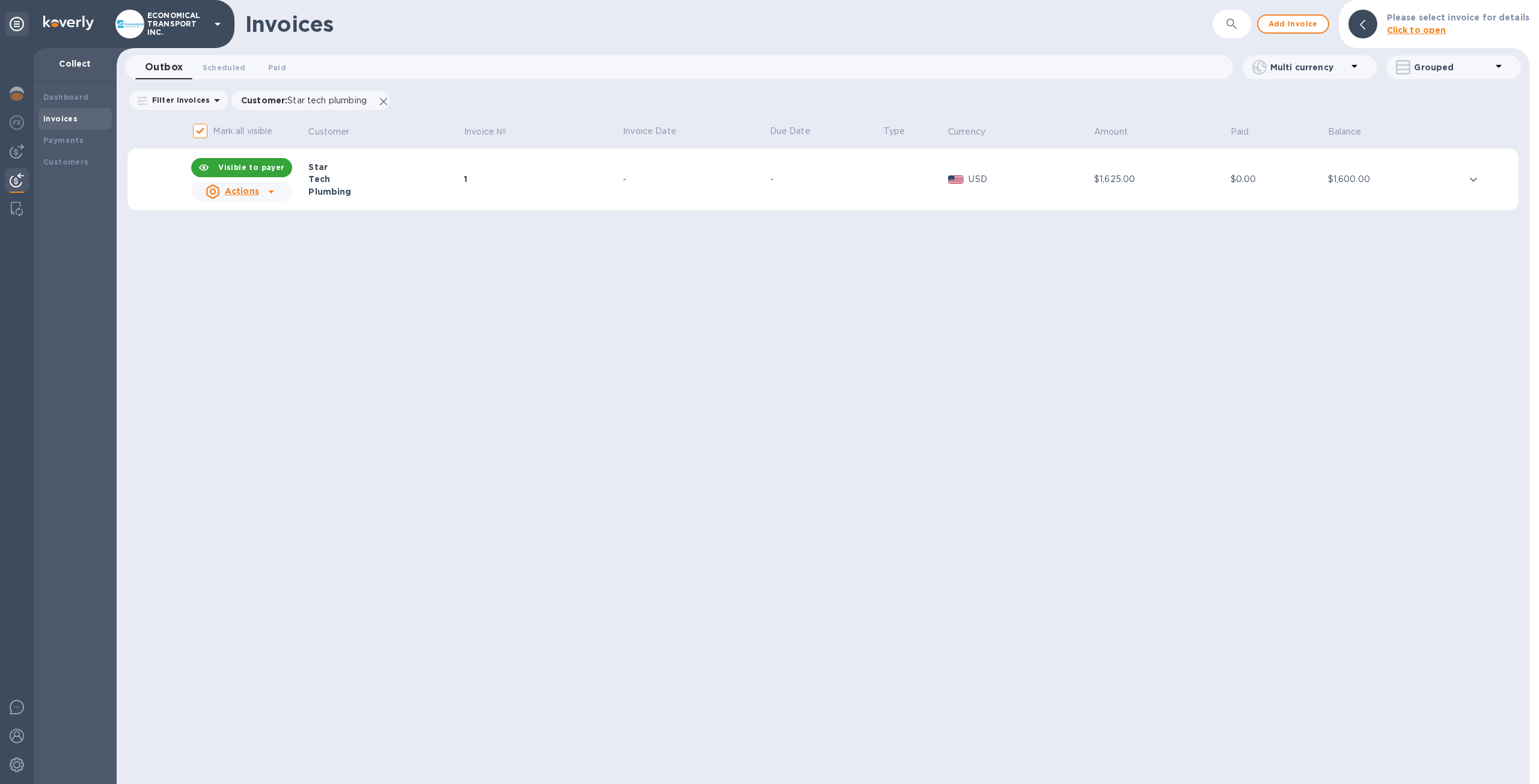
click at [498, 187] on td "1" at bounding box center [542, 179] width 159 height 62
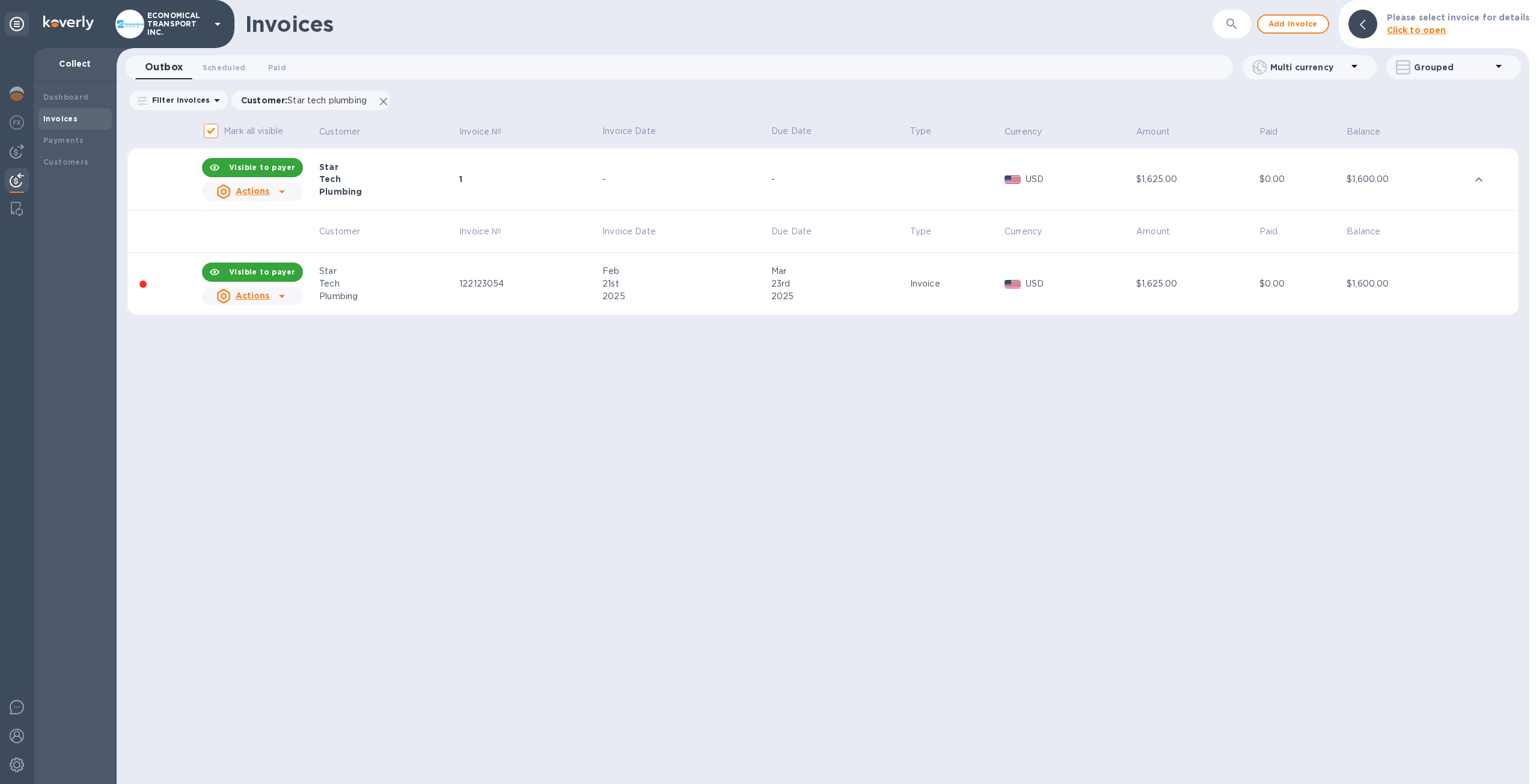
click at [409, 280] on div "Tech" at bounding box center [387, 284] width 136 height 13
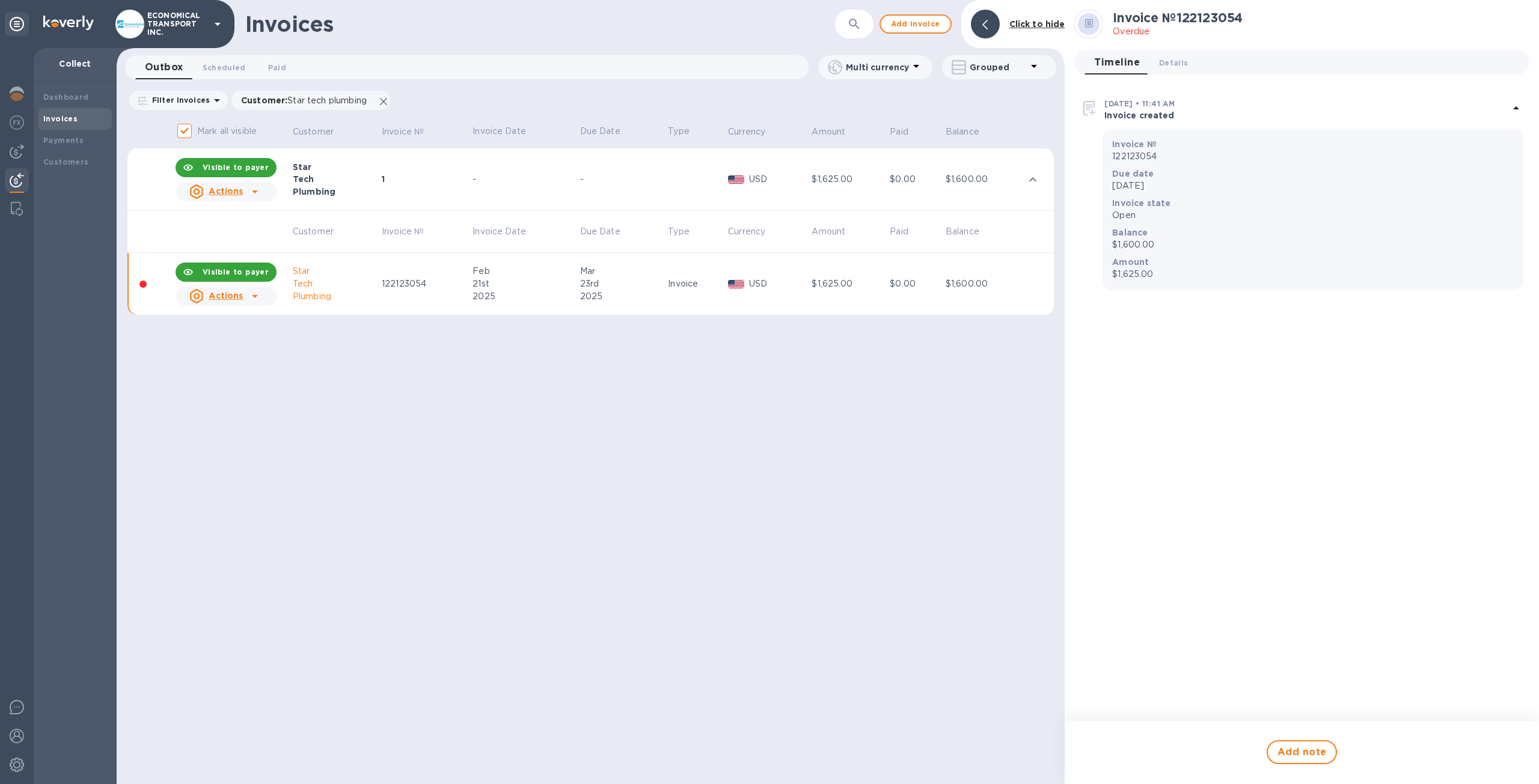
click at [475, 182] on div "-" at bounding box center [524, 179] width 103 height 13
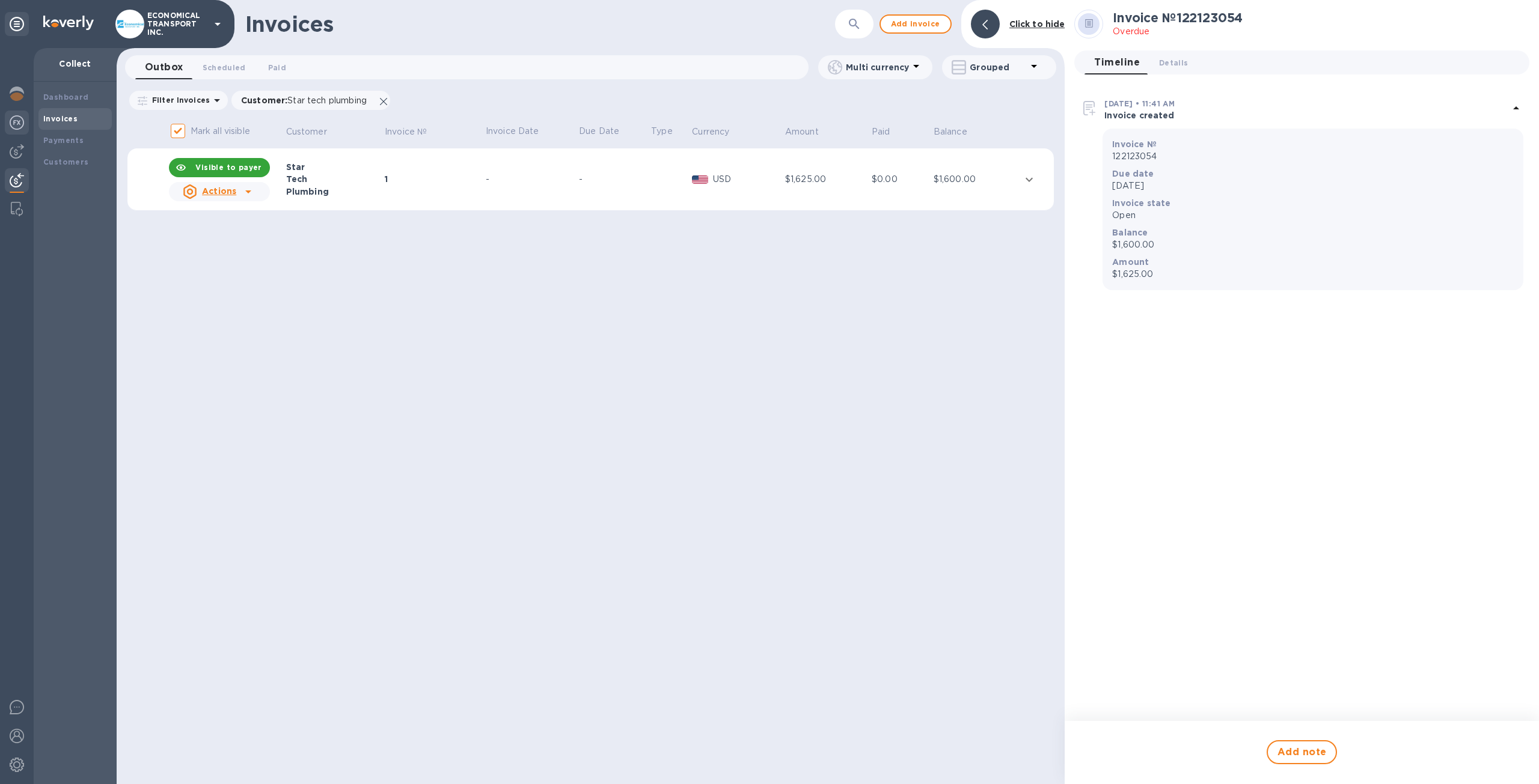
click at [11, 130] on div at bounding box center [17, 124] width 24 height 27
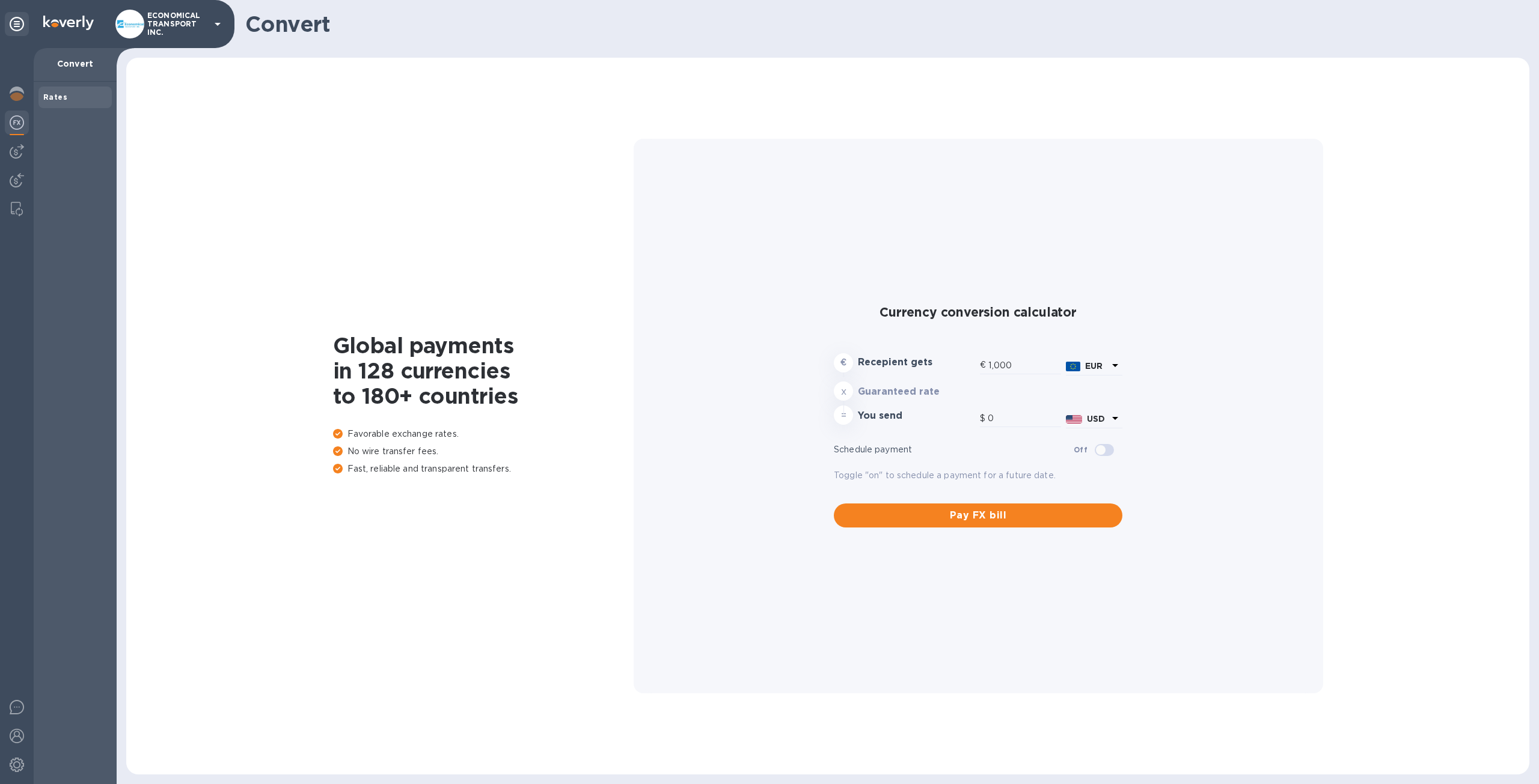
type input "1,173.33"
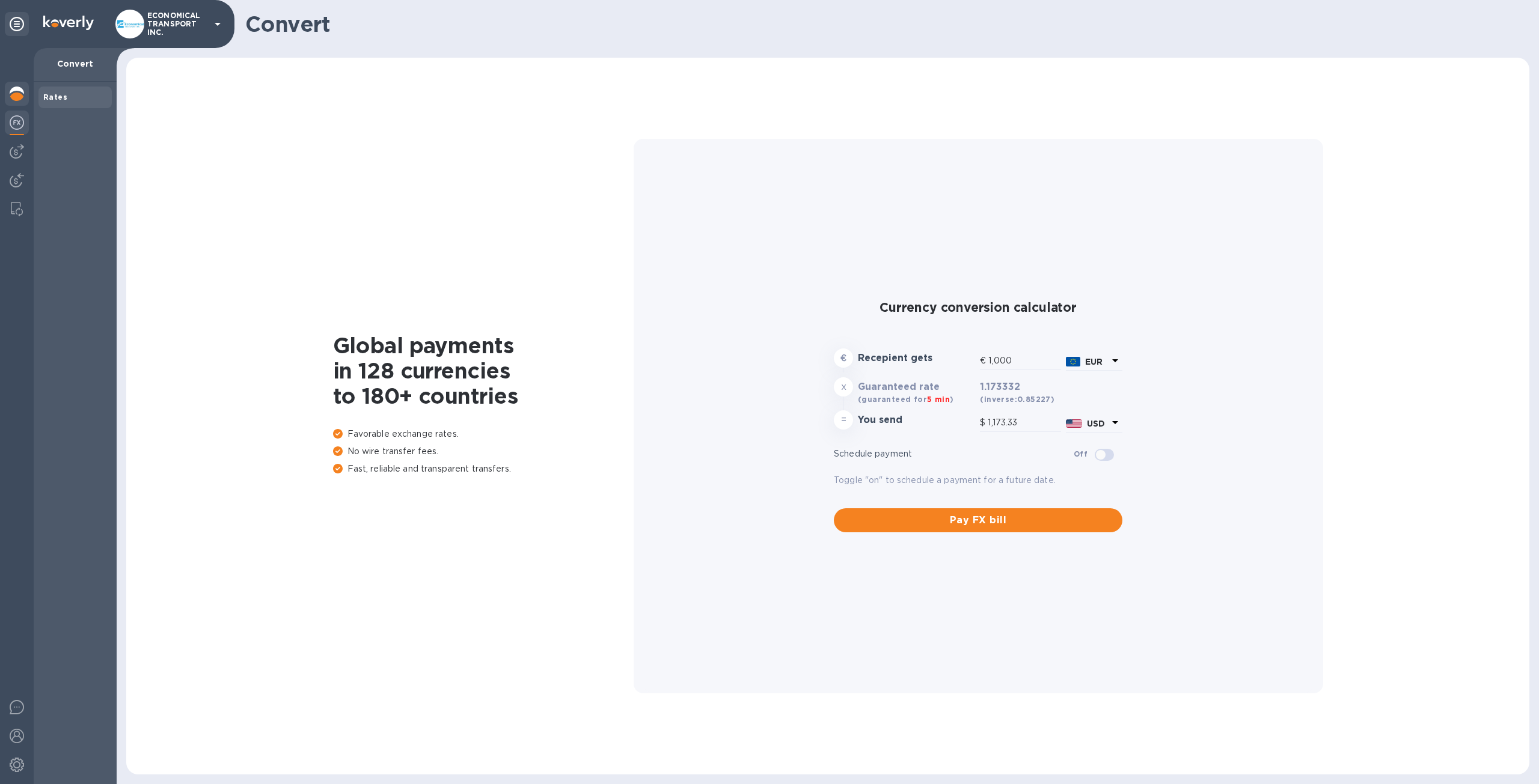
click at [19, 96] on img at bounding box center [17, 94] width 14 height 14
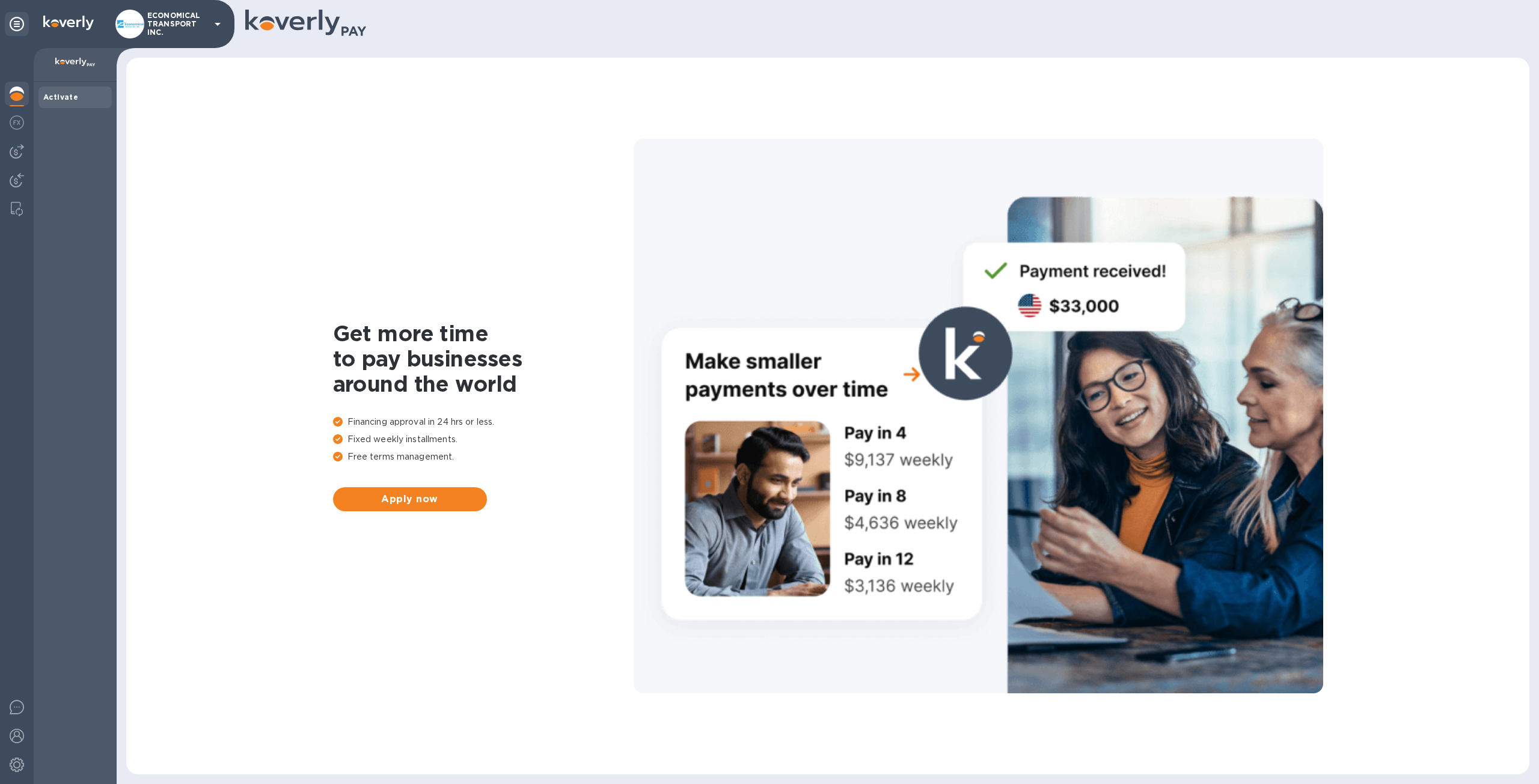
click at [30, 215] on div at bounding box center [17, 416] width 34 height 736
click at [20, 210] on img at bounding box center [17, 209] width 12 height 14
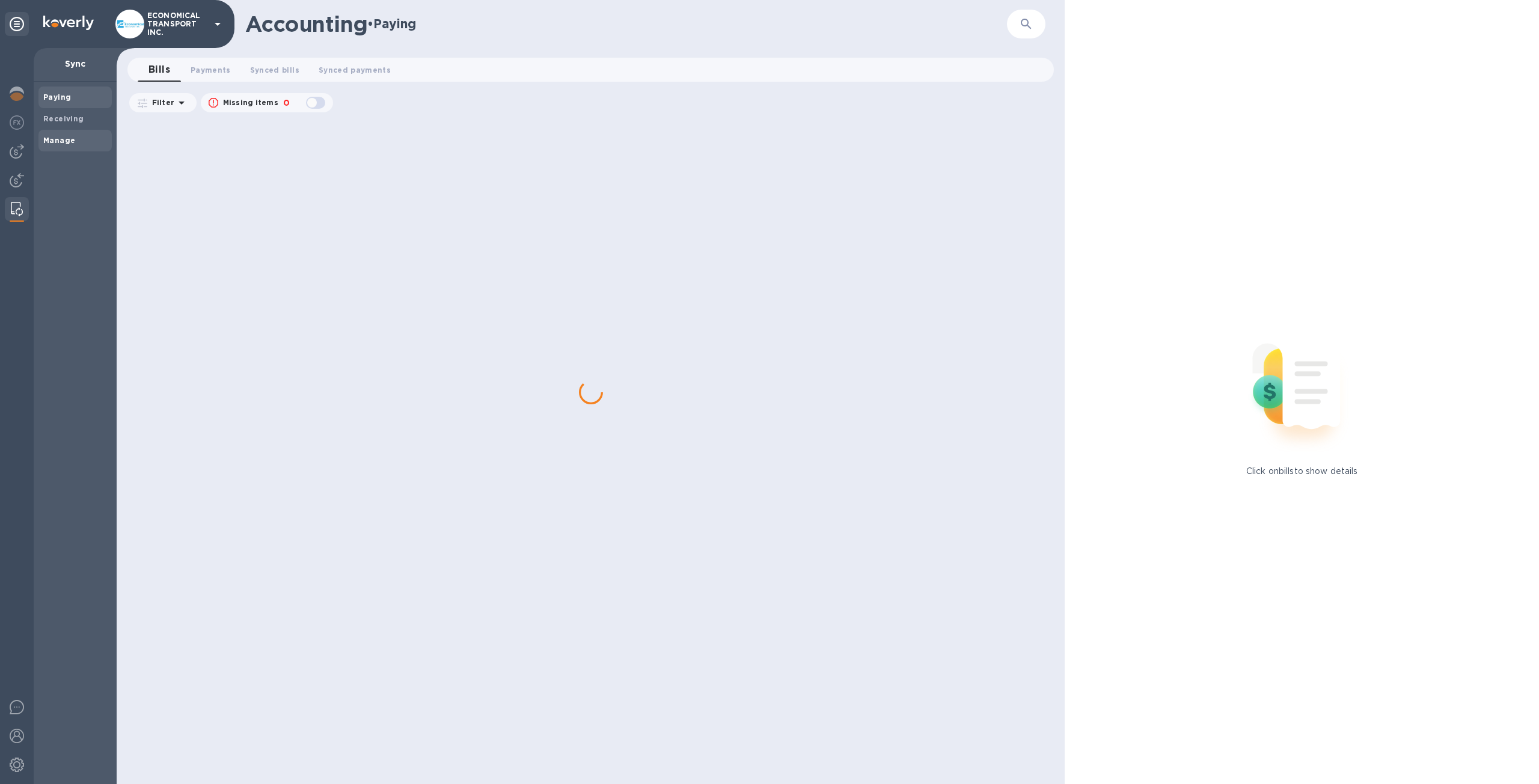
click at [72, 145] on span "Manage" at bounding box center [59, 140] width 31 height 12
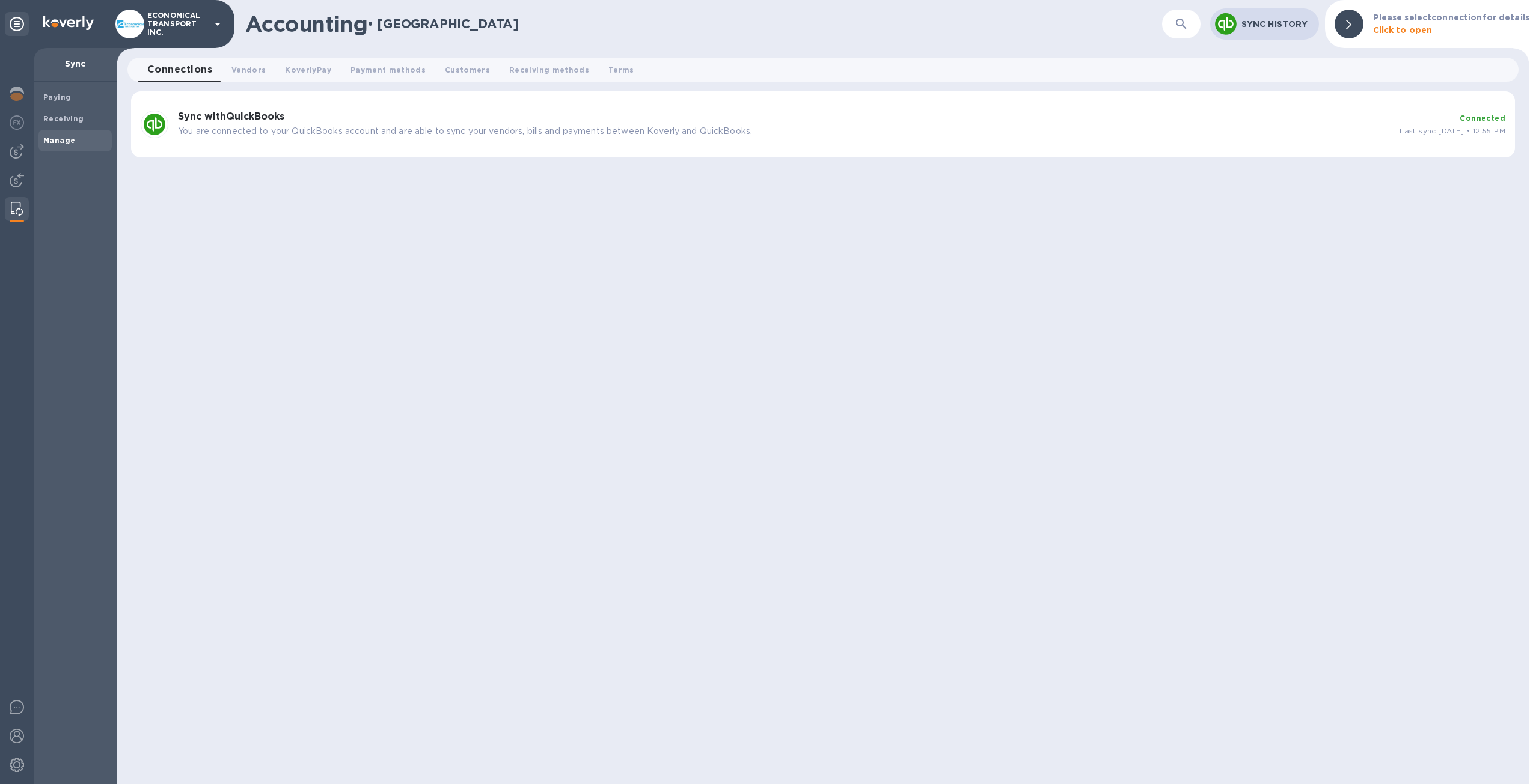
click at [1188, 122] on div "Sync with QuickBooks You are connected to your QuickBooks account and are able …" at bounding box center [784, 124] width 1222 height 36
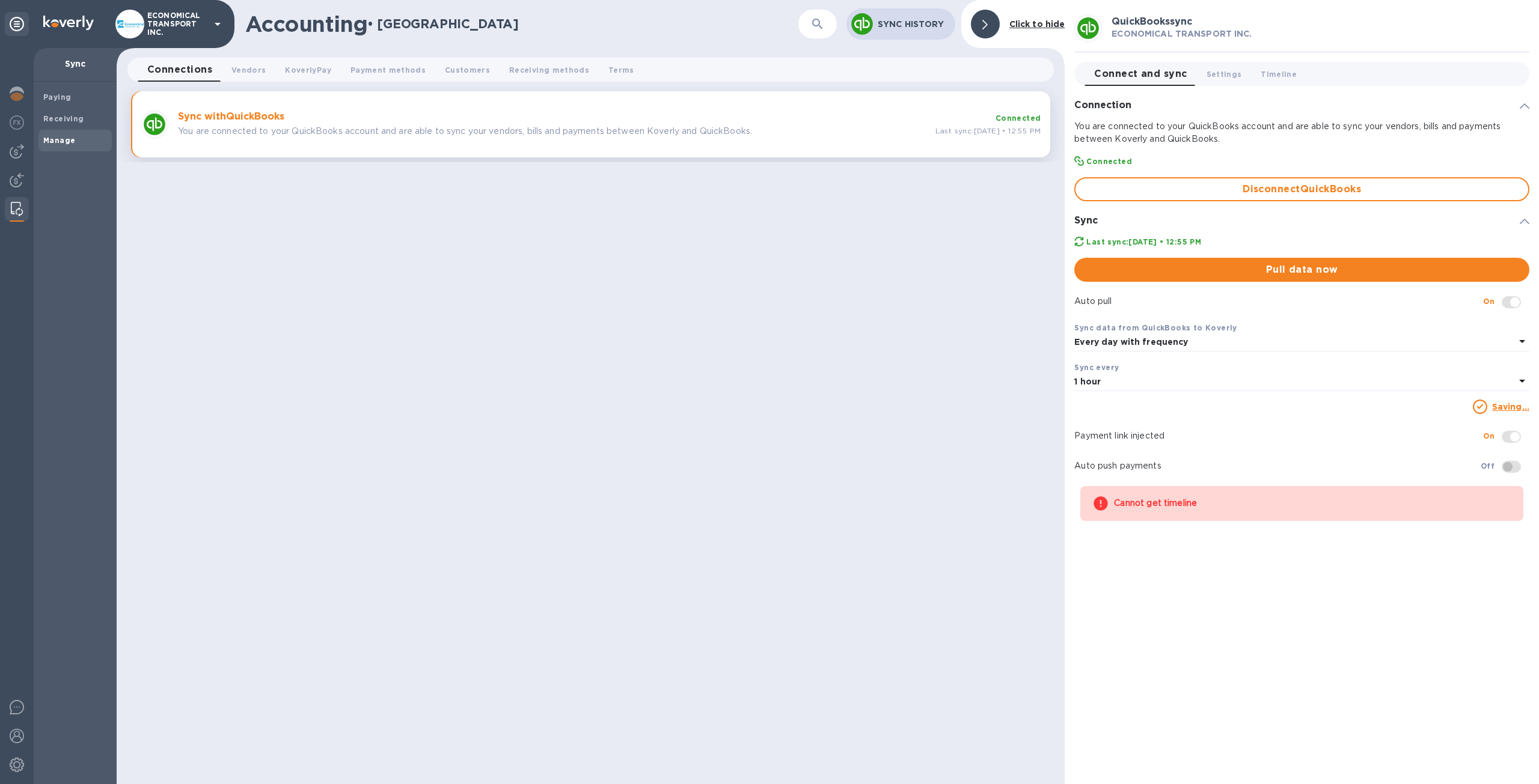
click at [1239, 512] on div "Cannot get timeline" at bounding box center [1312, 504] width 397 height 22
click at [1186, 515] on div "Cannot get timeline" at bounding box center [1301, 503] width 443 height 35
click at [1167, 518] on div "Cannot get timeline" at bounding box center [1301, 503] width 443 height 35
click at [1165, 509] on div "Cannot get timeline" at bounding box center [1312, 504] width 397 height 22
click at [1153, 508] on div "Cannot get timeline" at bounding box center [1312, 504] width 397 height 22
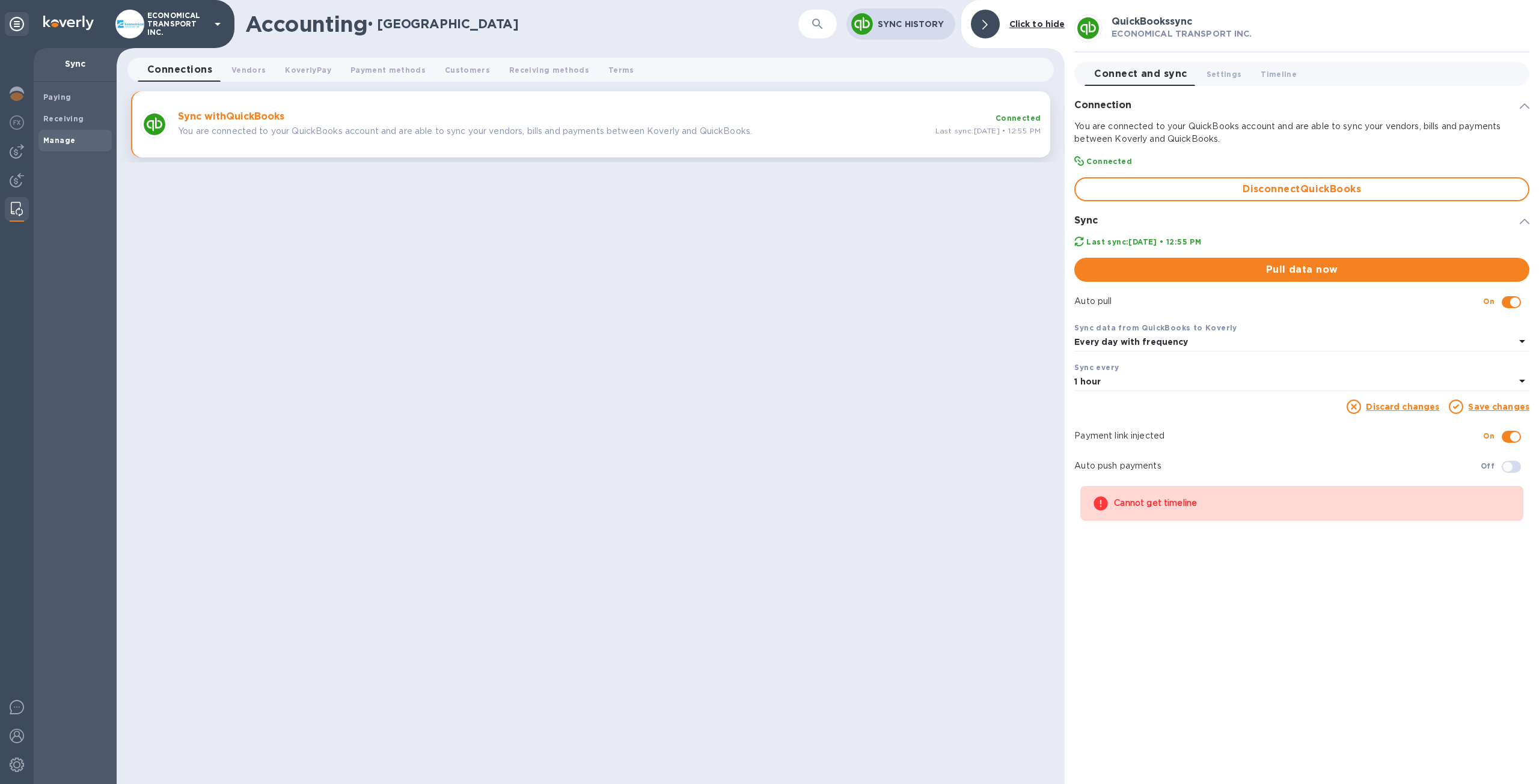
click at [1125, 500] on div "Cannot get timeline" at bounding box center [1312, 504] width 397 height 22
click at [17, 709] on img at bounding box center [17, 707] width 14 height 14
